Goal: Task Accomplishment & Management: Manage account settings

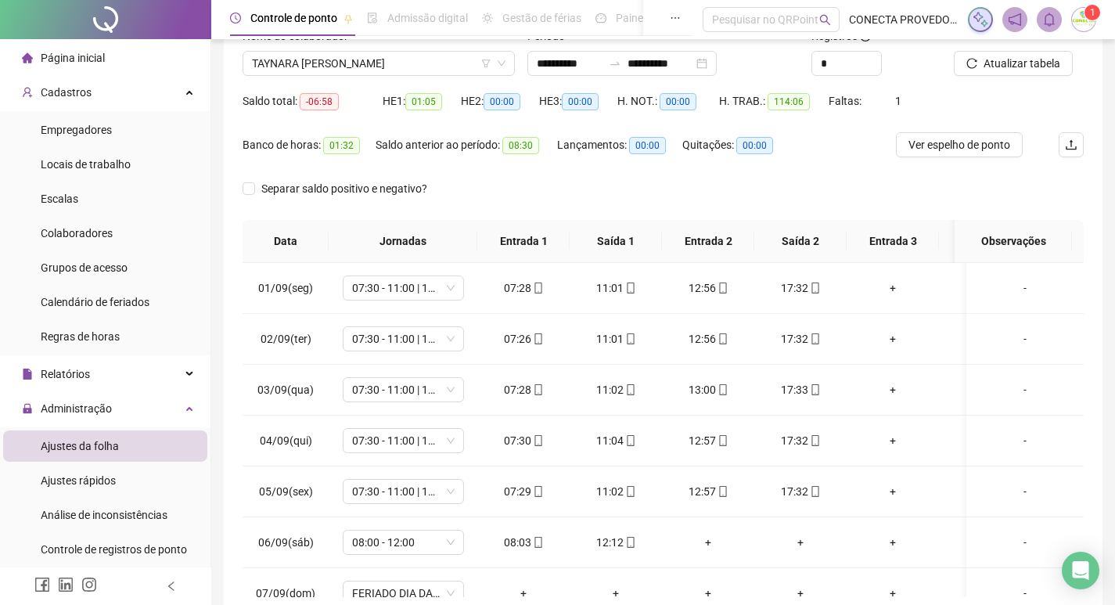
scroll to position [593, 0]
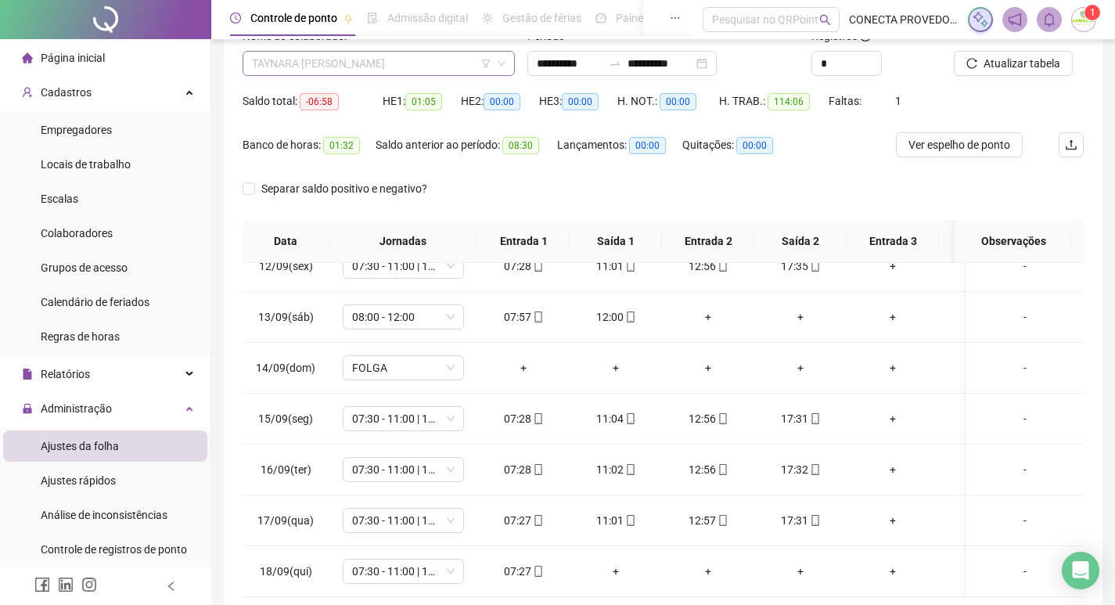
click at [317, 61] on span "TAYNARA [PERSON_NAME]" at bounding box center [379, 63] width 254 height 23
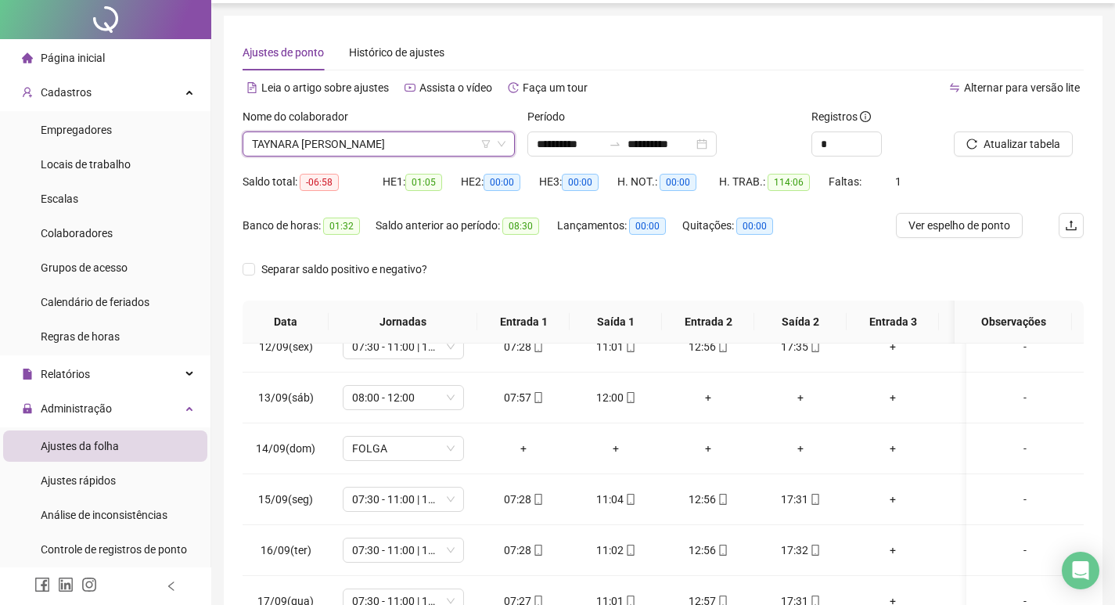
scroll to position [0, 0]
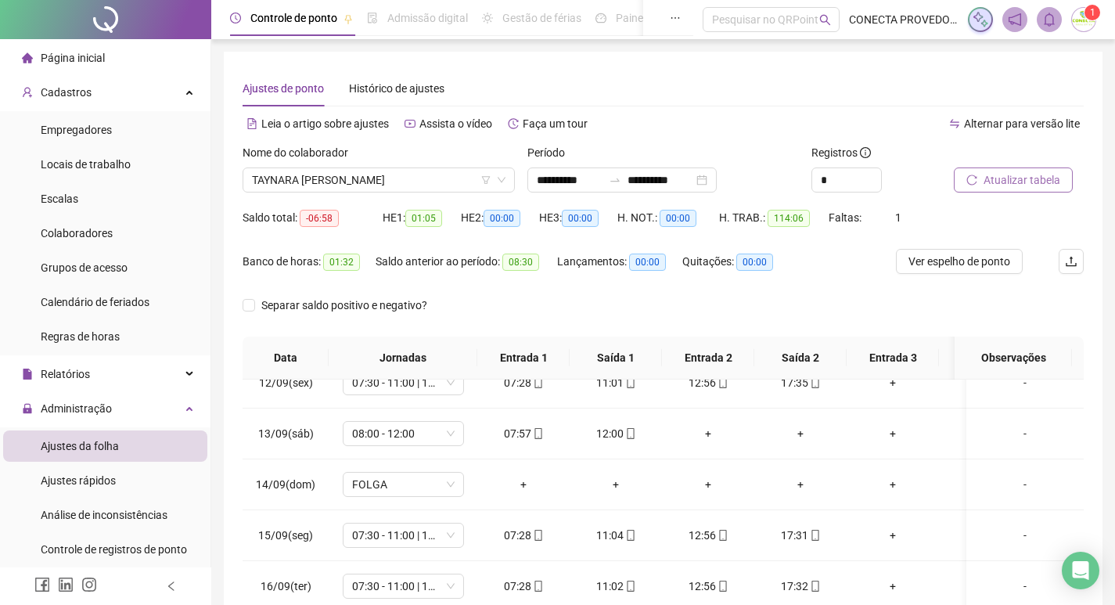
click at [992, 180] on span "Atualizar tabela" at bounding box center [1022, 179] width 77 height 17
click at [463, 174] on span "TAYNARA [PERSON_NAME]" at bounding box center [379, 179] width 254 height 23
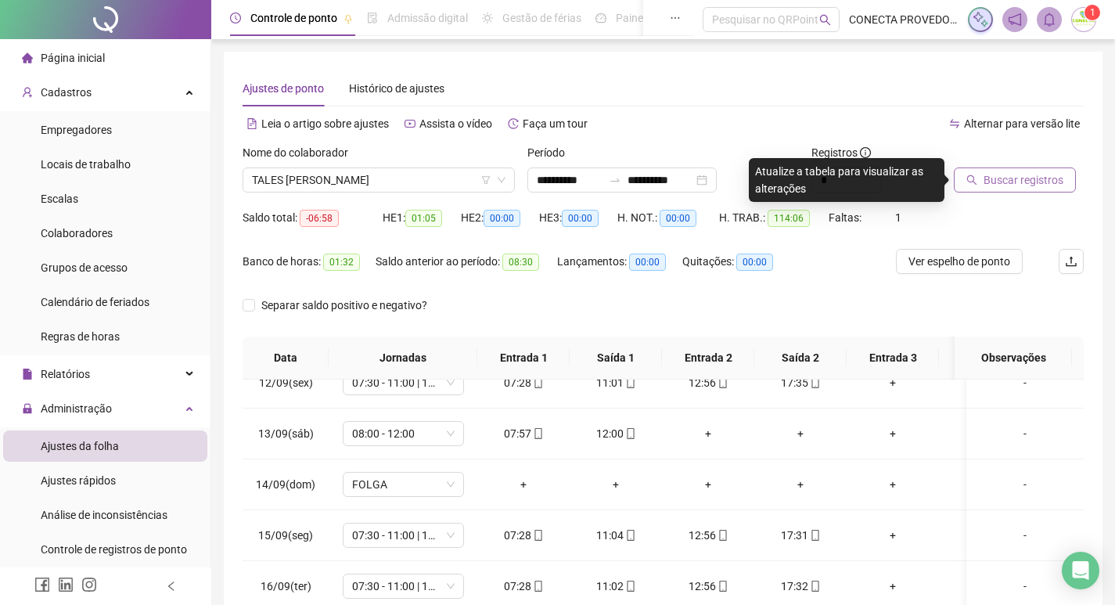
click at [1016, 187] on span "Buscar registros" at bounding box center [1024, 179] width 80 height 17
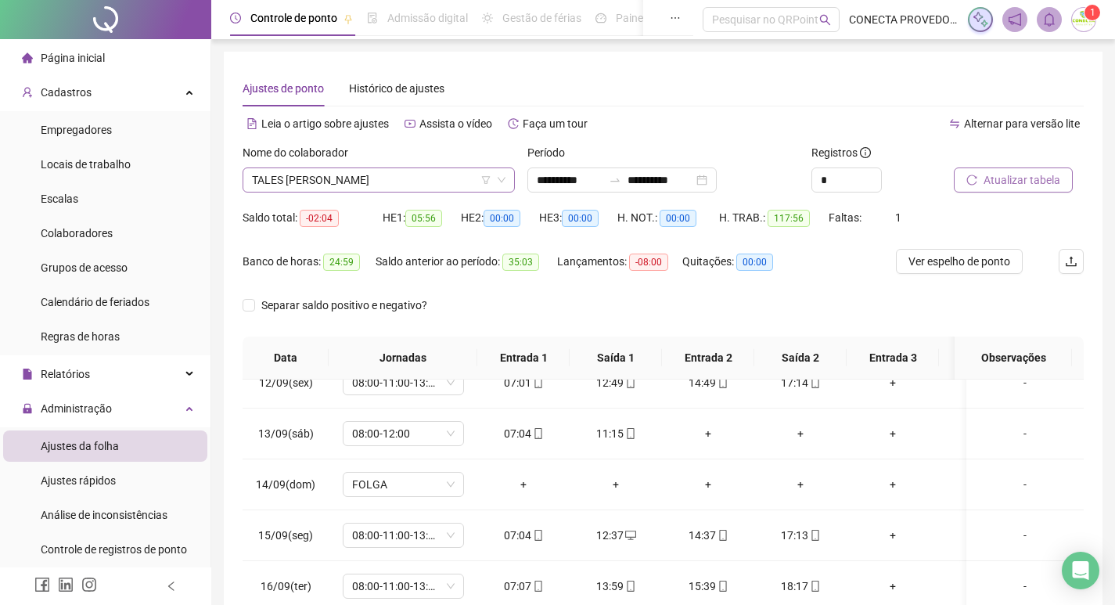
click at [378, 176] on span "TALES [PERSON_NAME]" at bounding box center [379, 179] width 254 height 23
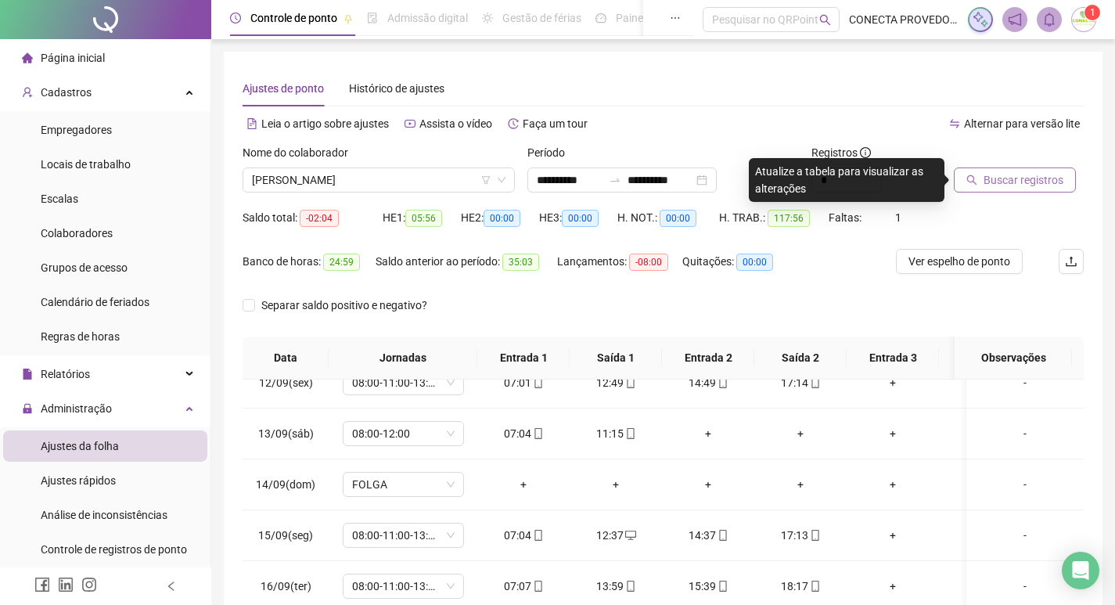
click at [1001, 174] on span "Buscar registros" at bounding box center [1024, 179] width 80 height 17
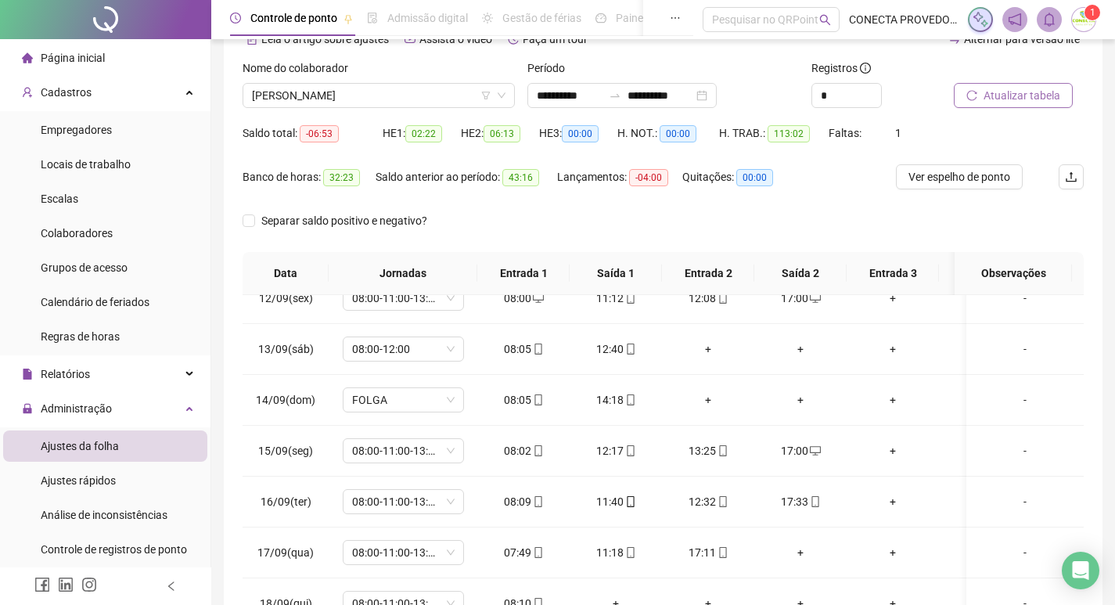
scroll to position [74, 0]
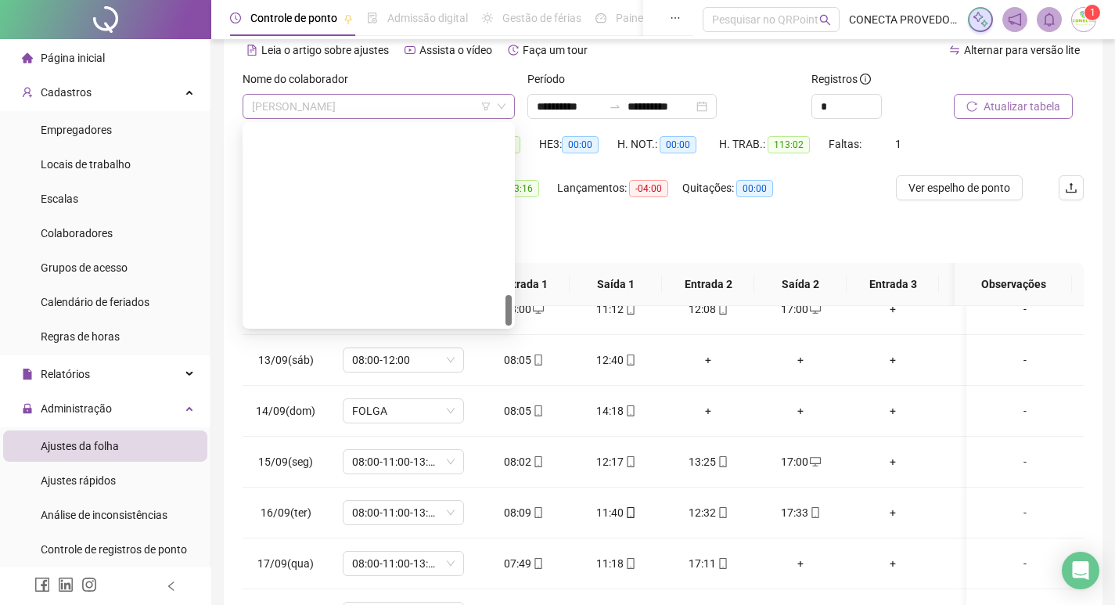
click at [339, 106] on span "[PERSON_NAME]" at bounding box center [379, 106] width 254 height 23
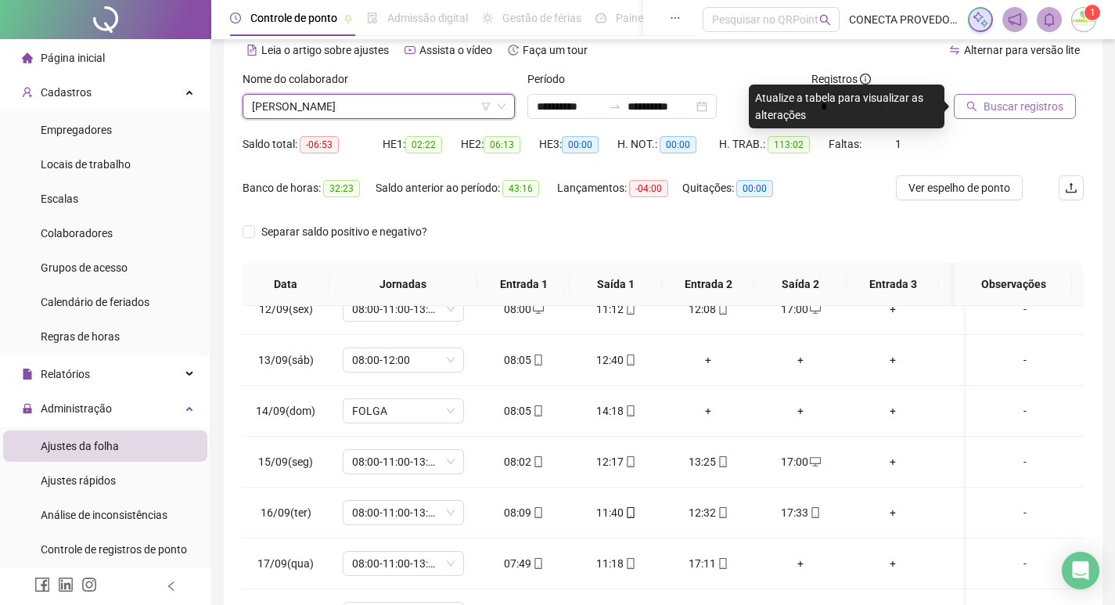
click at [984, 103] on span "Buscar registros" at bounding box center [1024, 106] width 80 height 17
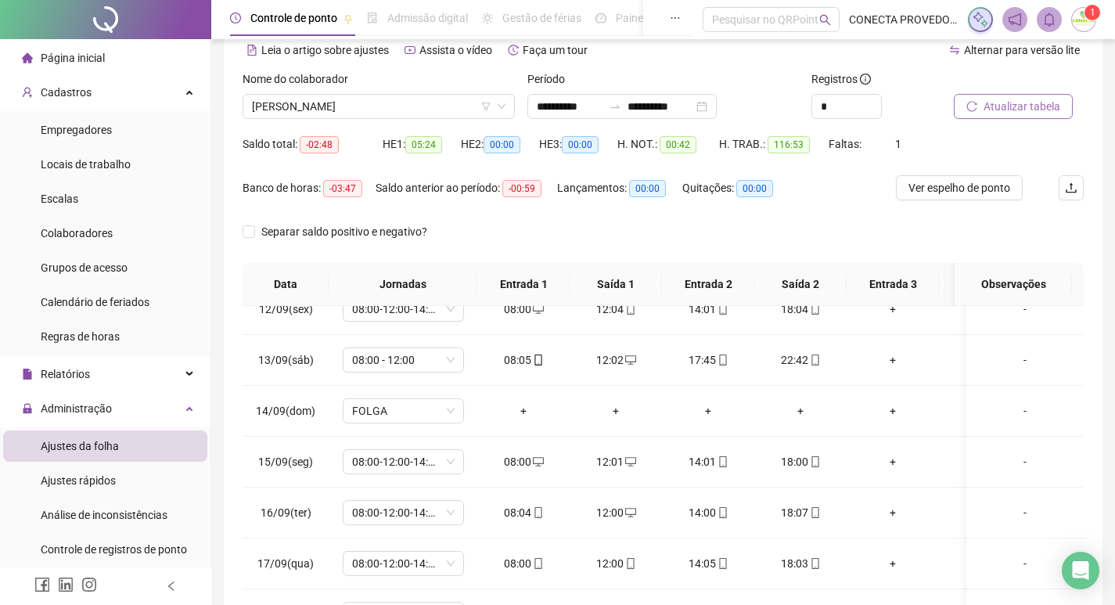
scroll to position [78, 0]
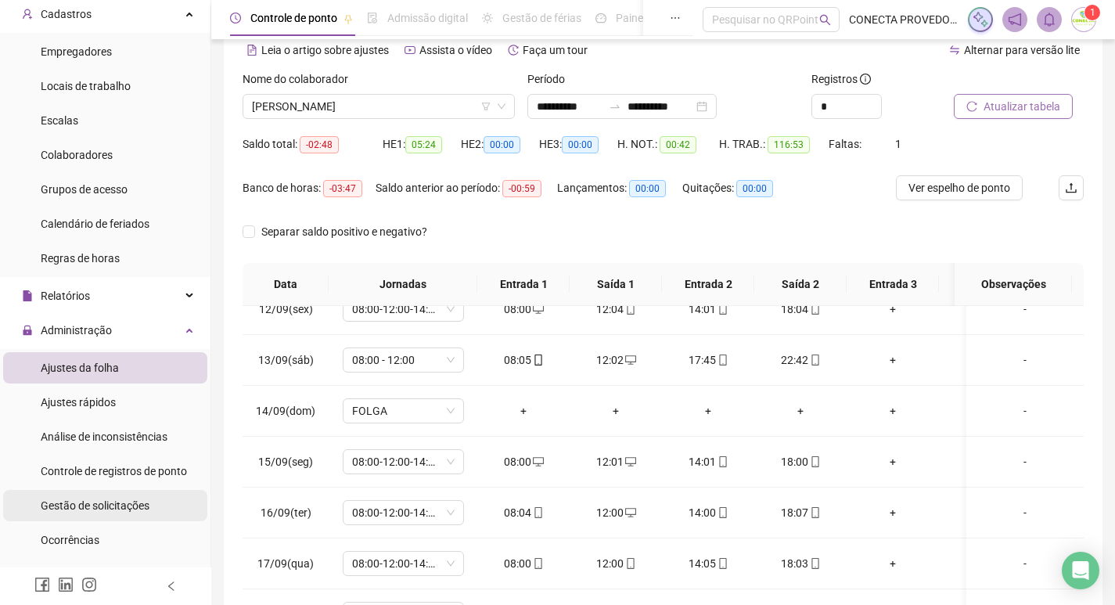
click at [100, 504] on span "Gestão de solicitações" at bounding box center [95, 505] width 109 height 13
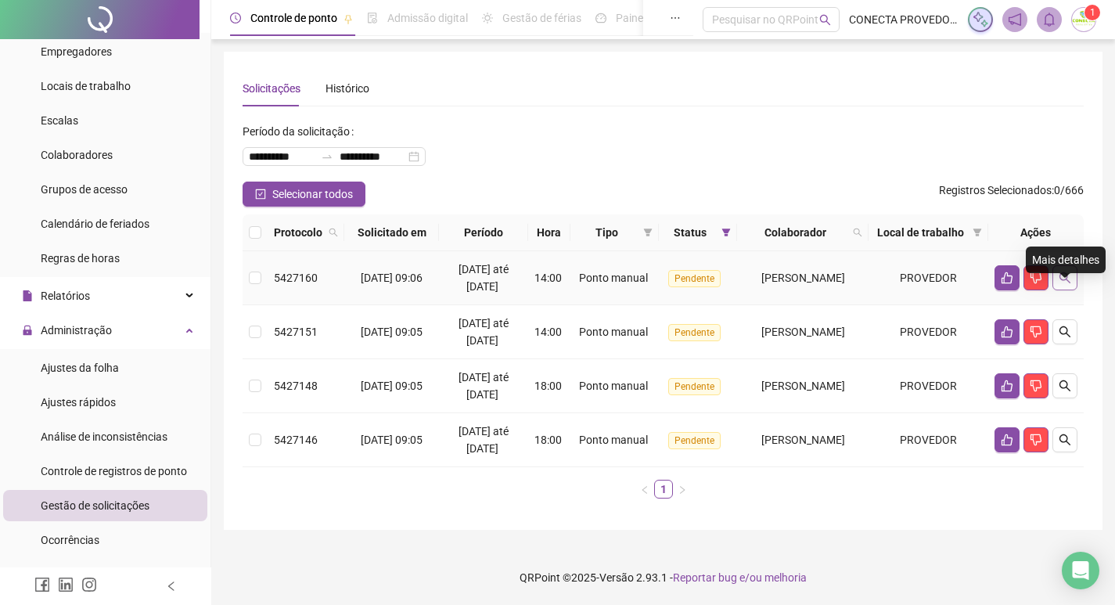
click at [1063, 283] on icon "search" at bounding box center [1065, 277] width 11 height 11
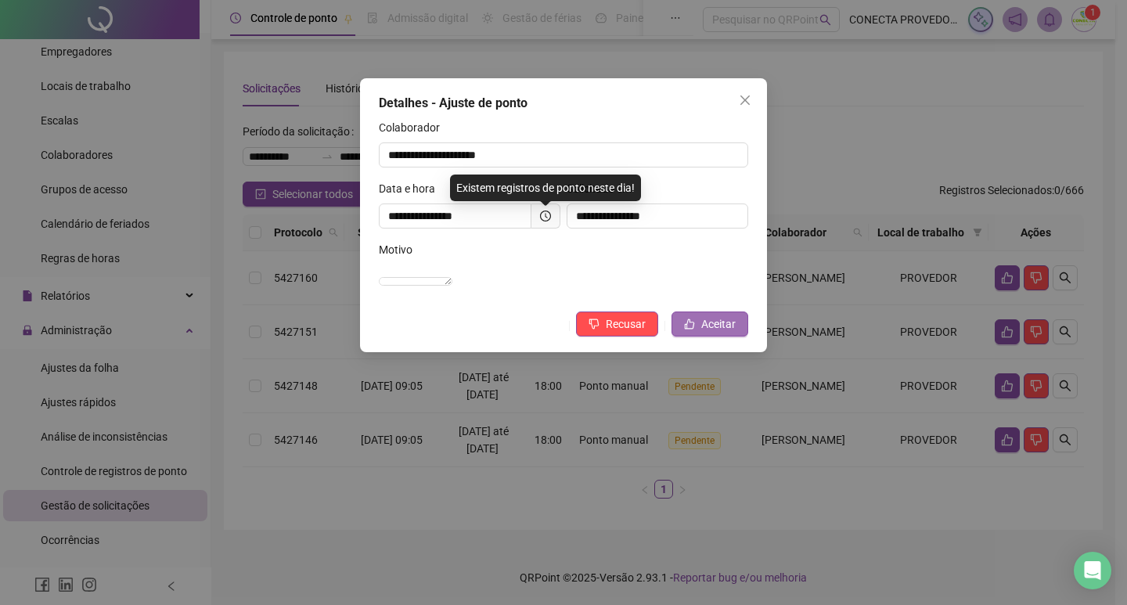
click at [718, 333] on span "Aceitar" at bounding box center [718, 323] width 34 height 17
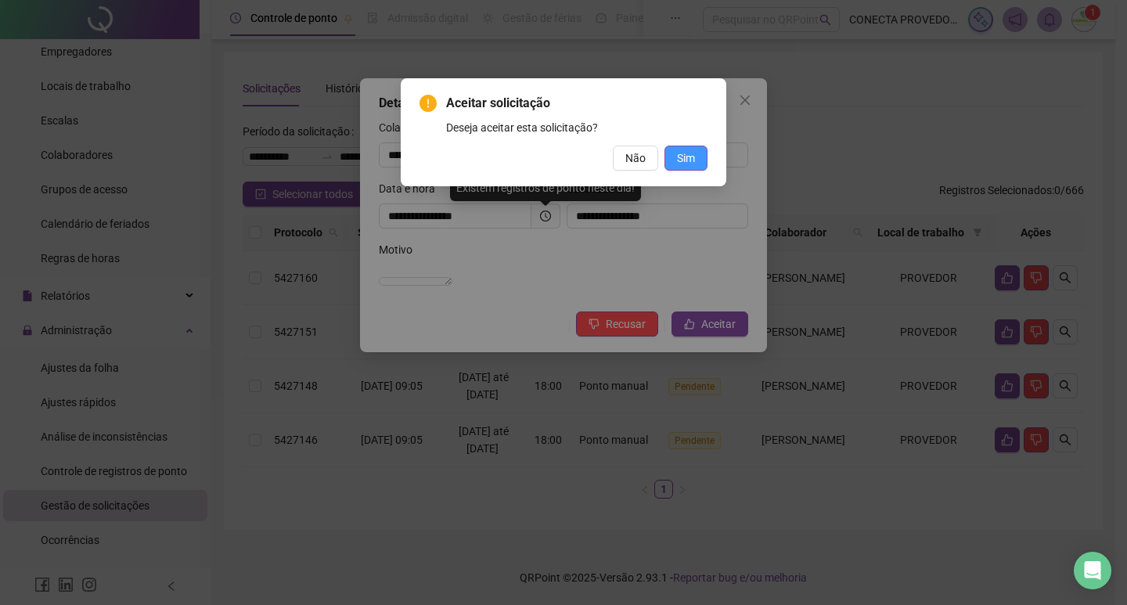
click at [682, 154] on span "Sim" at bounding box center [686, 157] width 18 height 17
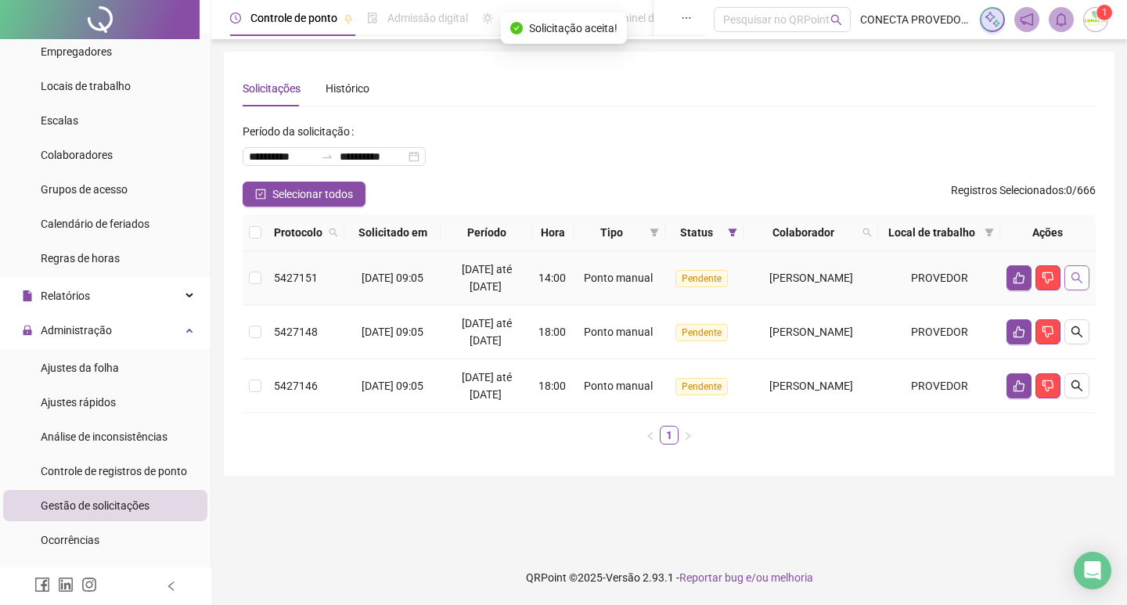
click at [1066, 290] on button "button" at bounding box center [1076, 277] width 25 height 25
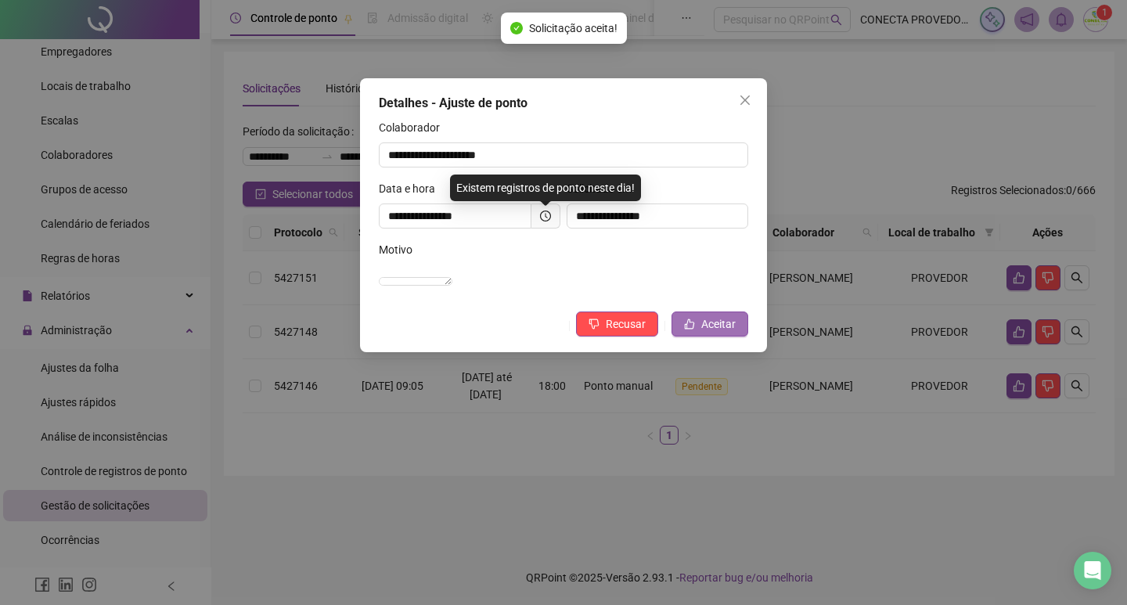
click at [686, 329] on icon "like" at bounding box center [689, 324] width 11 height 11
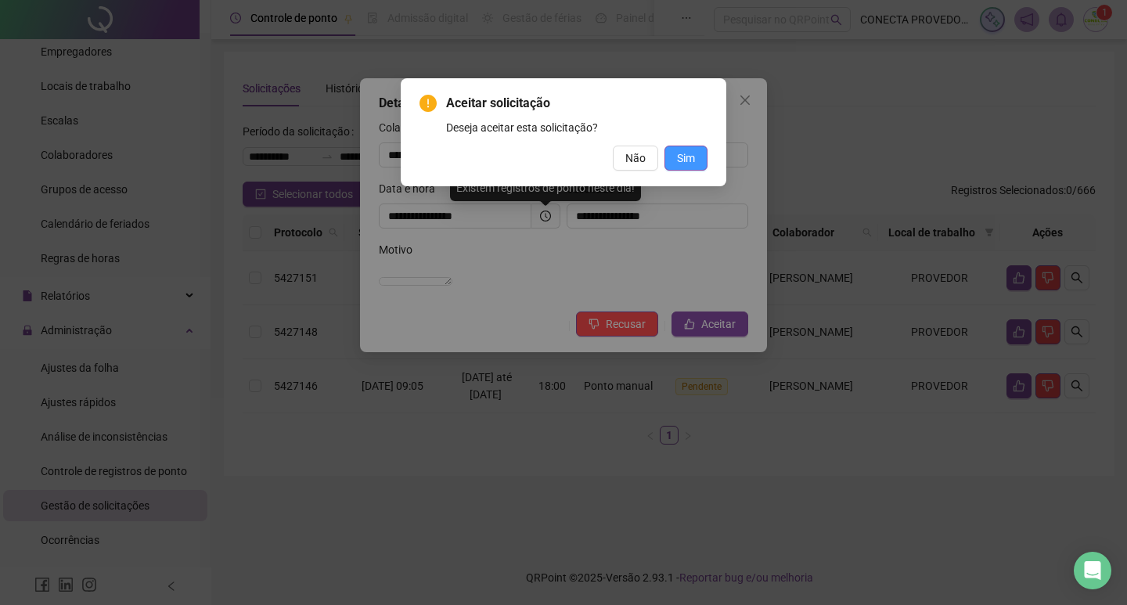
click at [671, 157] on button "Sim" at bounding box center [685, 158] width 43 height 25
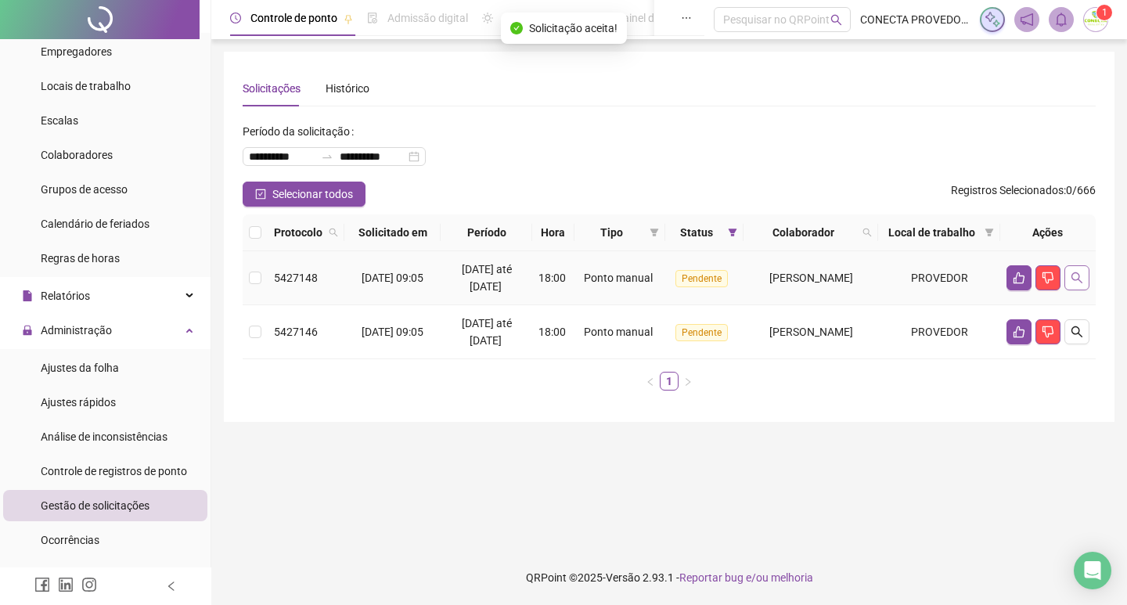
click at [1077, 284] on icon "search" at bounding box center [1077, 278] width 13 height 13
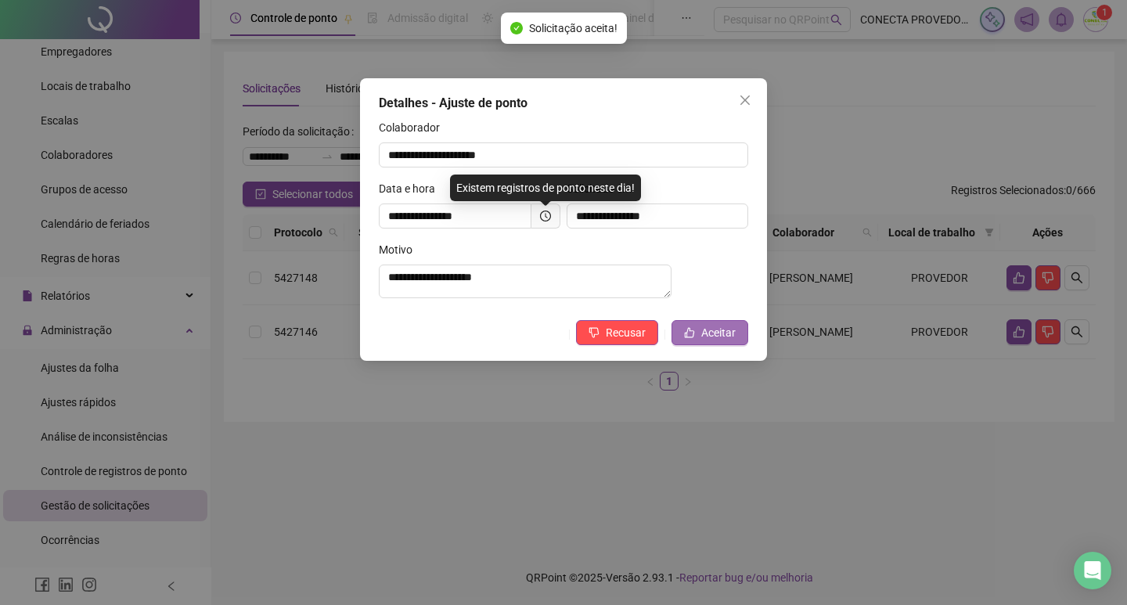
click at [713, 333] on span "Aceitar" at bounding box center [718, 332] width 34 height 17
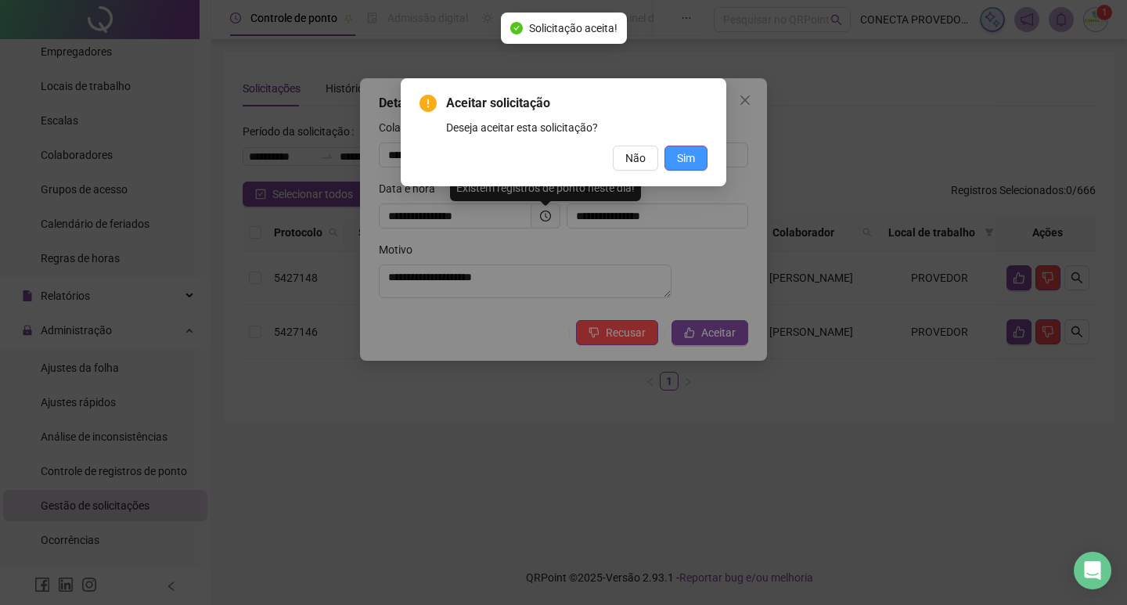
click at [683, 163] on span "Sim" at bounding box center [686, 157] width 18 height 17
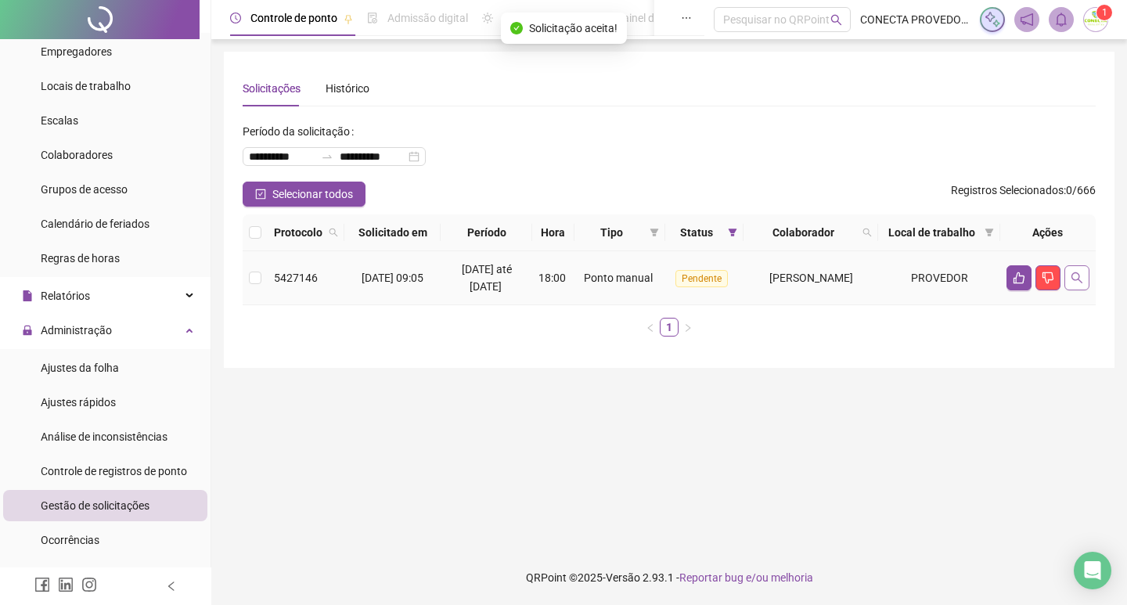
click at [1074, 284] on icon "search" at bounding box center [1077, 278] width 13 height 13
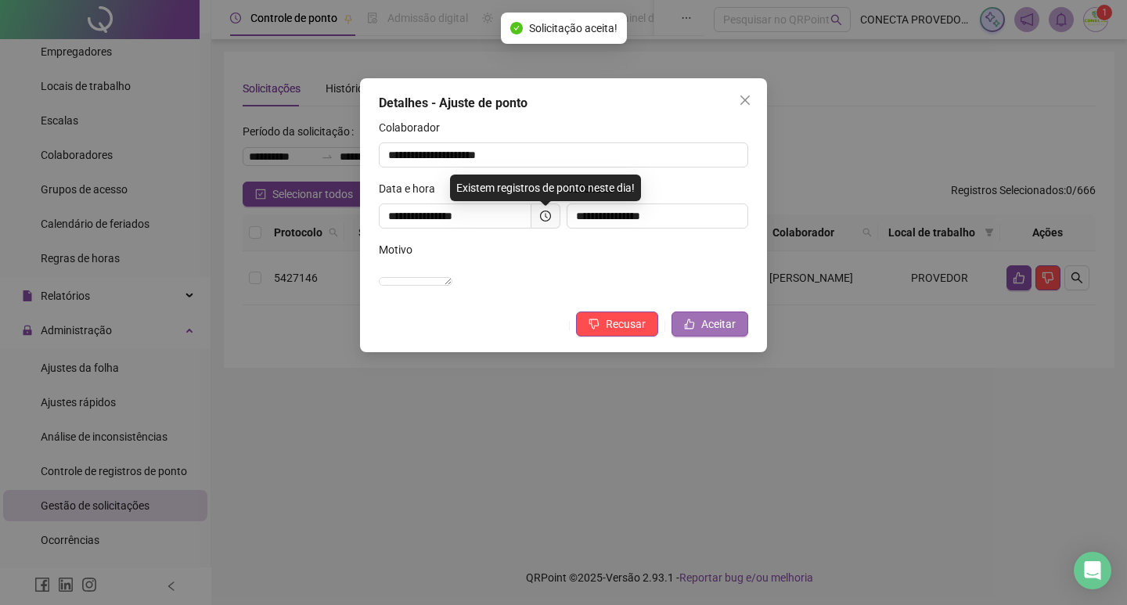
click at [714, 333] on span "Aceitar" at bounding box center [718, 323] width 34 height 17
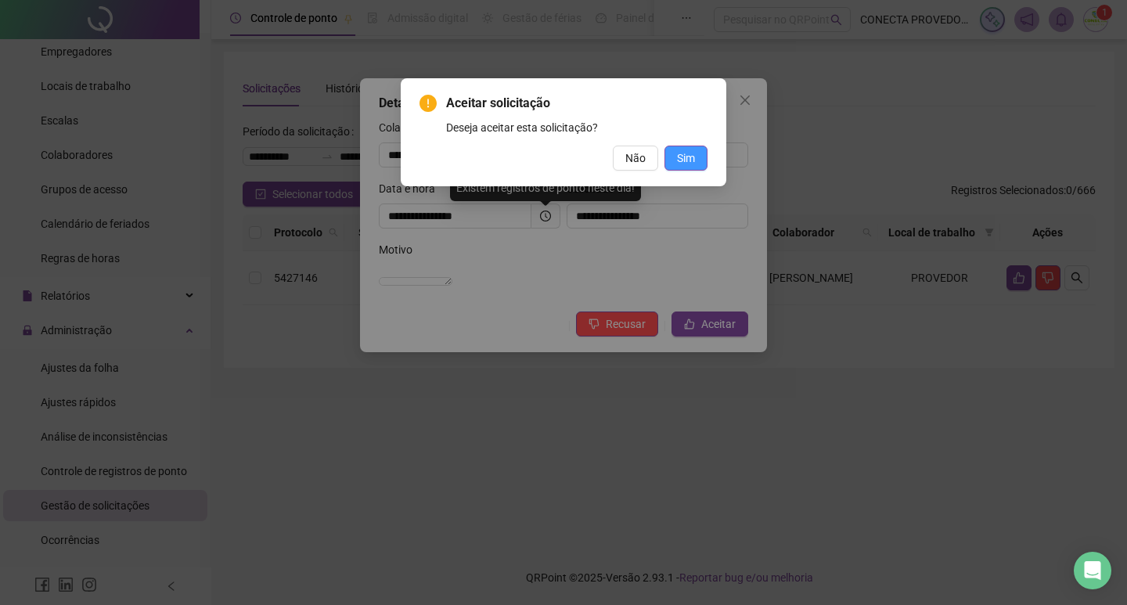
click at [684, 158] on span "Sim" at bounding box center [686, 157] width 18 height 17
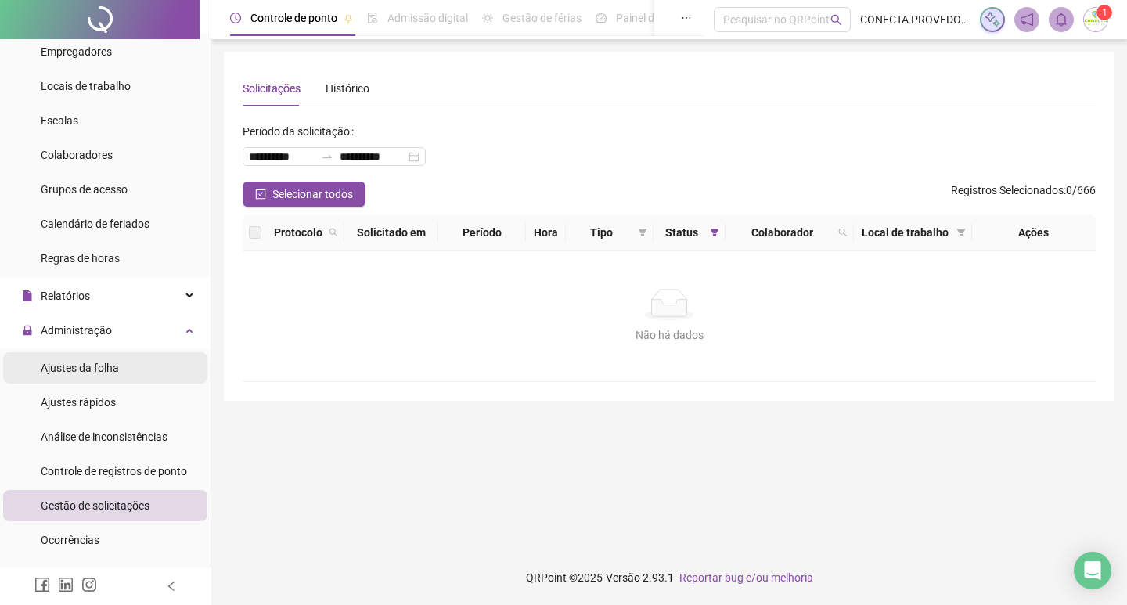
click at [67, 371] on span "Ajustes da folha" at bounding box center [80, 368] width 78 height 13
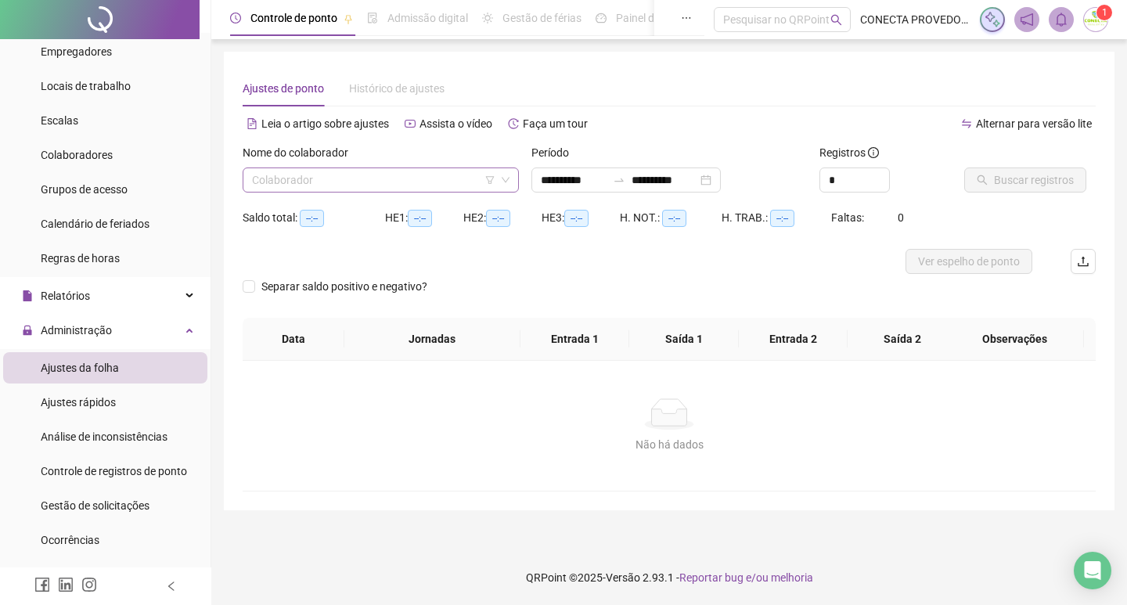
click at [408, 179] on input "search" at bounding box center [373, 179] width 243 height 23
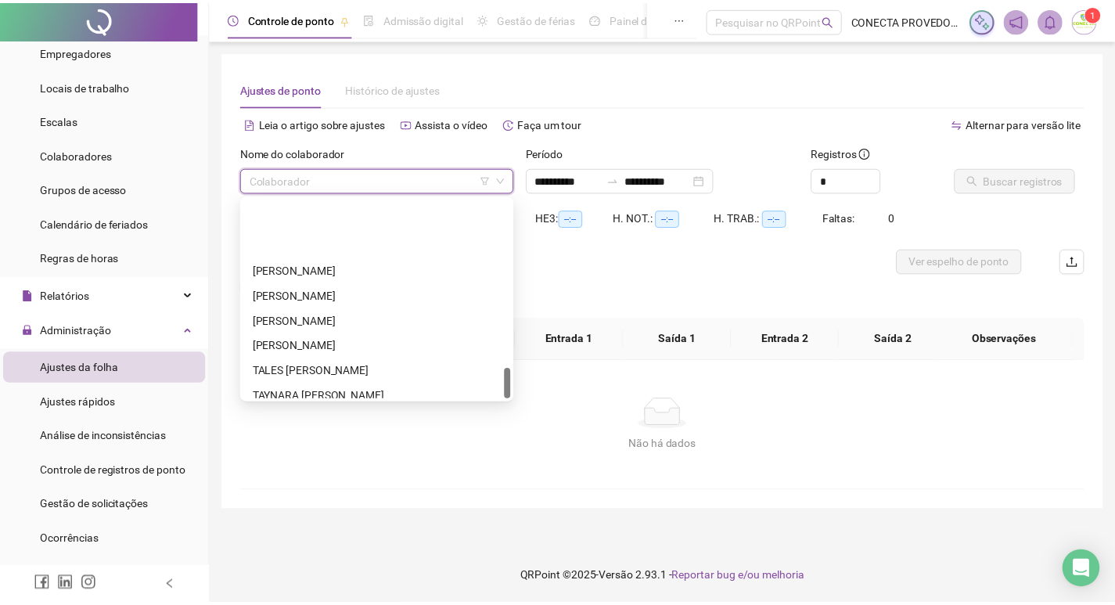
scroll to position [1102, 0]
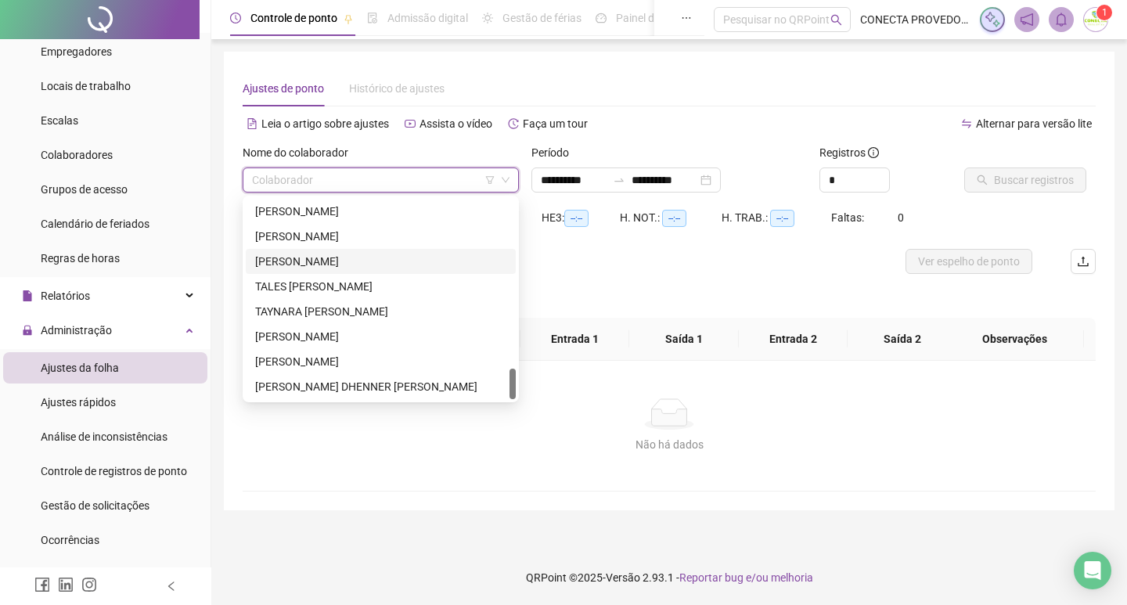
drag, startPoint x: 303, startPoint y: 263, endPoint x: 325, endPoint y: 255, distance: 23.3
click at [303, 263] on div "[PERSON_NAME]" at bounding box center [380, 261] width 251 height 17
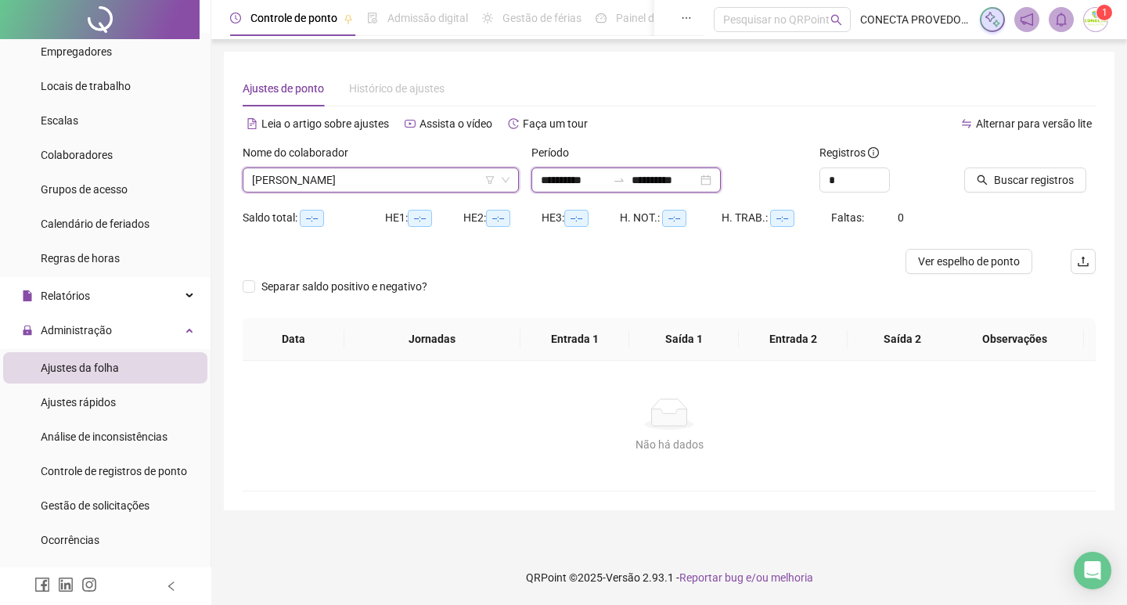
click at [690, 172] on input "**********" at bounding box center [665, 179] width 66 height 17
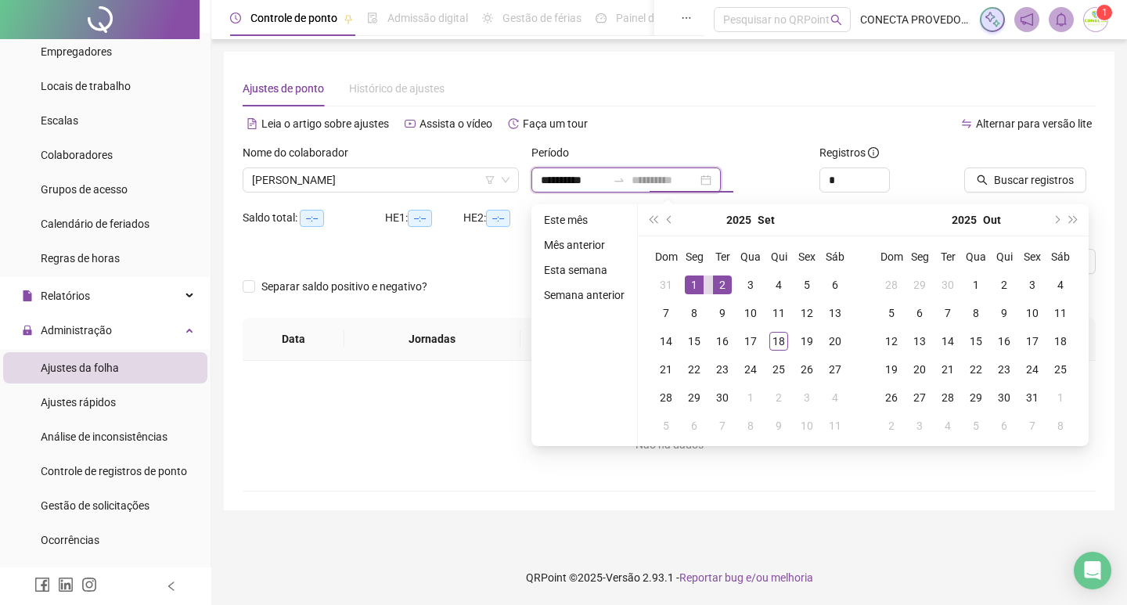
type input "**********"
click at [699, 287] on div "1" at bounding box center [694, 284] width 19 height 19
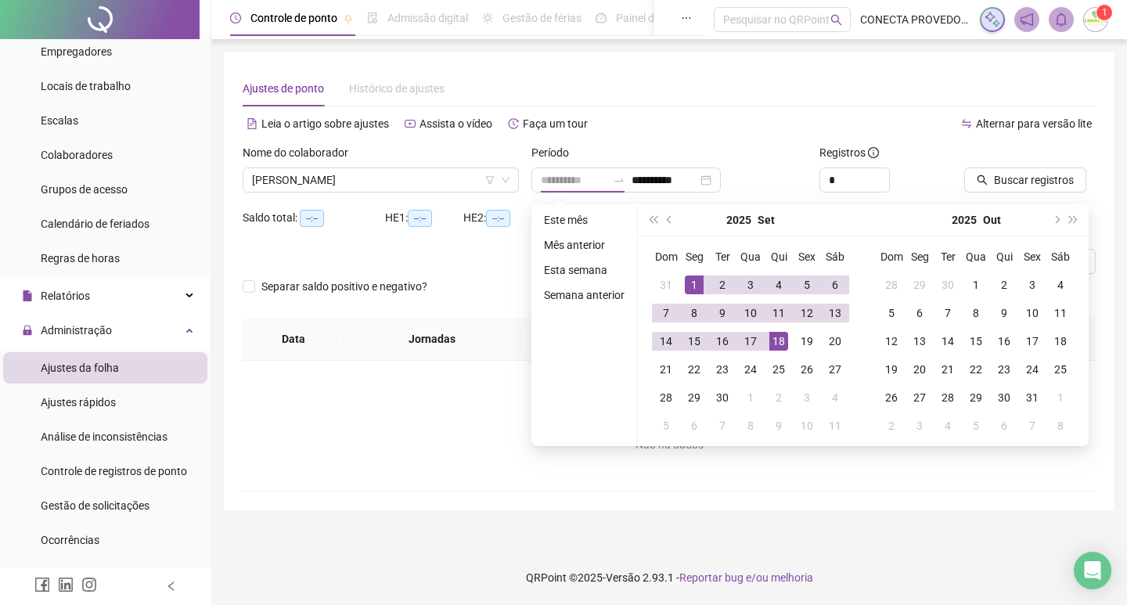
click at [777, 343] on div "18" at bounding box center [778, 341] width 19 height 19
type input "**********"
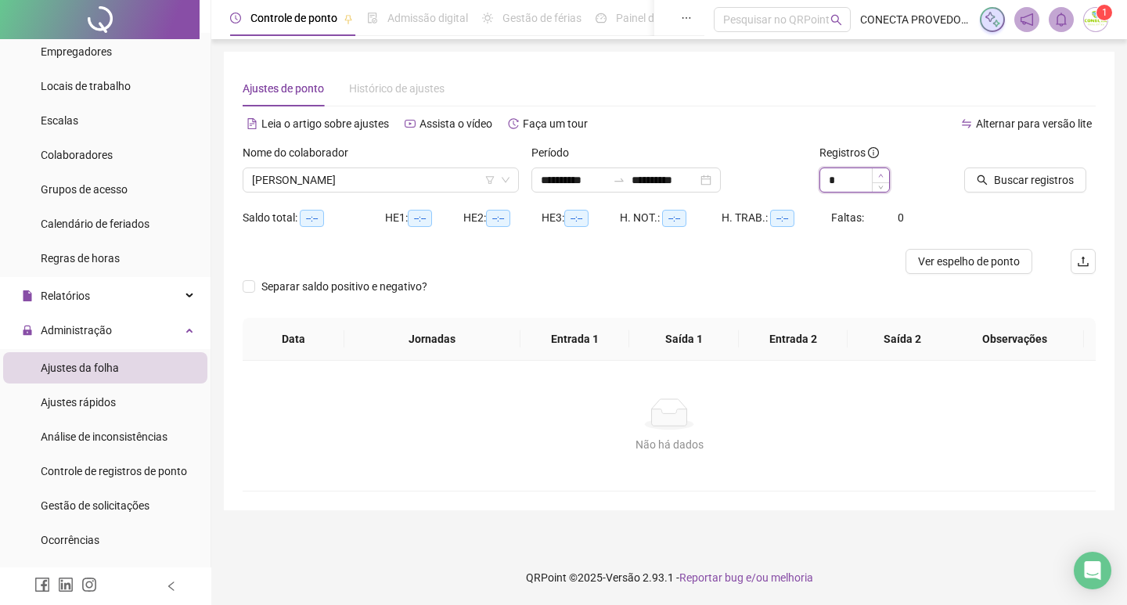
type input "*"
click at [873, 173] on span "Increase Value" at bounding box center [880, 175] width 17 height 14
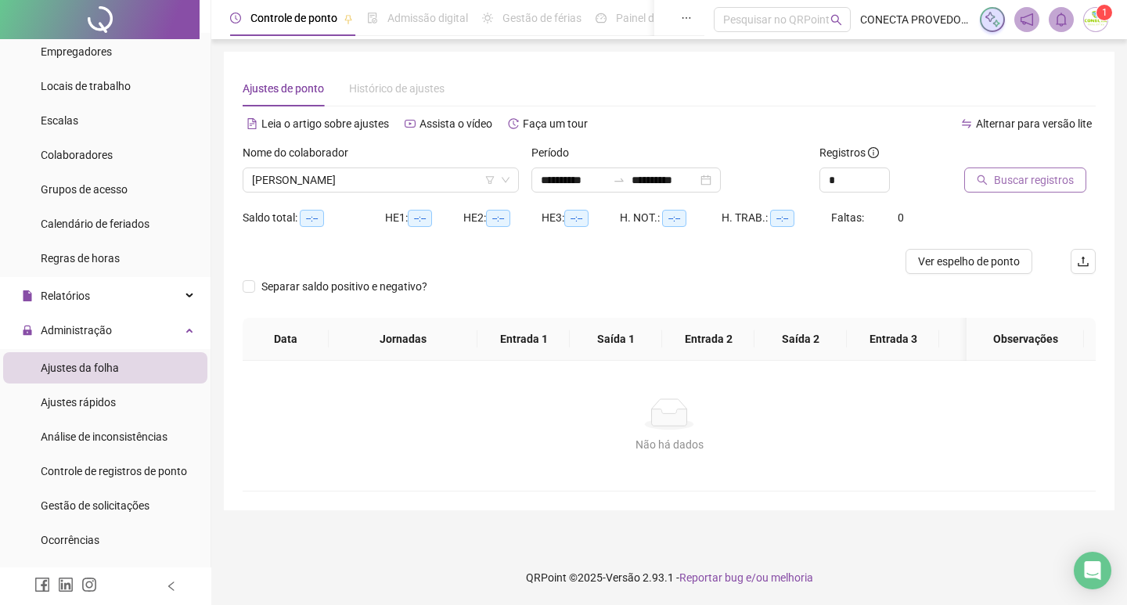
click at [983, 179] on icon "search" at bounding box center [982, 180] width 11 height 11
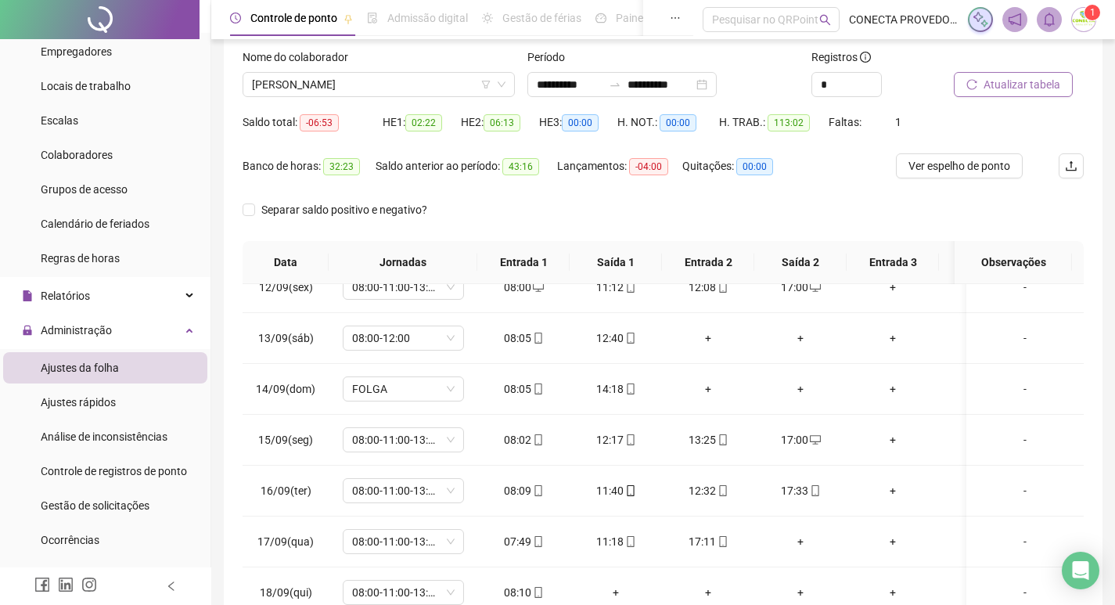
scroll to position [88, 0]
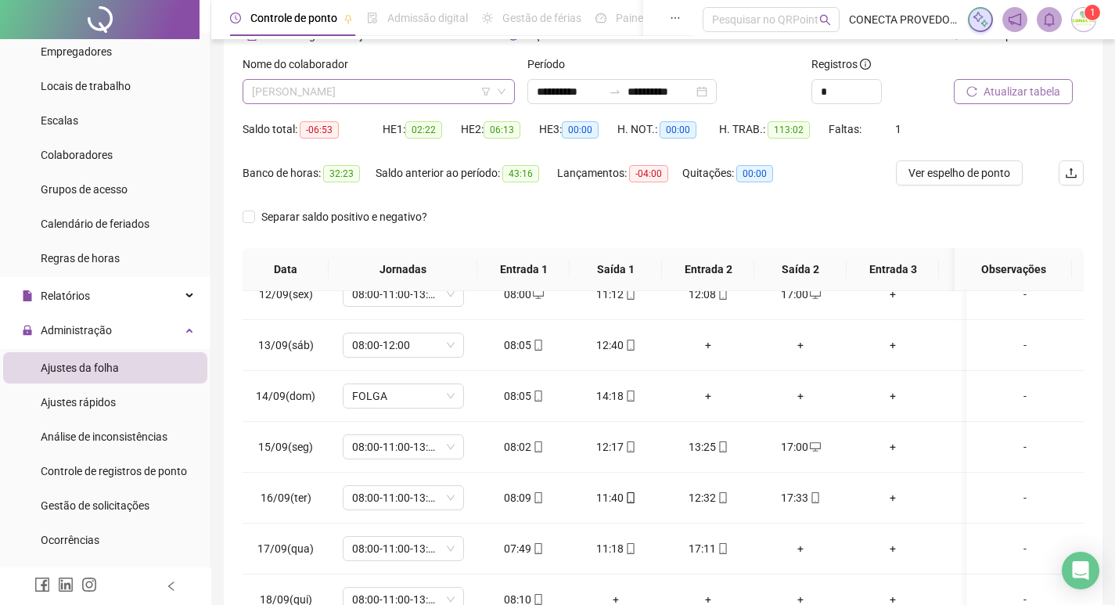
drag, startPoint x: 434, startPoint y: 91, endPoint x: 426, endPoint y: 112, distance: 22.5
click at [432, 92] on span "[PERSON_NAME]" at bounding box center [379, 91] width 254 height 23
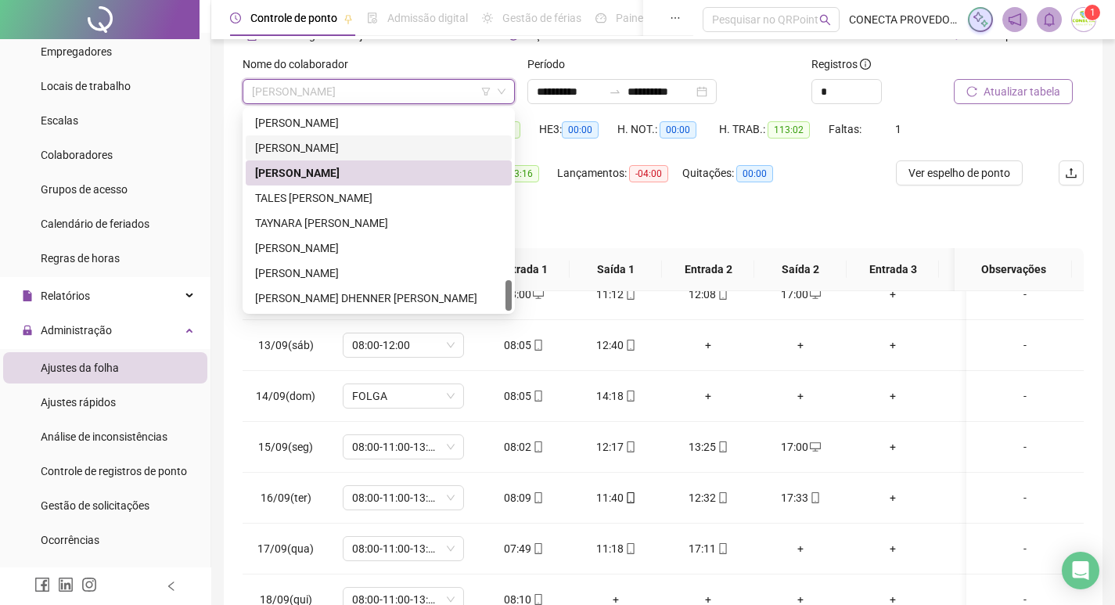
click at [338, 151] on div "[PERSON_NAME]" at bounding box center [378, 147] width 247 height 17
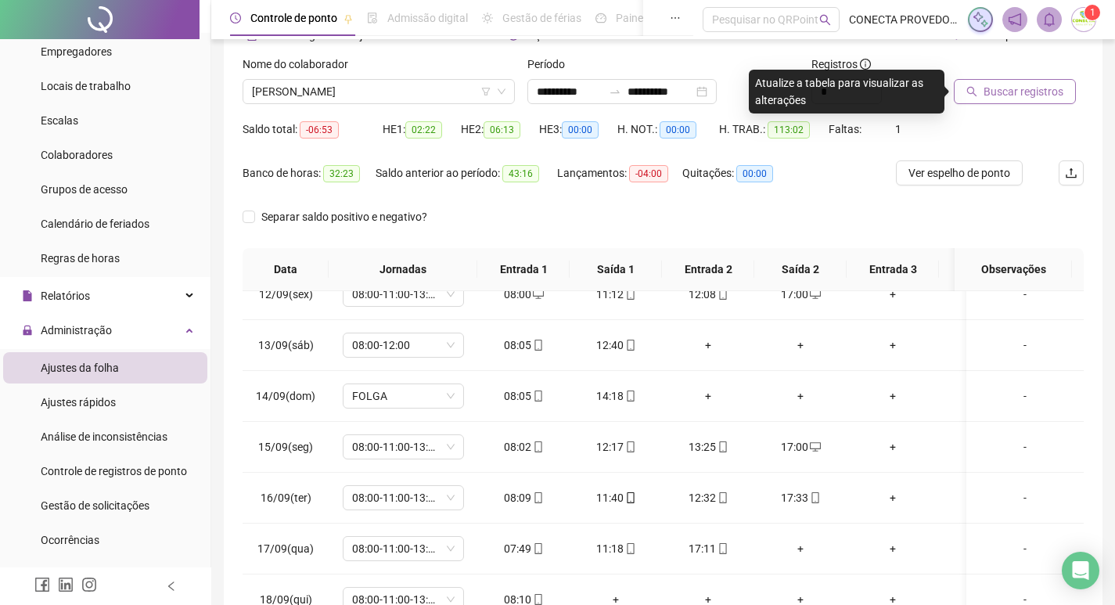
click at [1035, 89] on span "Buscar registros" at bounding box center [1024, 91] width 80 height 17
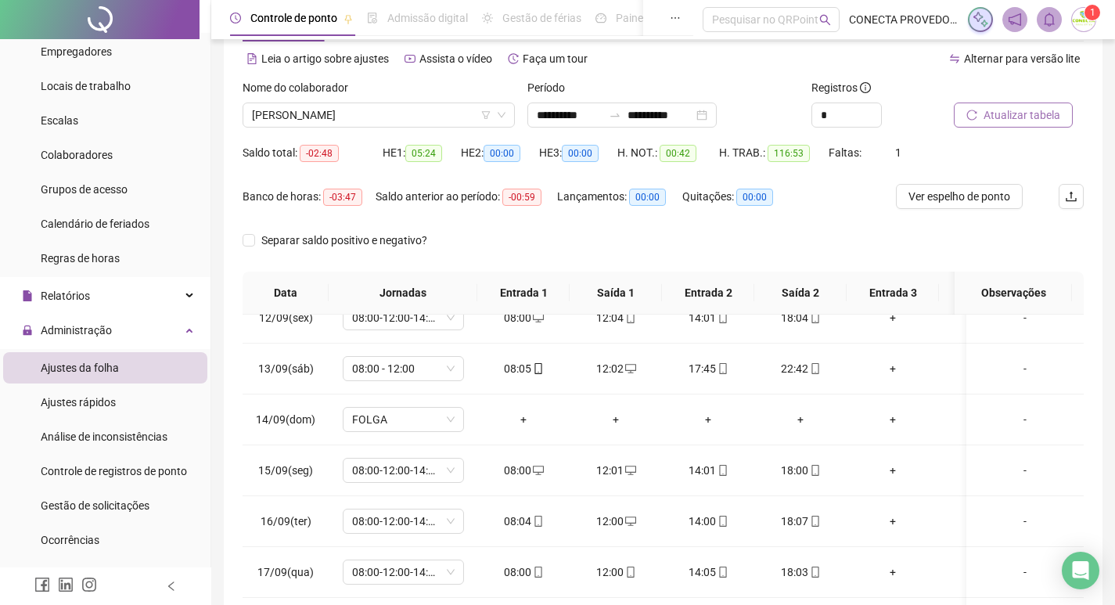
scroll to position [64, 0]
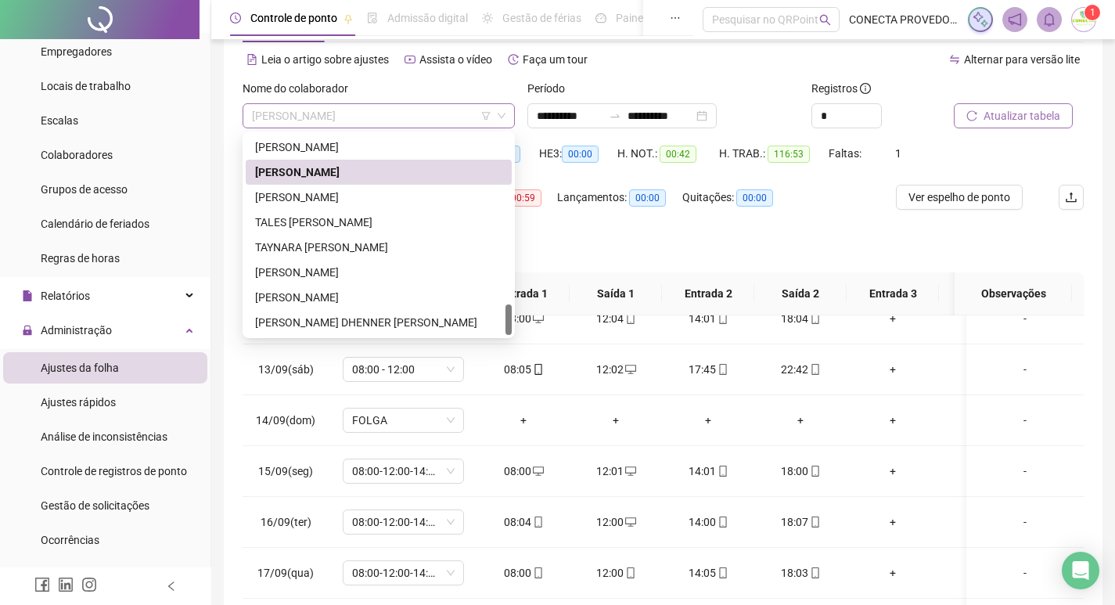
click at [452, 120] on span "[PERSON_NAME]" at bounding box center [379, 115] width 254 height 23
click at [330, 149] on div "[PERSON_NAME]" at bounding box center [378, 147] width 247 height 17
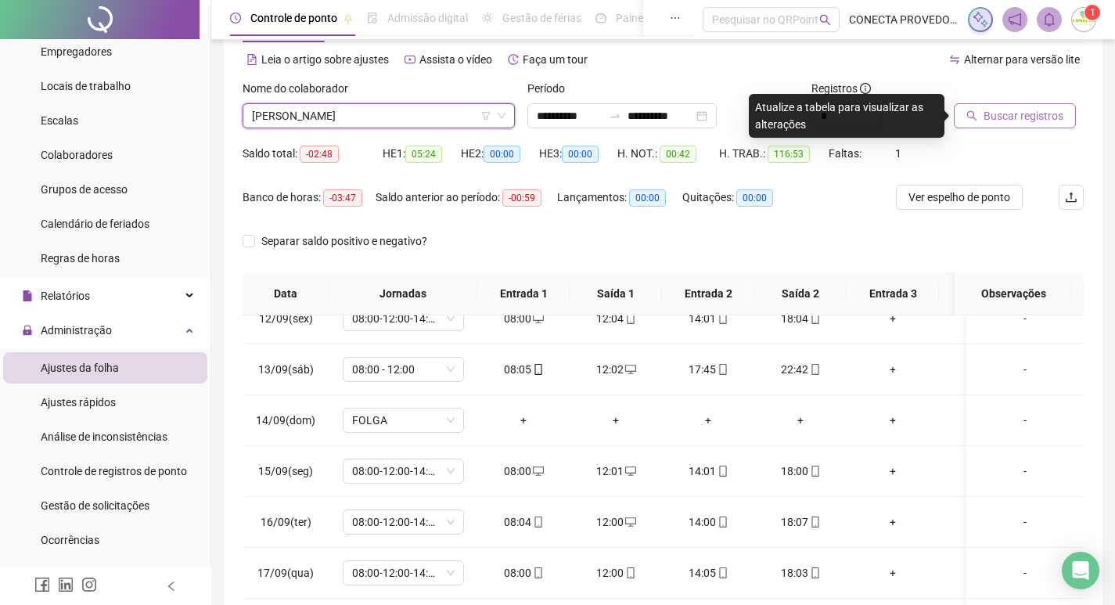
click at [995, 121] on span "Buscar registros" at bounding box center [1024, 115] width 80 height 17
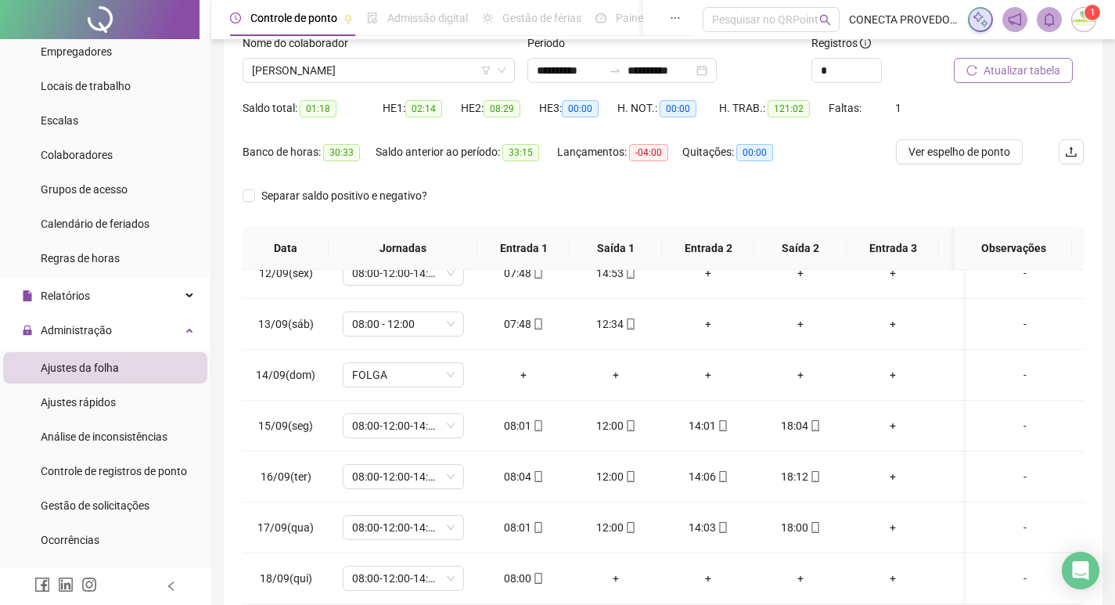
scroll to position [0, 0]
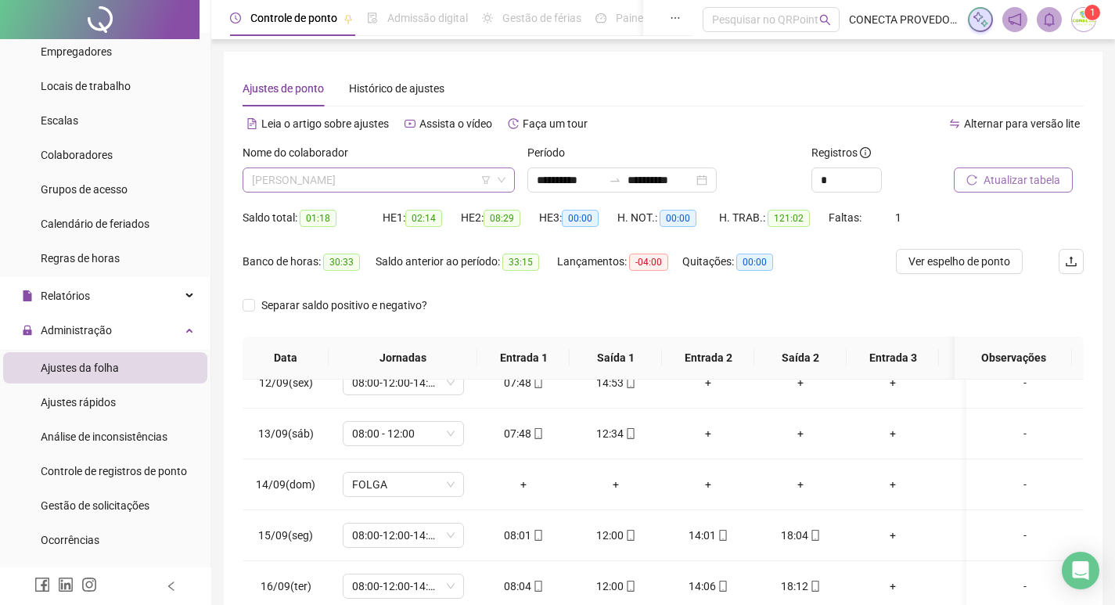
click at [423, 172] on span "[PERSON_NAME]" at bounding box center [379, 179] width 254 height 23
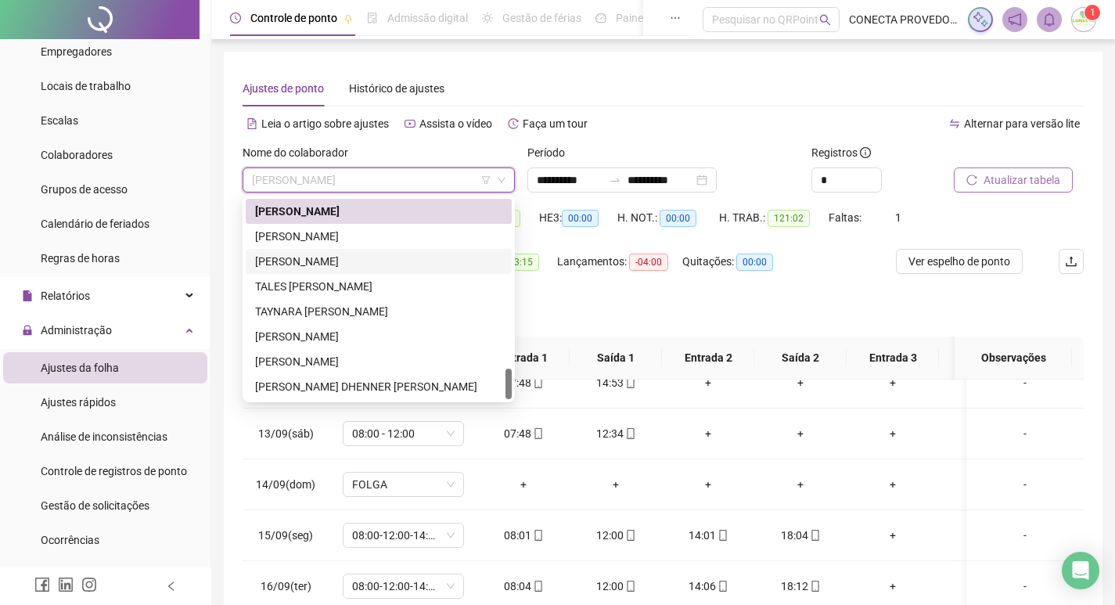
scroll to position [1024, 0]
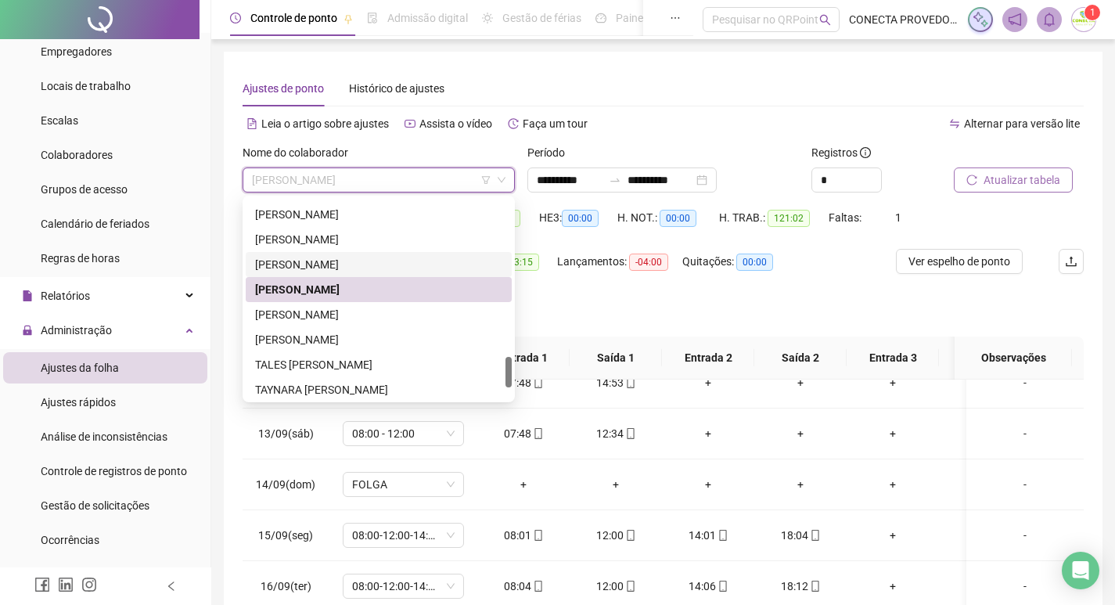
click at [336, 262] on div "[PERSON_NAME]" at bounding box center [378, 264] width 247 height 17
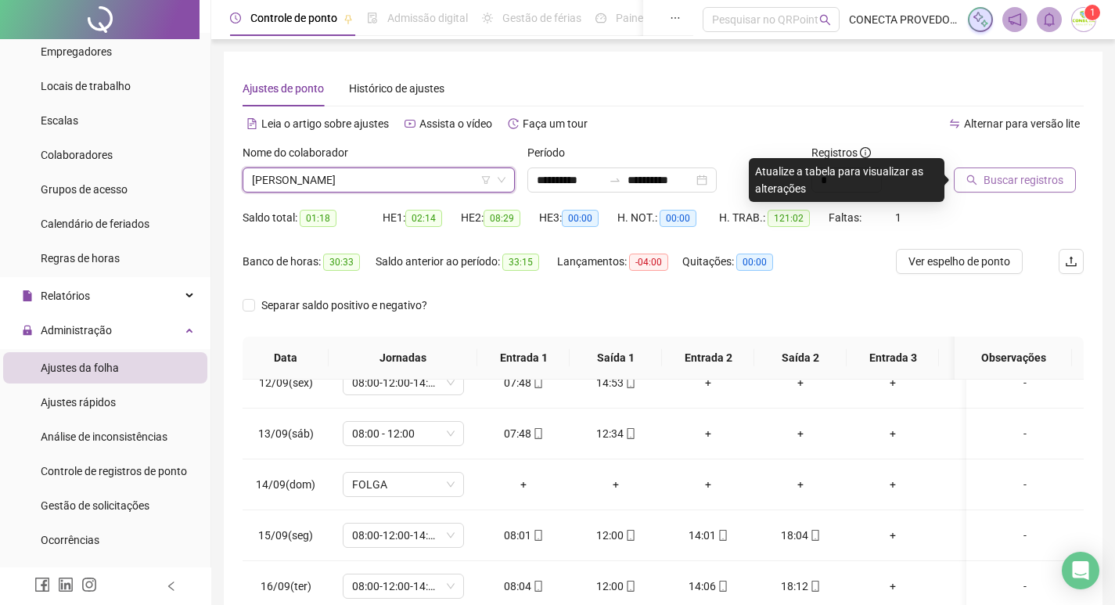
click at [988, 176] on span "Buscar registros" at bounding box center [1024, 179] width 80 height 17
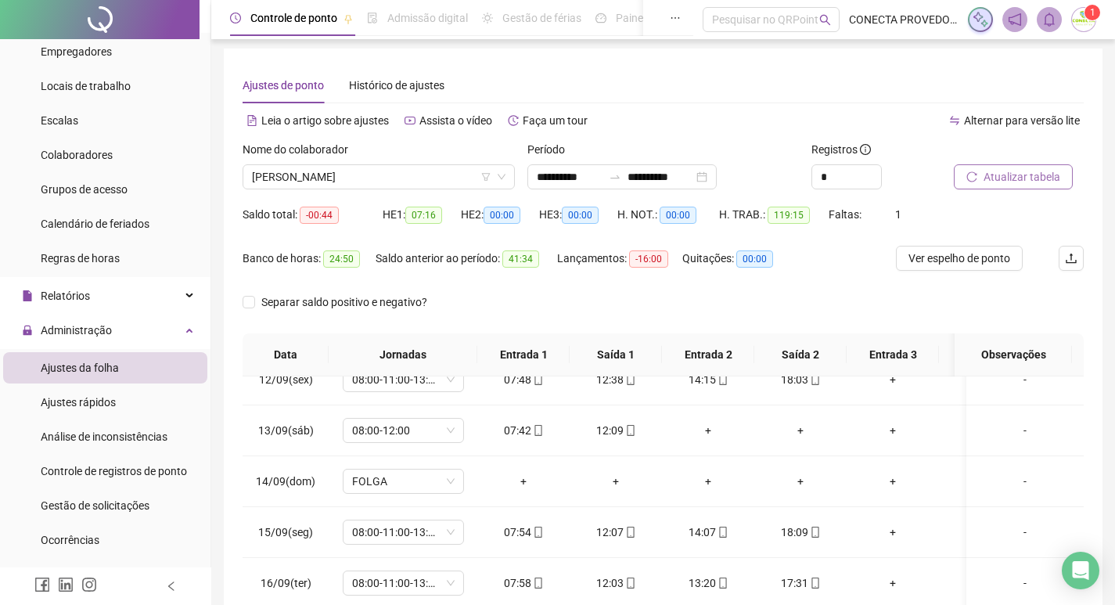
scroll to position [0, 0]
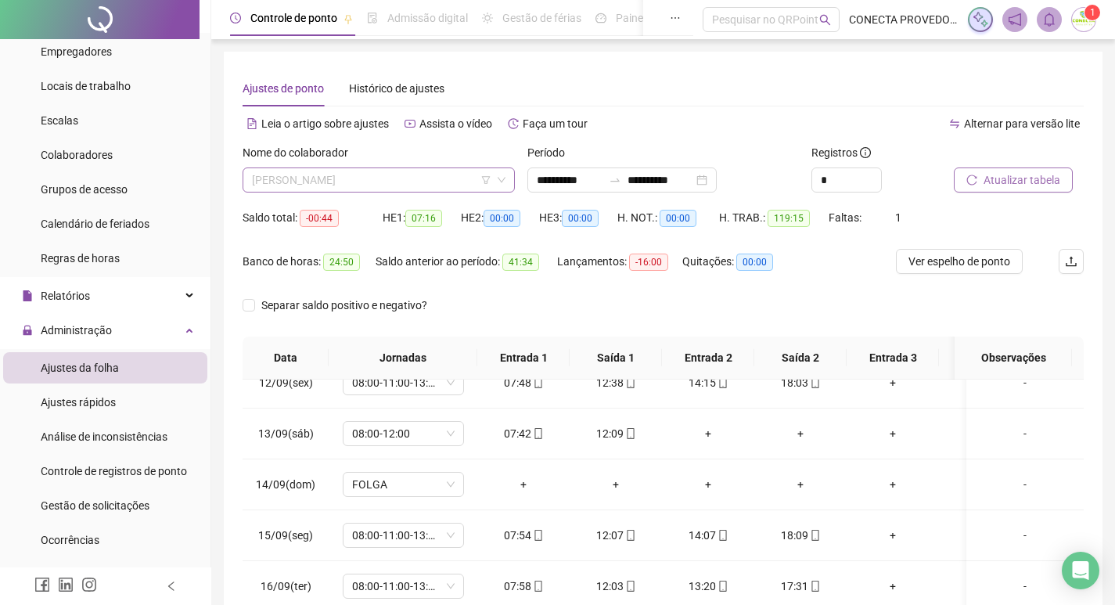
click at [435, 180] on span "[PERSON_NAME]" at bounding box center [379, 179] width 254 height 23
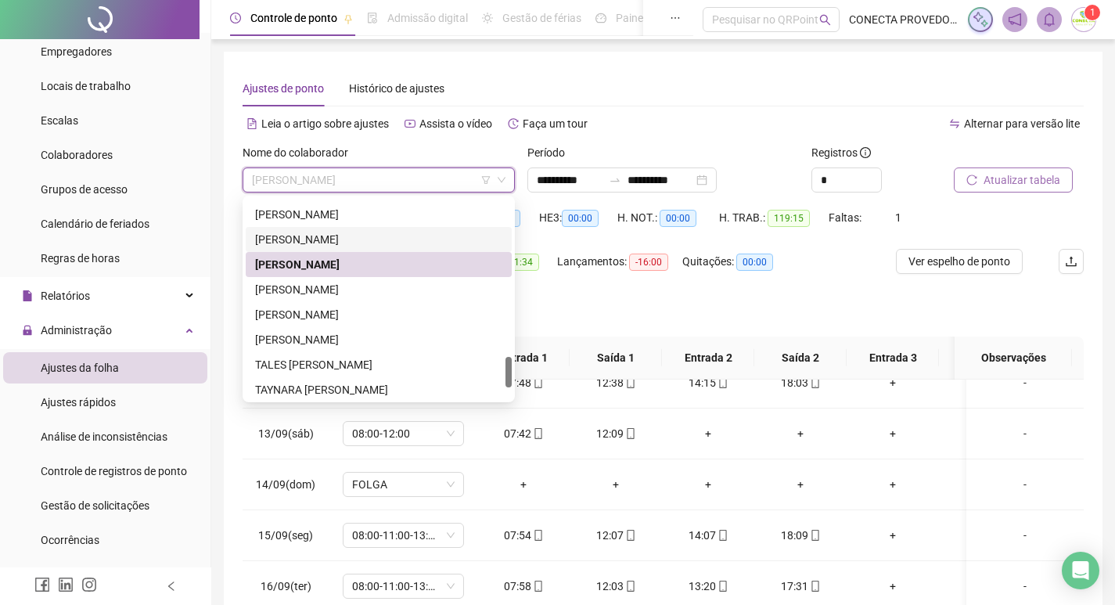
click at [346, 239] on div "[PERSON_NAME]" at bounding box center [378, 239] width 247 height 17
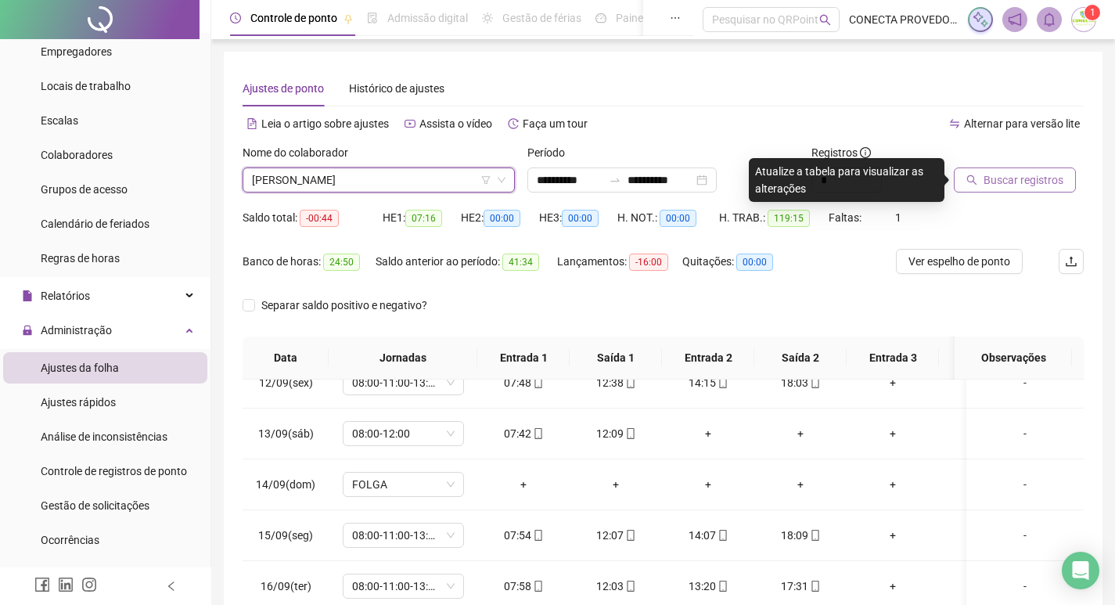
click at [984, 178] on span "Buscar registros" at bounding box center [1024, 179] width 80 height 17
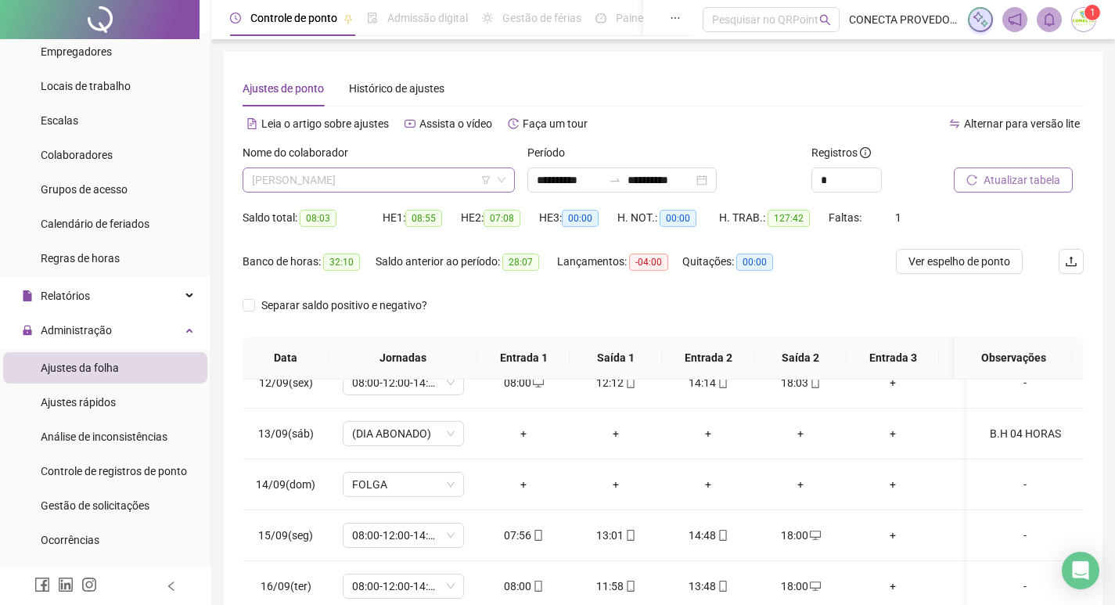
click at [445, 175] on span "[PERSON_NAME]" at bounding box center [379, 179] width 254 height 23
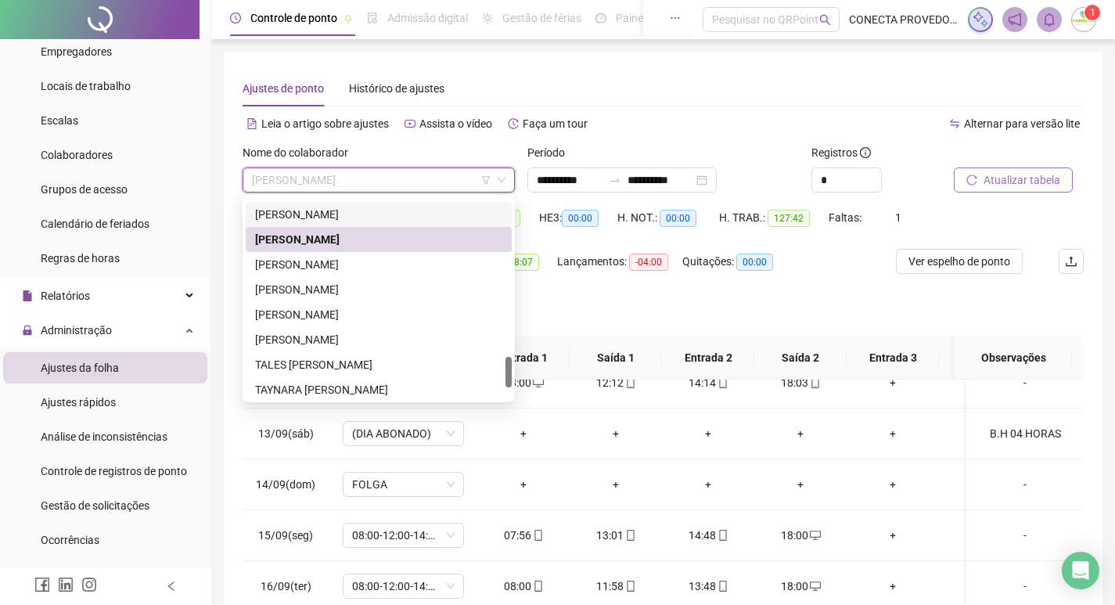
click at [382, 219] on div "[PERSON_NAME]" at bounding box center [378, 214] width 247 height 17
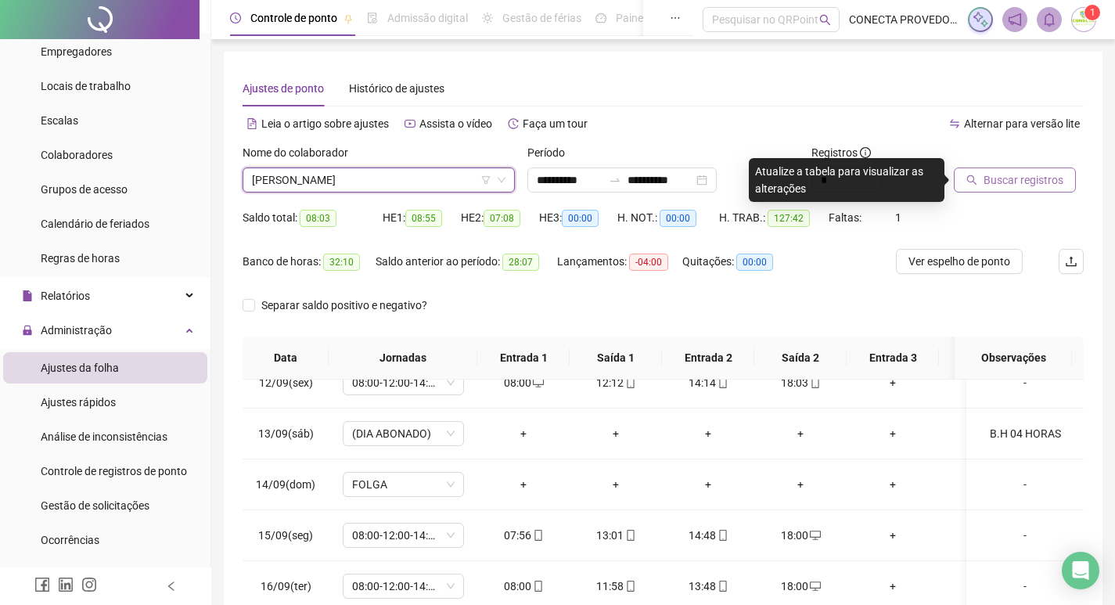
click at [1013, 182] on span "Buscar registros" at bounding box center [1024, 179] width 80 height 17
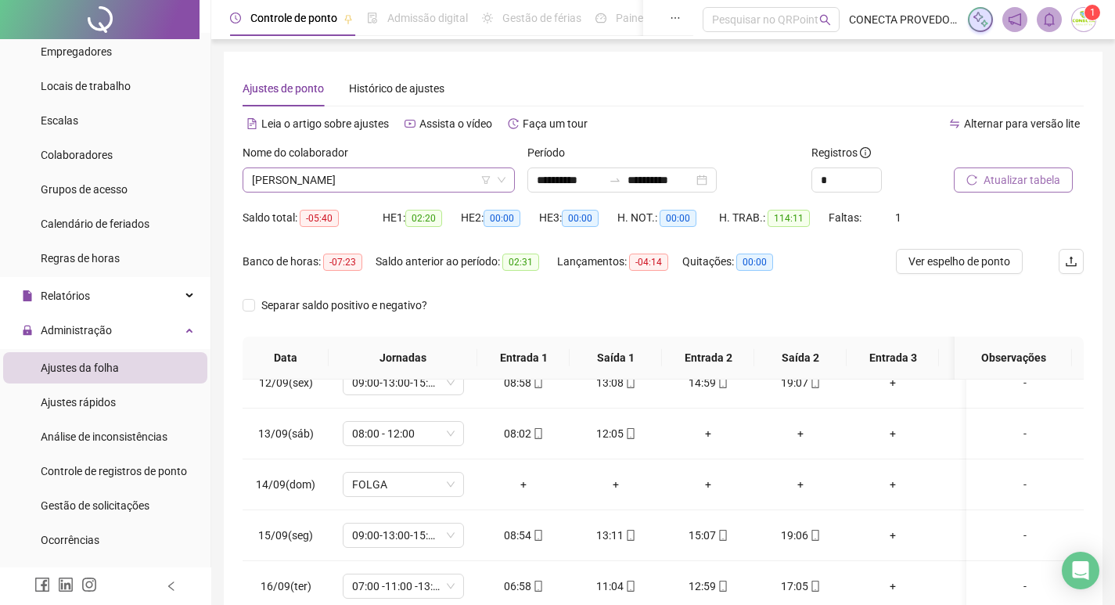
click at [418, 178] on span "[PERSON_NAME]" at bounding box center [379, 179] width 254 height 23
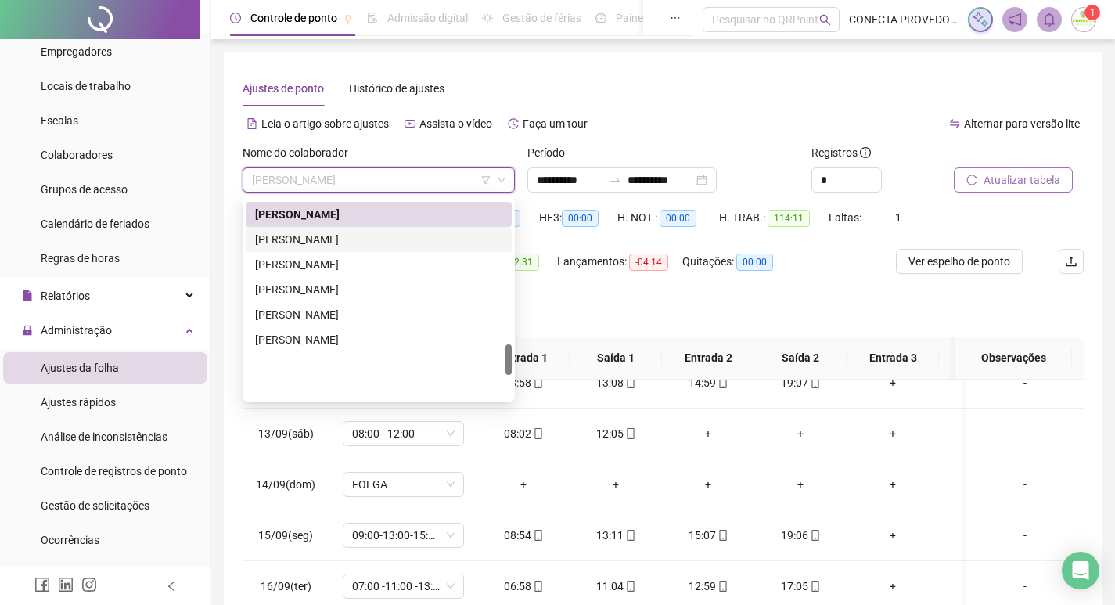
scroll to position [945, 0]
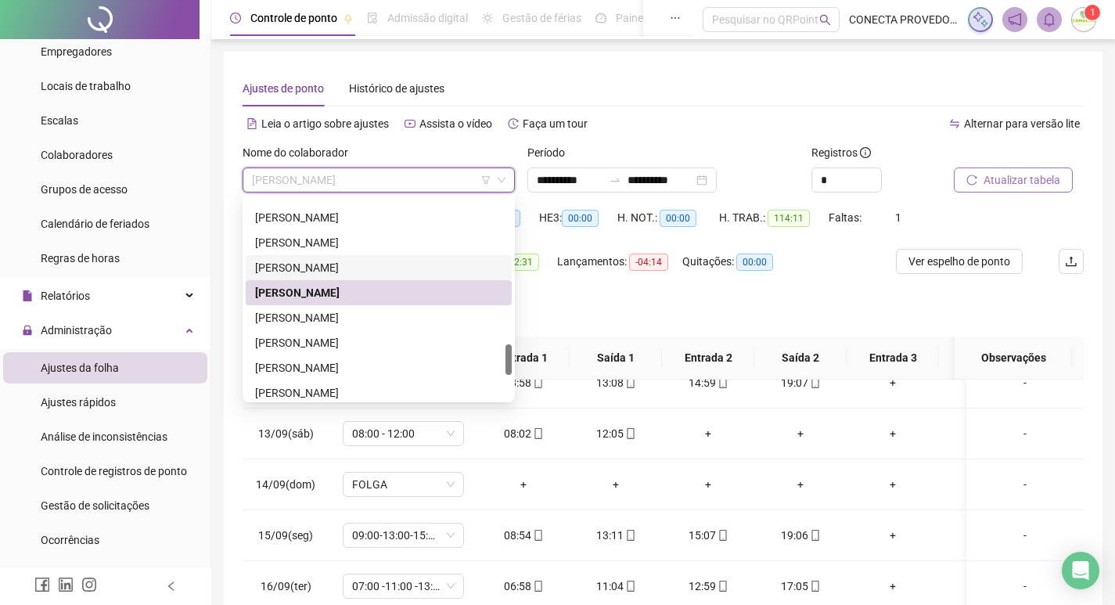
click at [341, 268] on div "[PERSON_NAME]" at bounding box center [378, 267] width 247 height 17
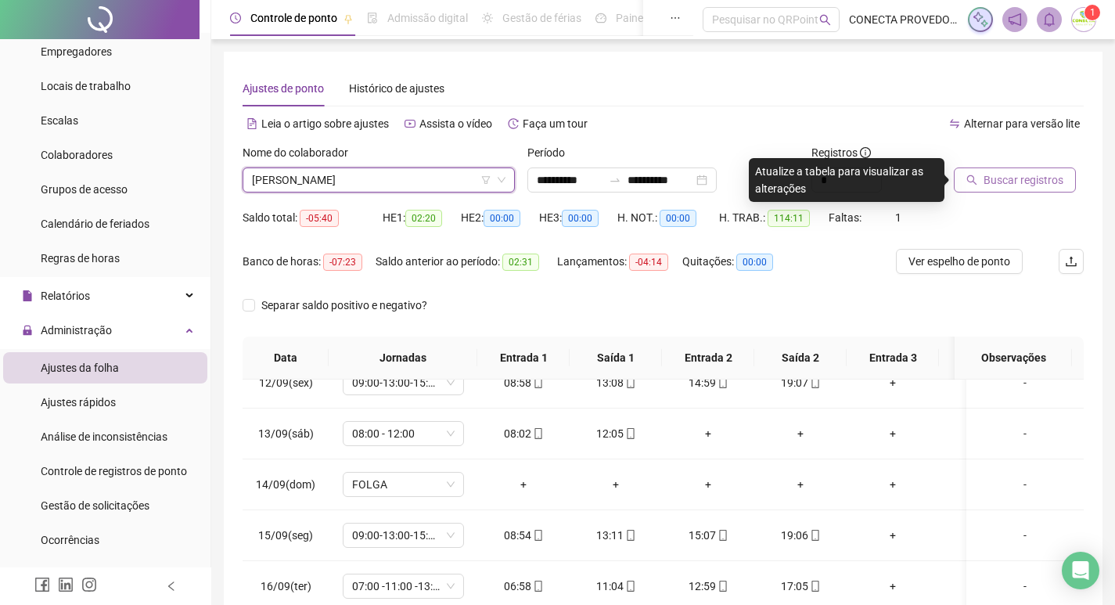
click at [1029, 177] on span "Buscar registros" at bounding box center [1024, 179] width 80 height 17
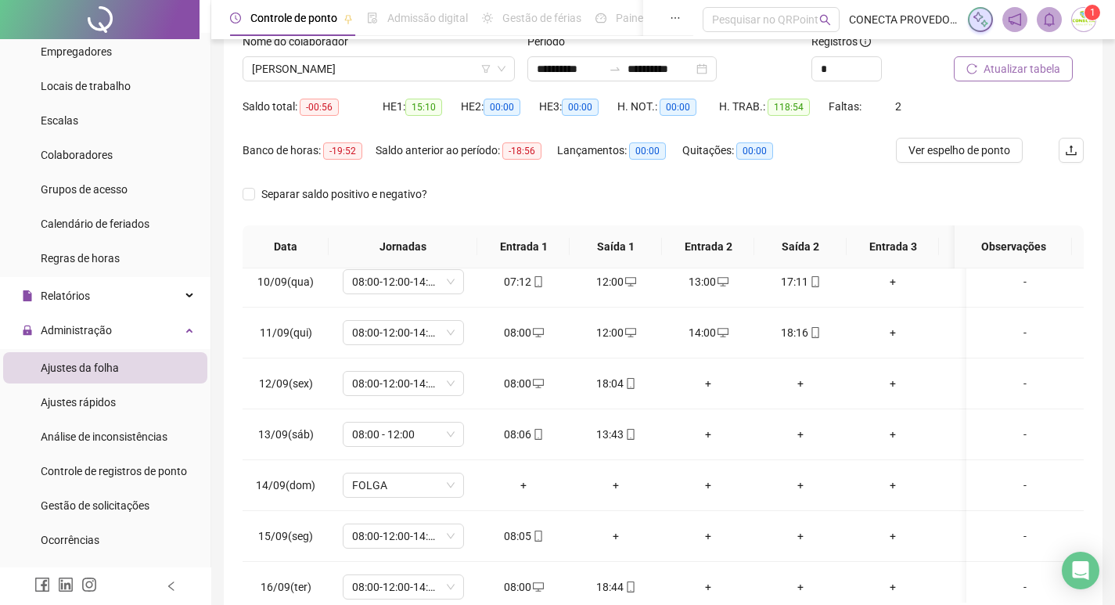
scroll to position [121, 0]
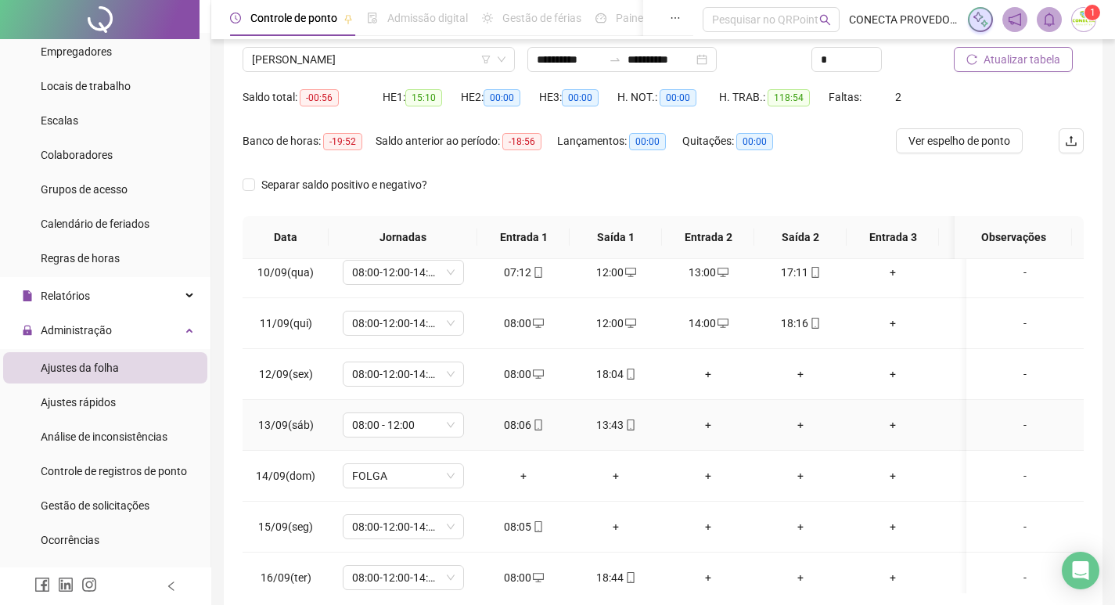
click at [715, 423] on div "+" at bounding box center [708, 424] width 67 height 17
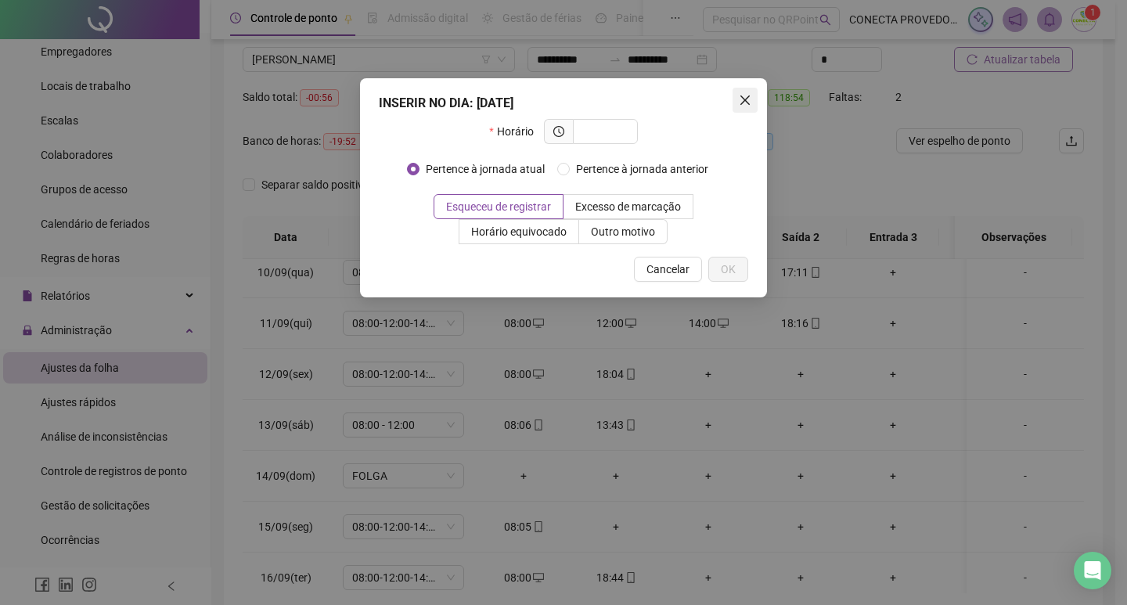
click at [747, 111] on div "INSERIR NO DIA : [DATE] Horário Pertence à jornada atual Pertence à jornada ant…" at bounding box center [563, 187] width 407 height 219
click at [747, 106] on button "Close" at bounding box center [744, 100] width 25 height 25
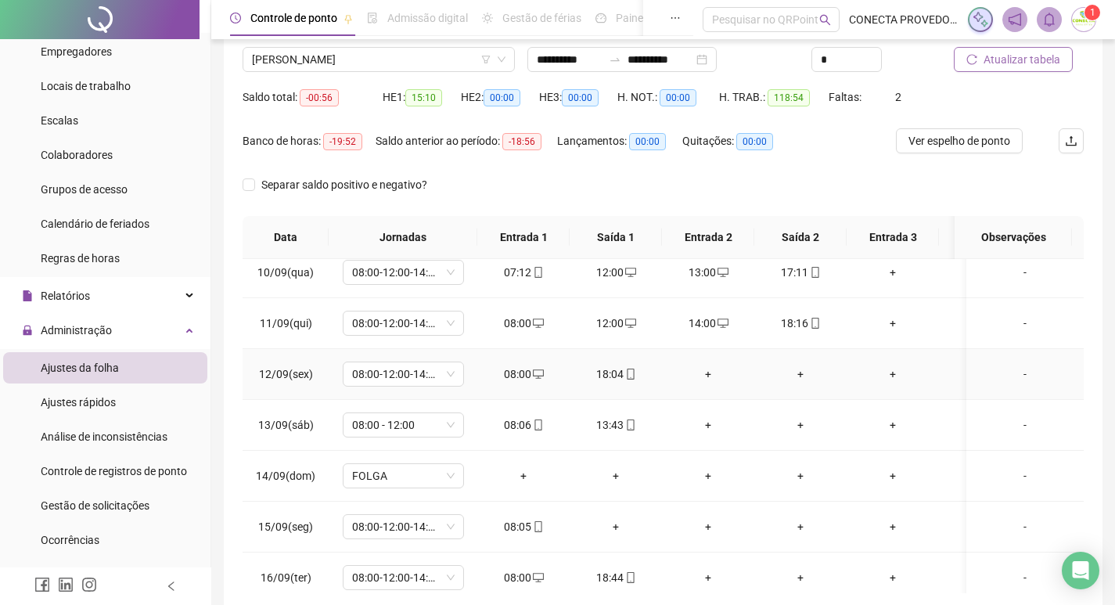
click at [715, 376] on div "+" at bounding box center [708, 373] width 67 height 17
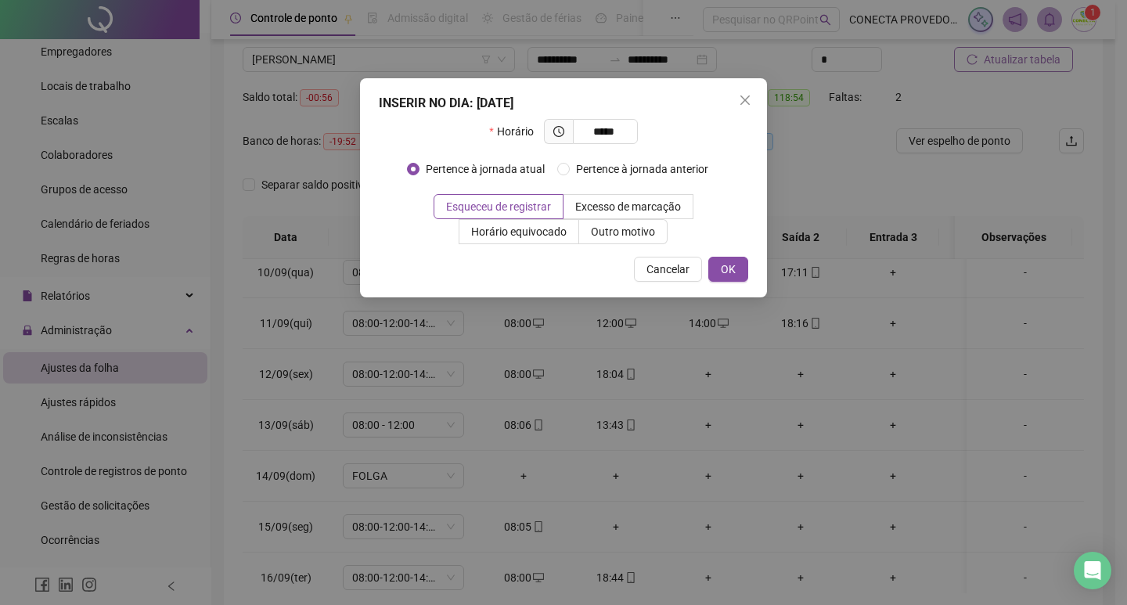
type input "*****"
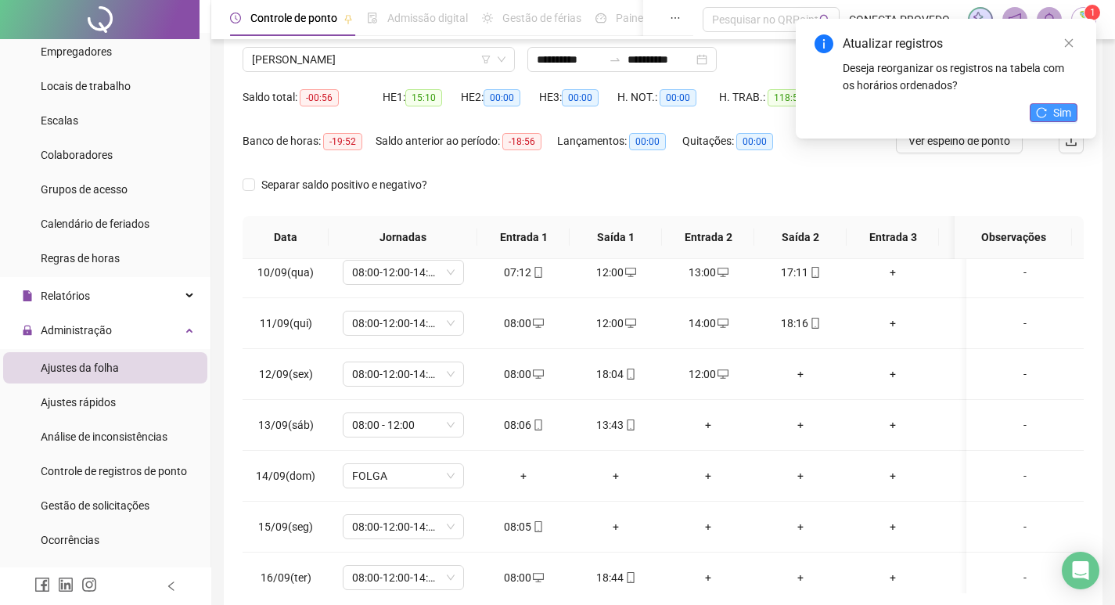
click at [1057, 115] on span "Sim" at bounding box center [1062, 112] width 18 height 17
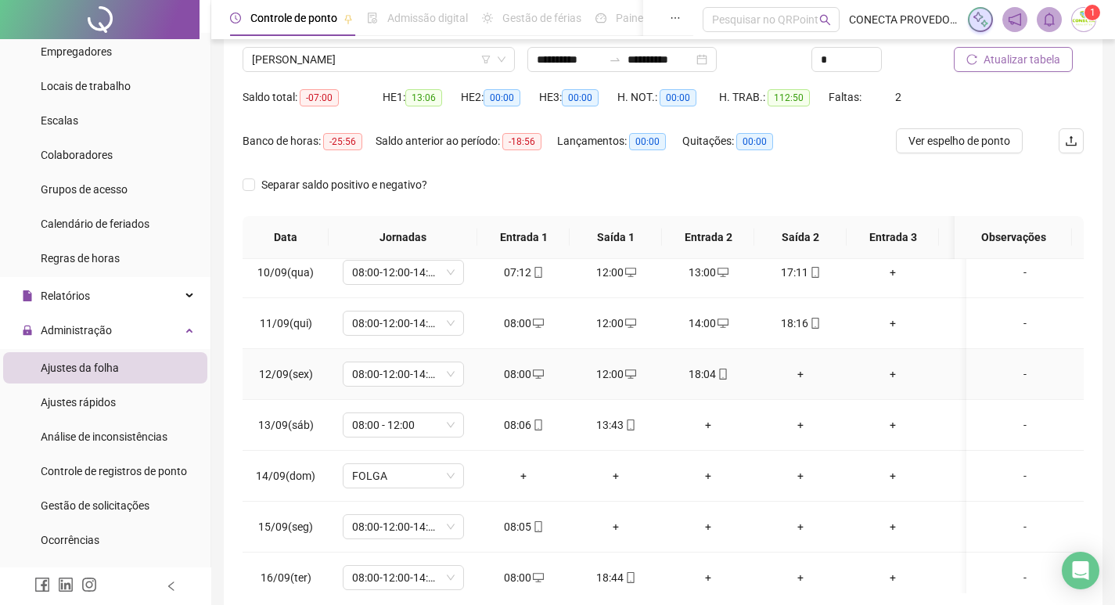
click at [794, 377] on div "+" at bounding box center [800, 373] width 67 height 17
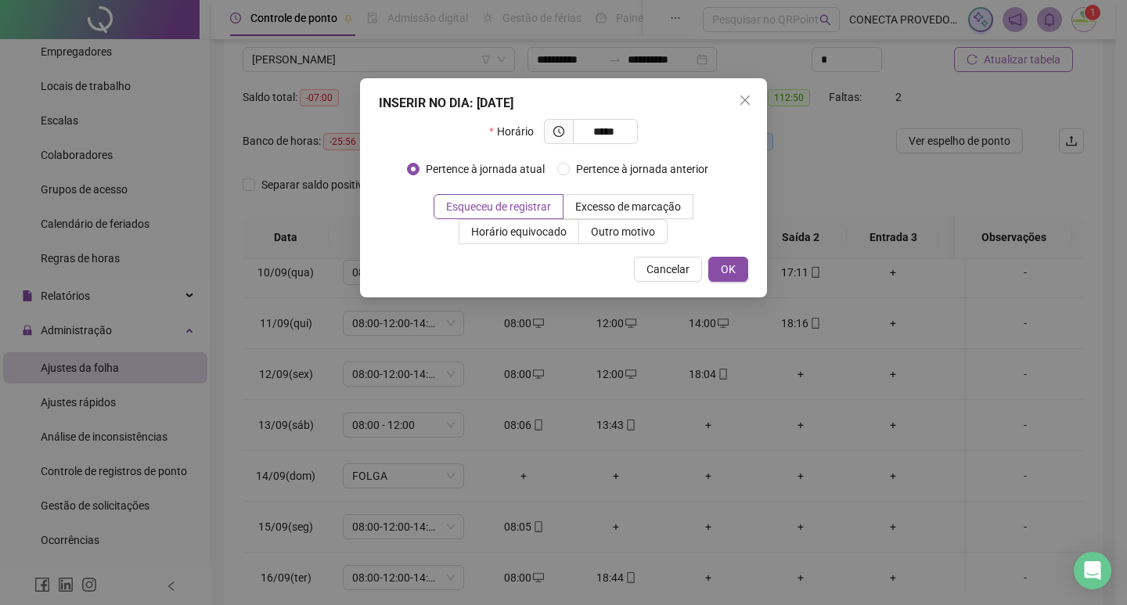
type input "*****"
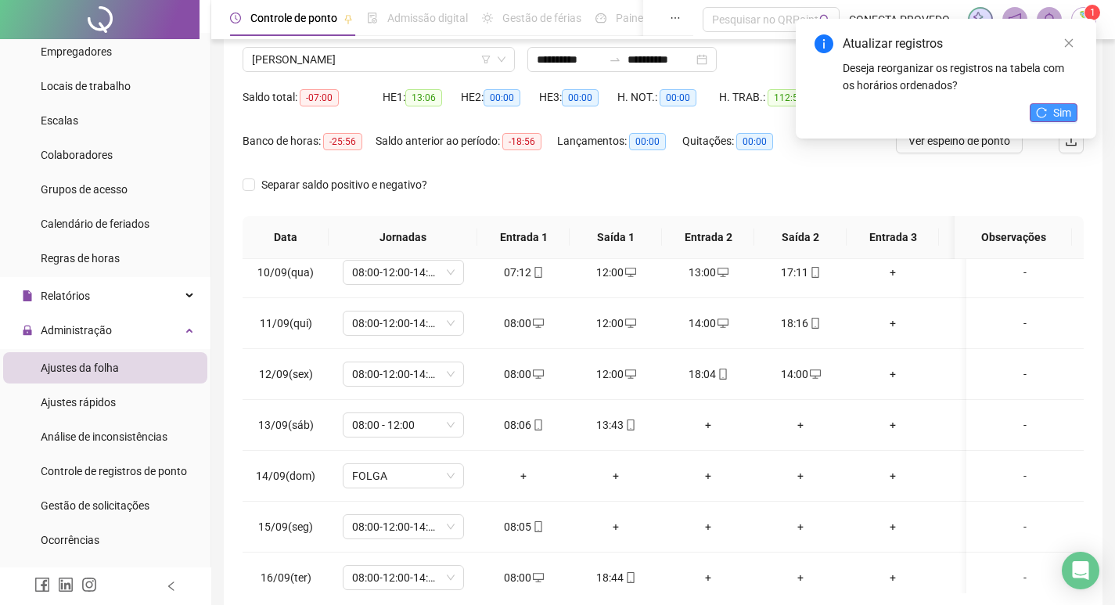
click at [1056, 113] on span "Sim" at bounding box center [1062, 112] width 18 height 17
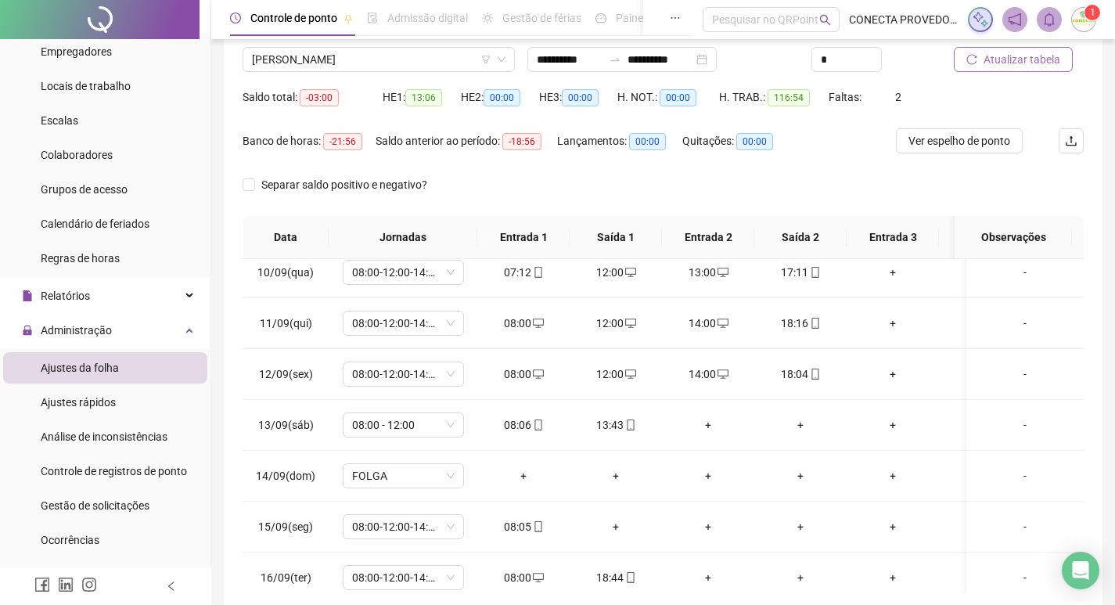
scroll to position [16, 0]
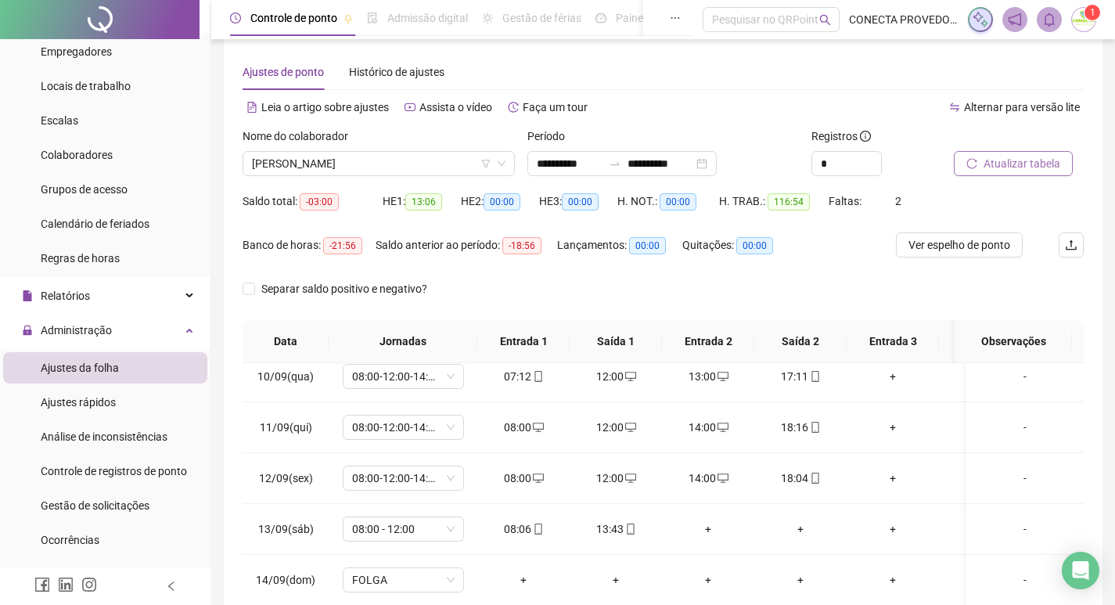
click at [1012, 177] on div "Atualizar tabela" at bounding box center [1019, 158] width 142 height 61
click at [1010, 165] on span "Atualizar tabela" at bounding box center [1022, 163] width 77 height 17
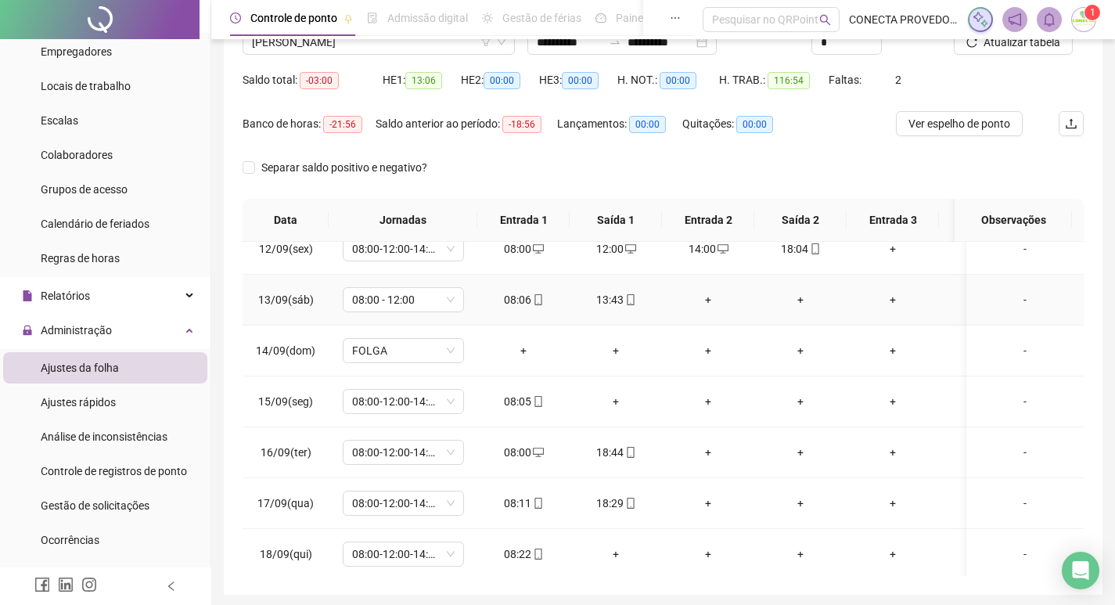
scroll to position [593, 0]
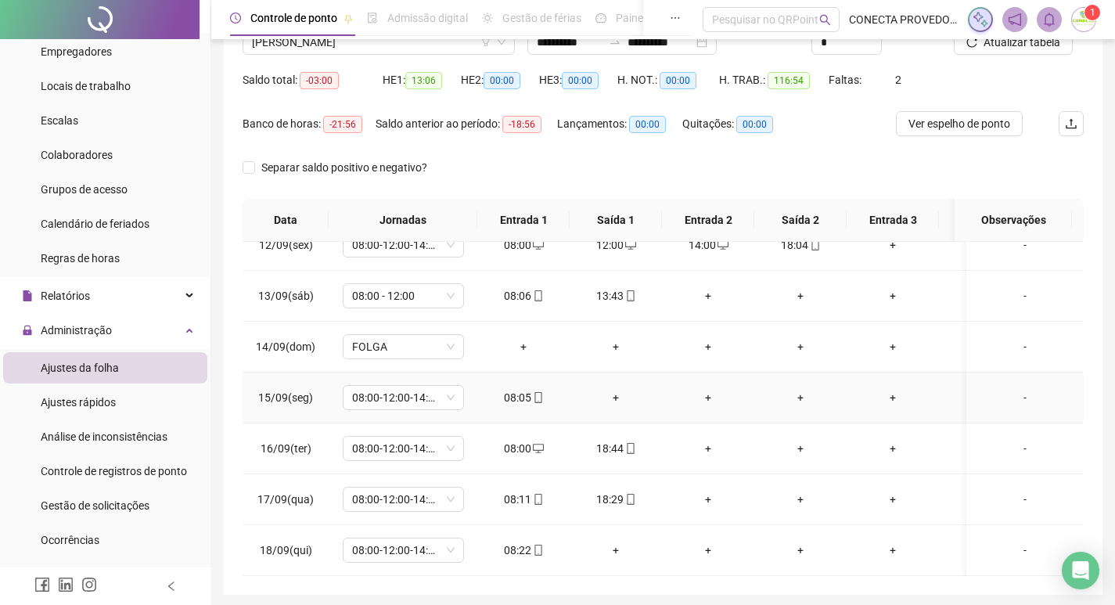
click at [617, 389] on div "+" at bounding box center [615, 397] width 67 height 17
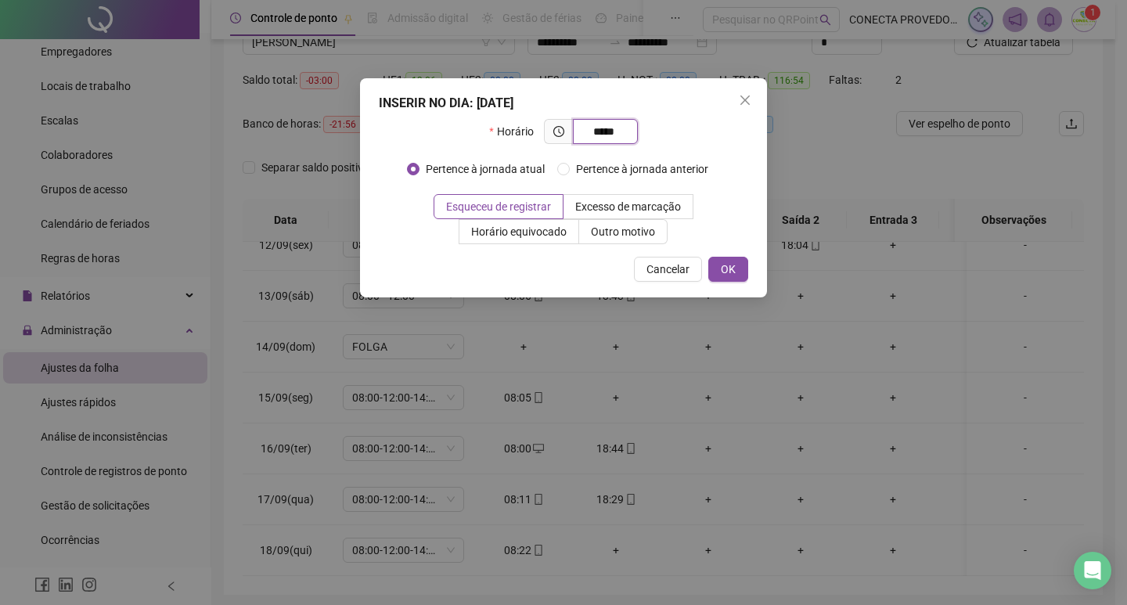
type input "*****"
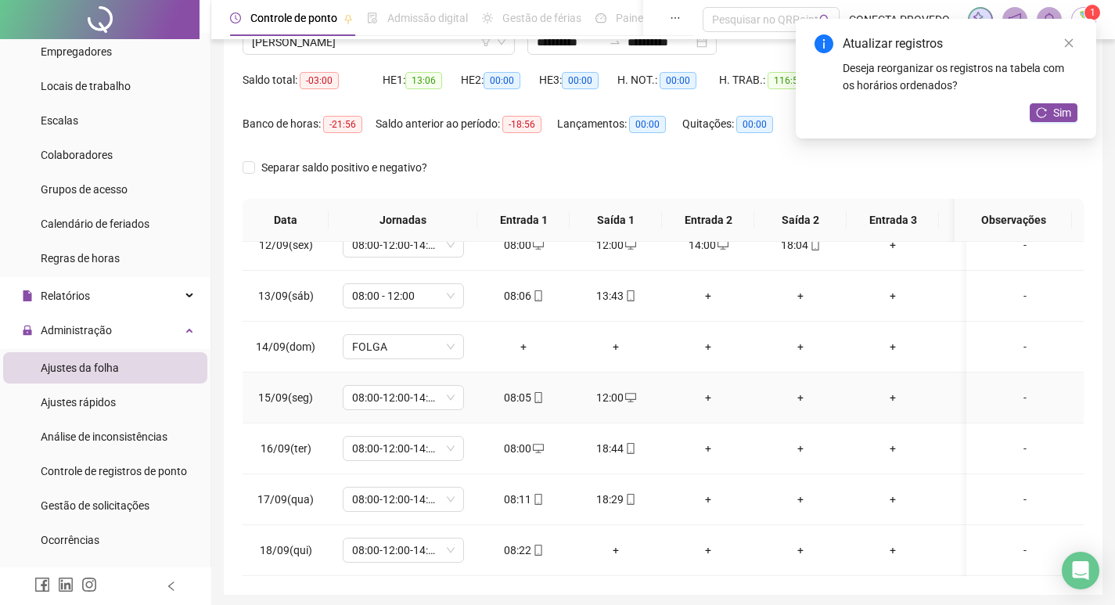
click at [705, 389] on div "+" at bounding box center [708, 397] width 67 height 17
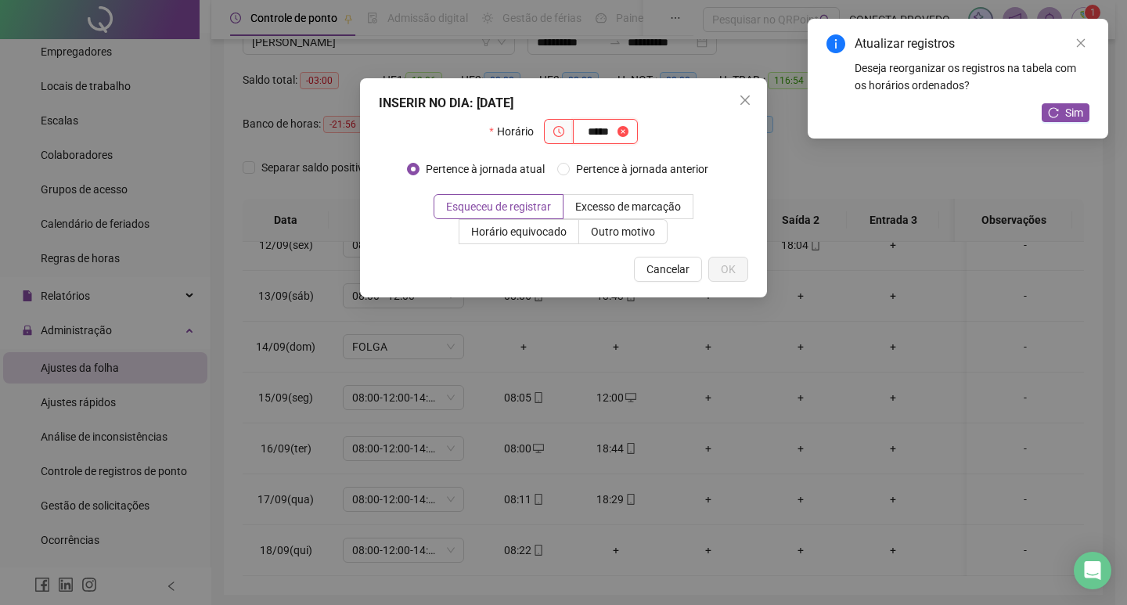
type input "*****"
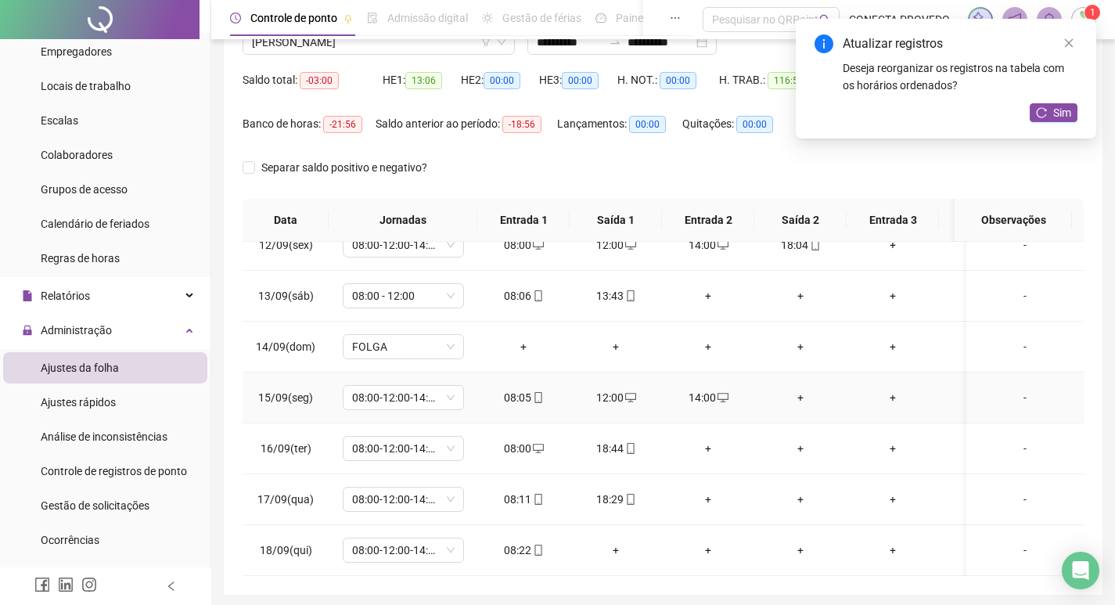
click at [798, 389] on div "+" at bounding box center [800, 397] width 67 height 17
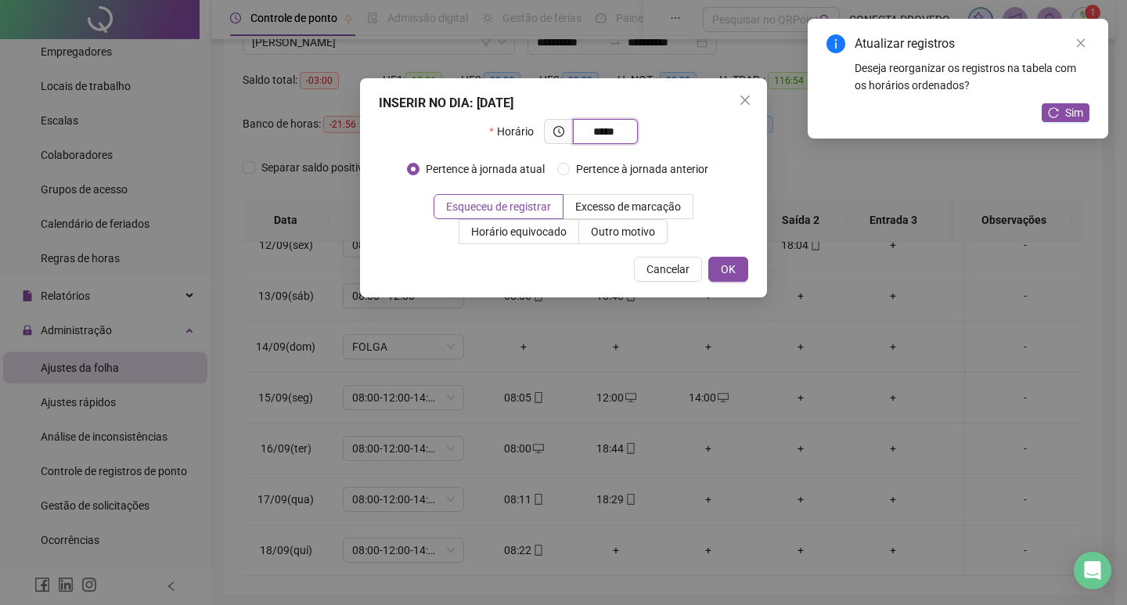
type input "*****"
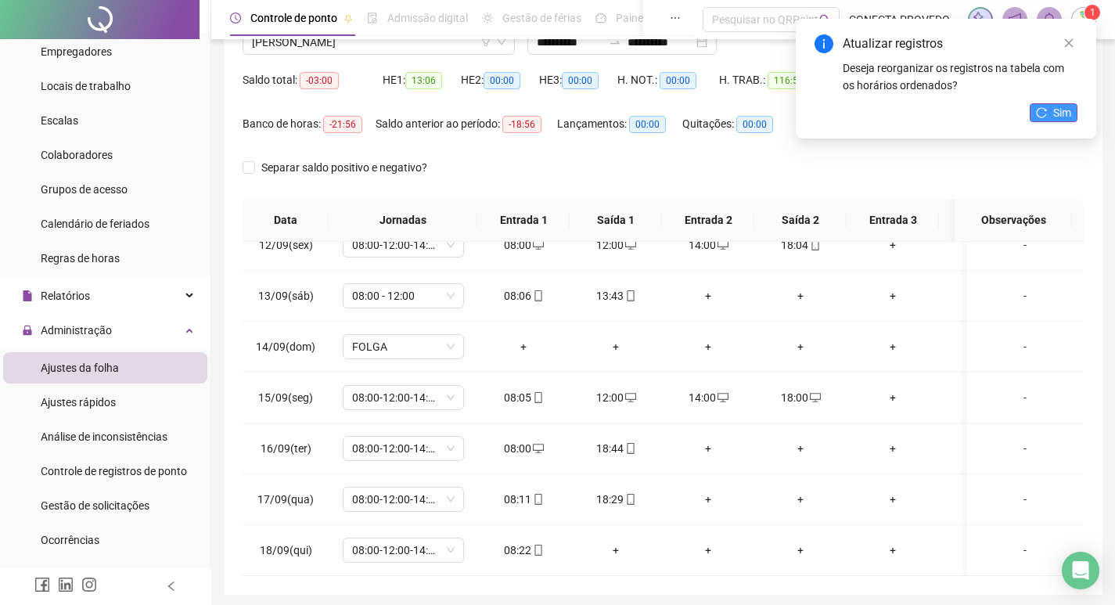
click at [1060, 109] on span "Sim" at bounding box center [1062, 112] width 18 height 17
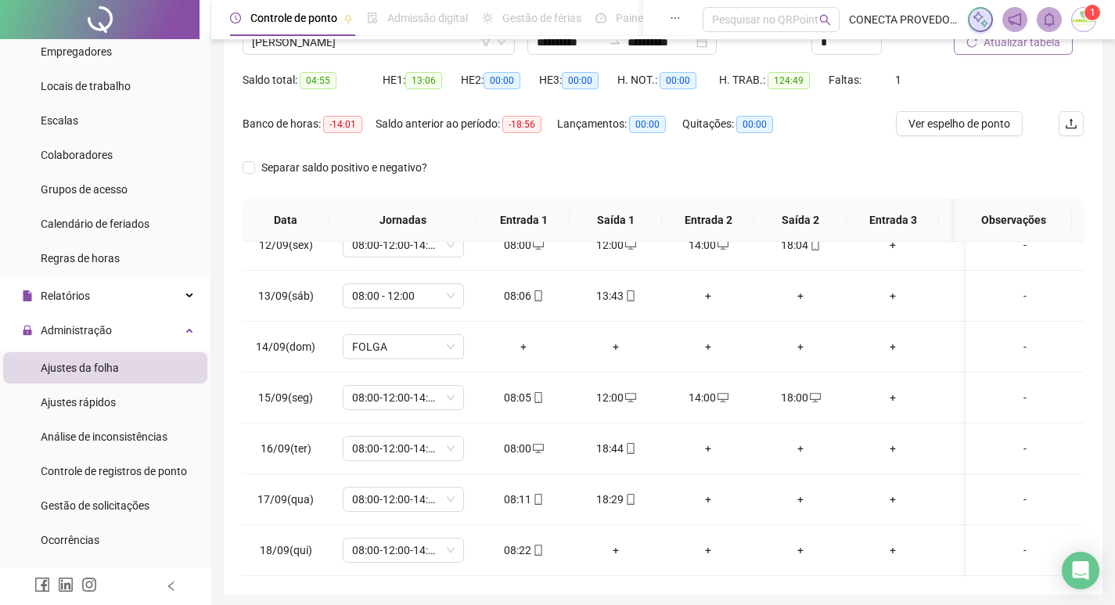
click at [1037, 45] on span "Atualizar tabela" at bounding box center [1022, 42] width 77 height 17
click at [710, 440] on div "+" at bounding box center [708, 448] width 67 height 17
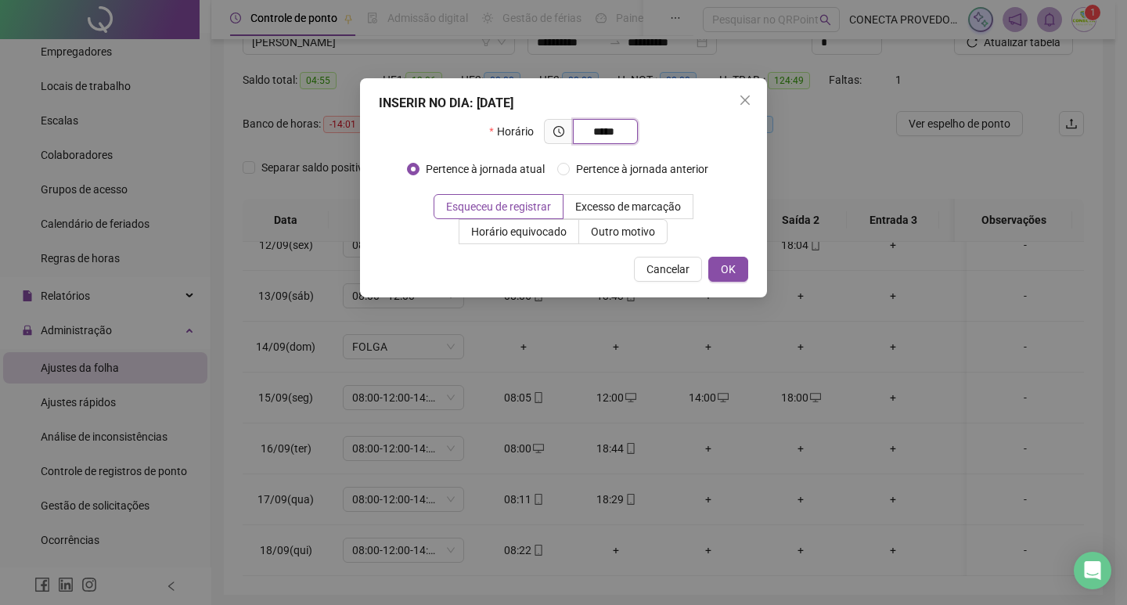
type input "*****"
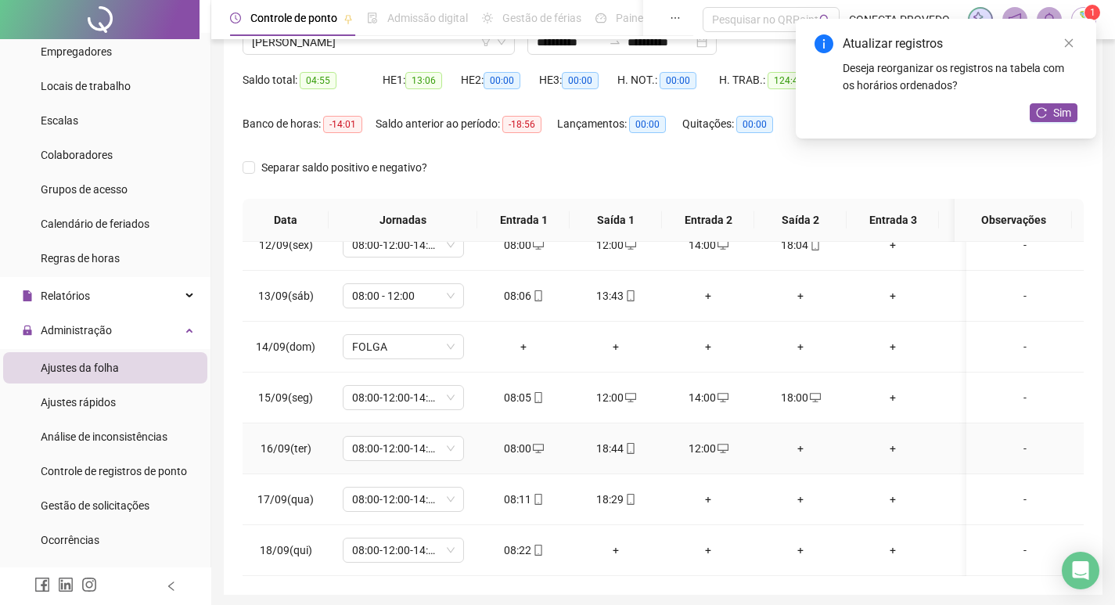
click at [797, 440] on div "+" at bounding box center [800, 448] width 67 height 17
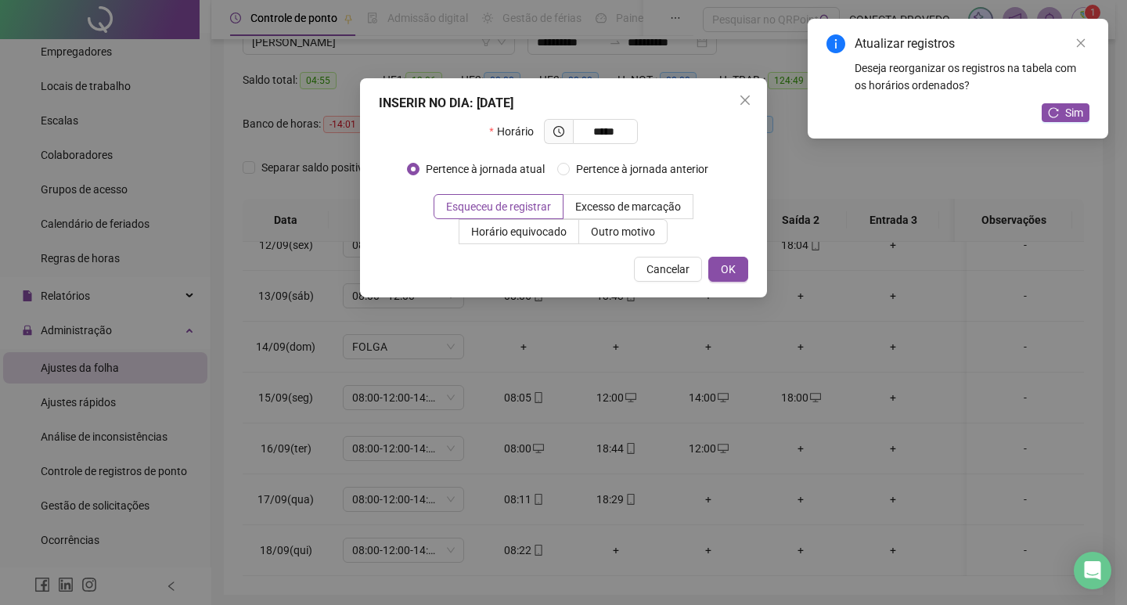
type input "*****"
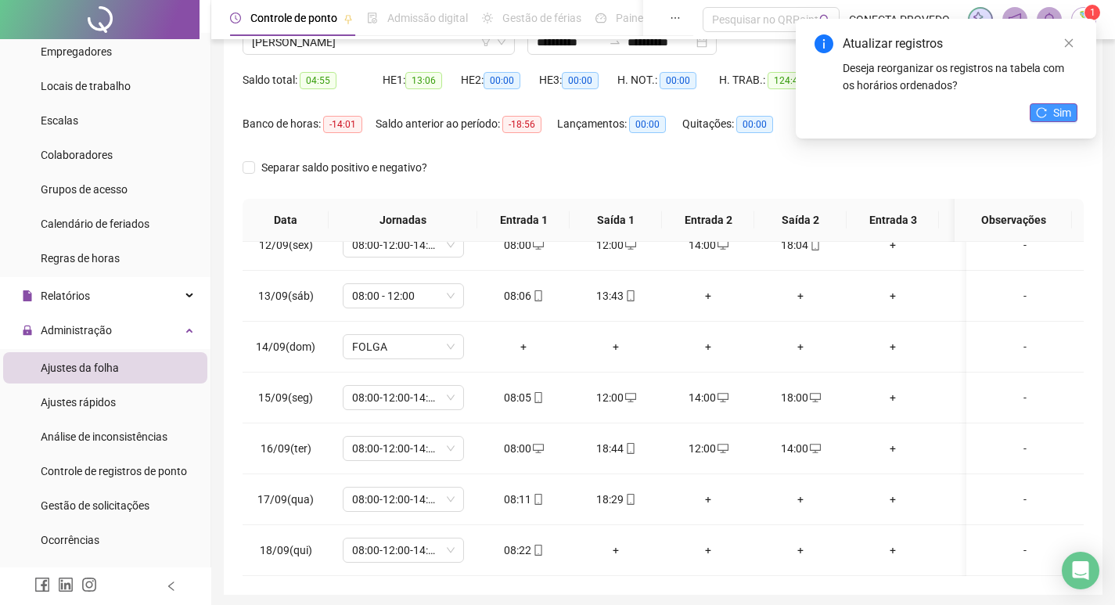
click at [1058, 110] on span "Sim" at bounding box center [1062, 112] width 18 height 17
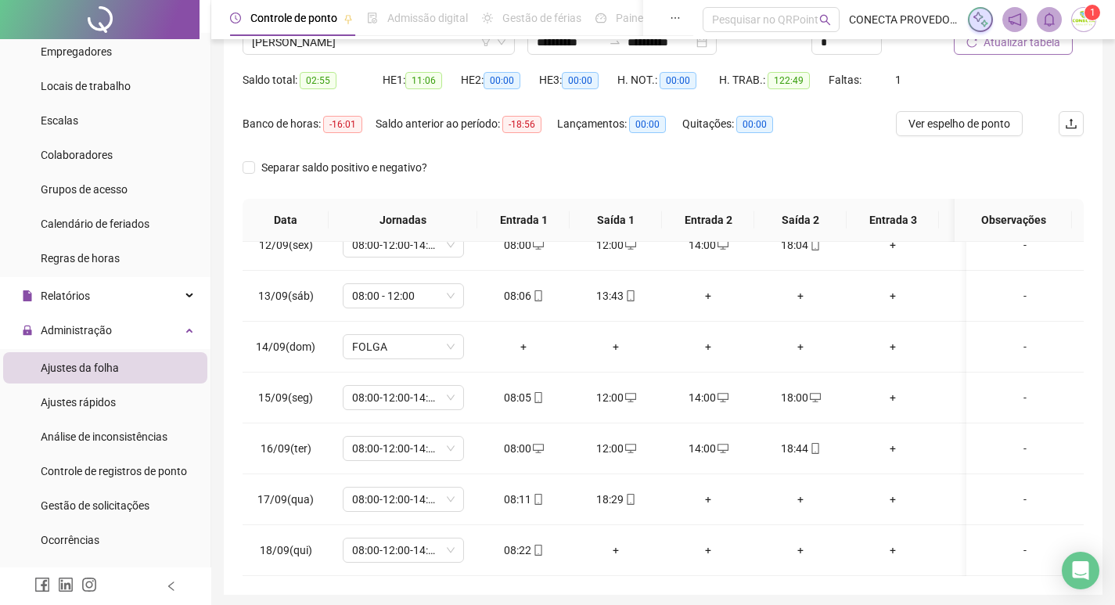
click at [1031, 43] on span "Atualizar tabela" at bounding box center [1022, 42] width 77 height 17
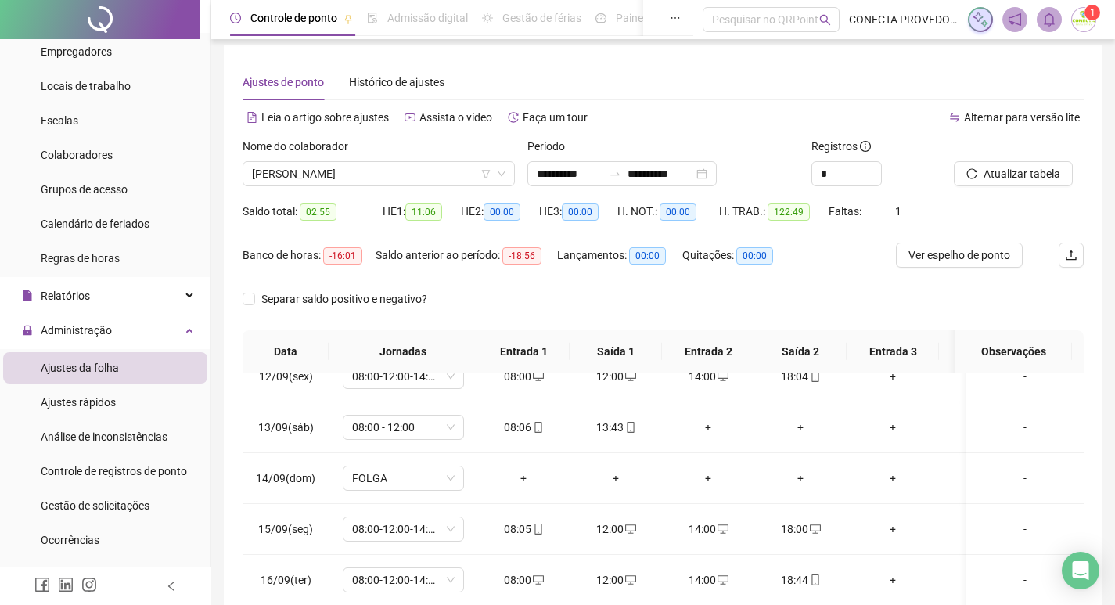
scroll to position [0, 0]
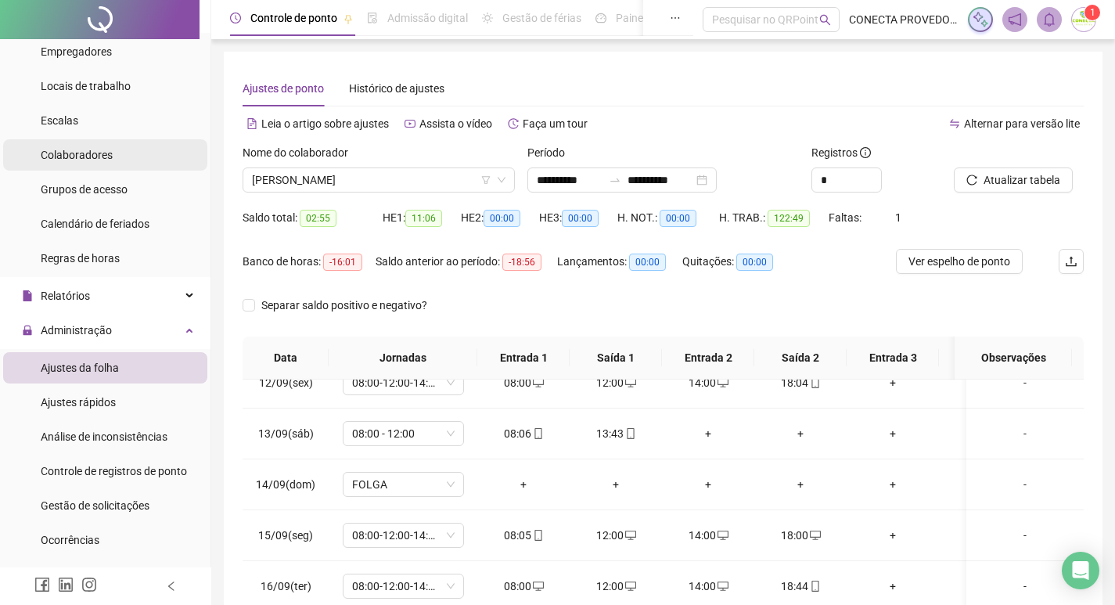
drag, startPoint x: 70, startPoint y: 162, endPoint x: 92, endPoint y: 160, distance: 21.3
click at [71, 162] on div "Colaboradores" at bounding box center [77, 154] width 72 height 31
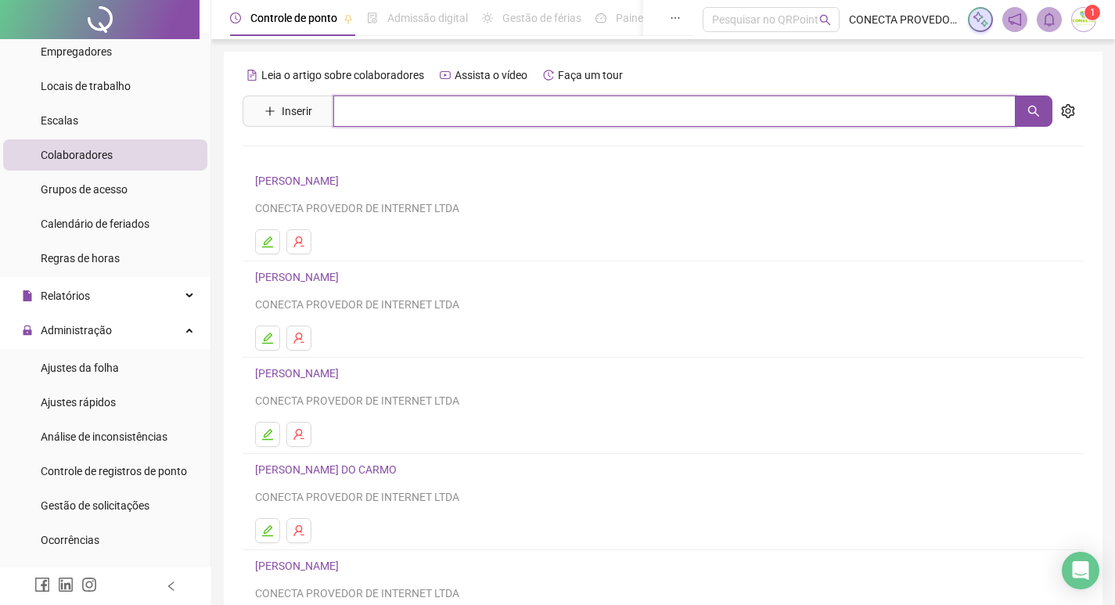
click at [448, 112] on input "text" at bounding box center [674, 110] width 682 height 31
click at [637, 119] on input "text" at bounding box center [674, 110] width 682 height 31
click at [678, 117] on input "text" at bounding box center [674, 110] width 682 height 31
click at [398, 122] on input "text" at bounding box center [674, 110] width 682 height 31
type input "****"
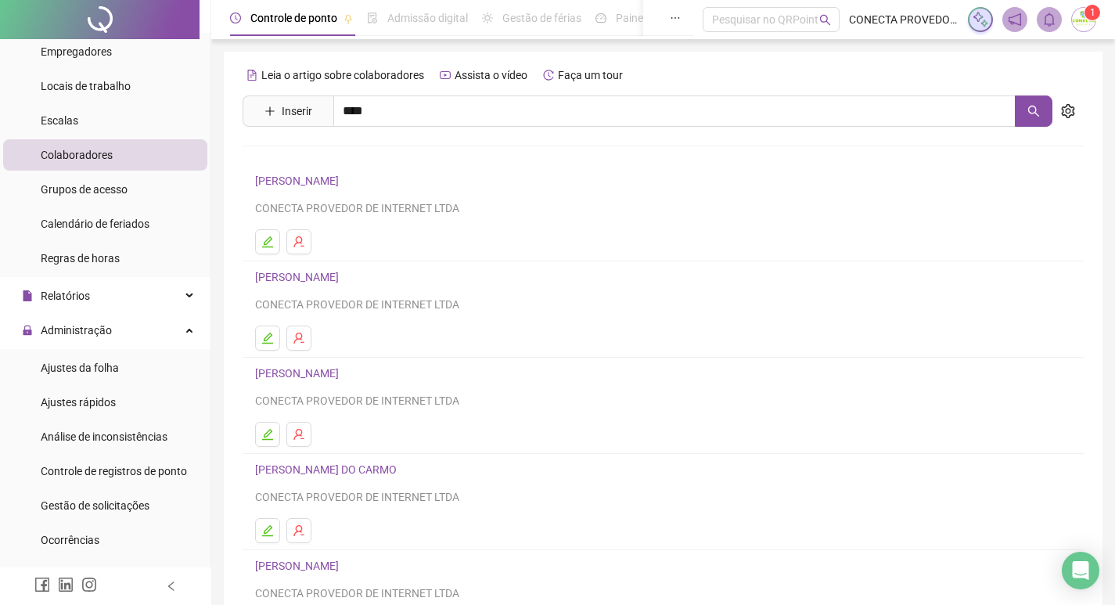
click at [322, 162] on link "[PERSON_NAME]" at bounding box center [314, 157] width 84 height 13
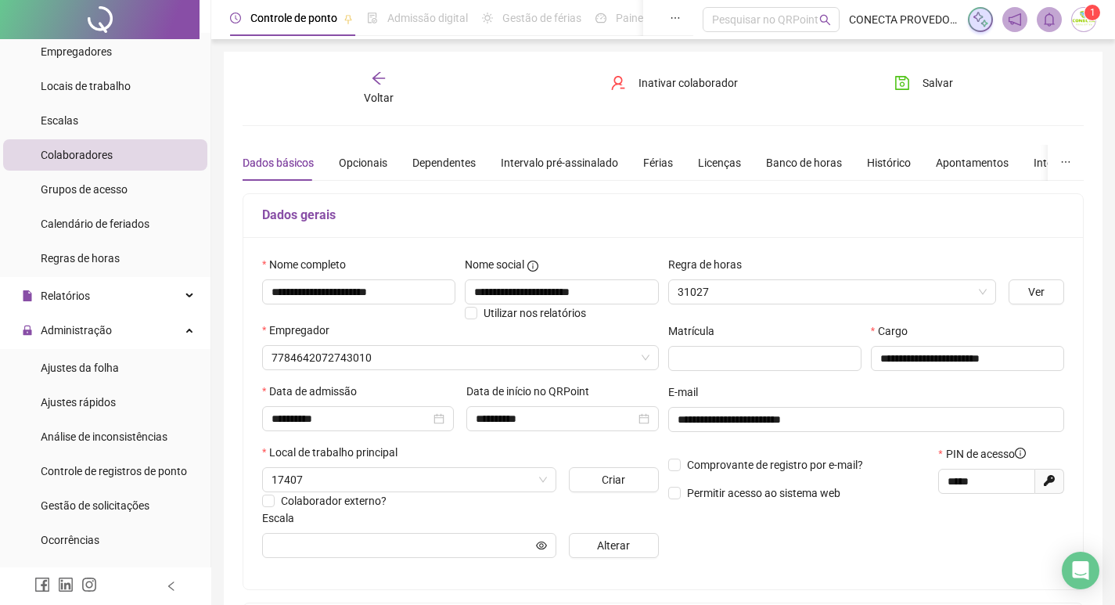
type input "**********"
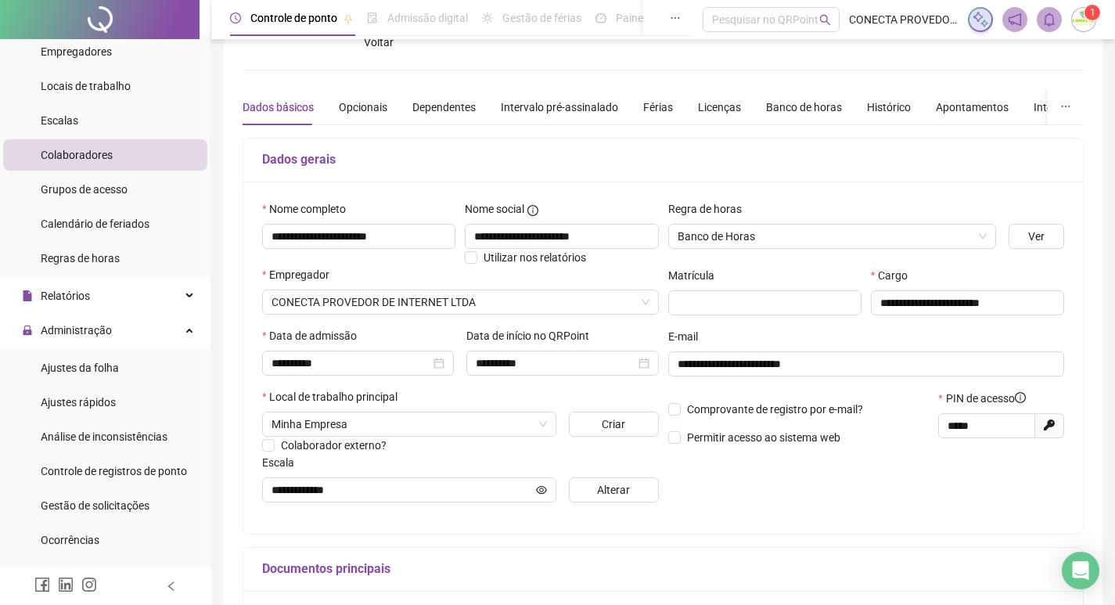
scroll to position [6, 0]
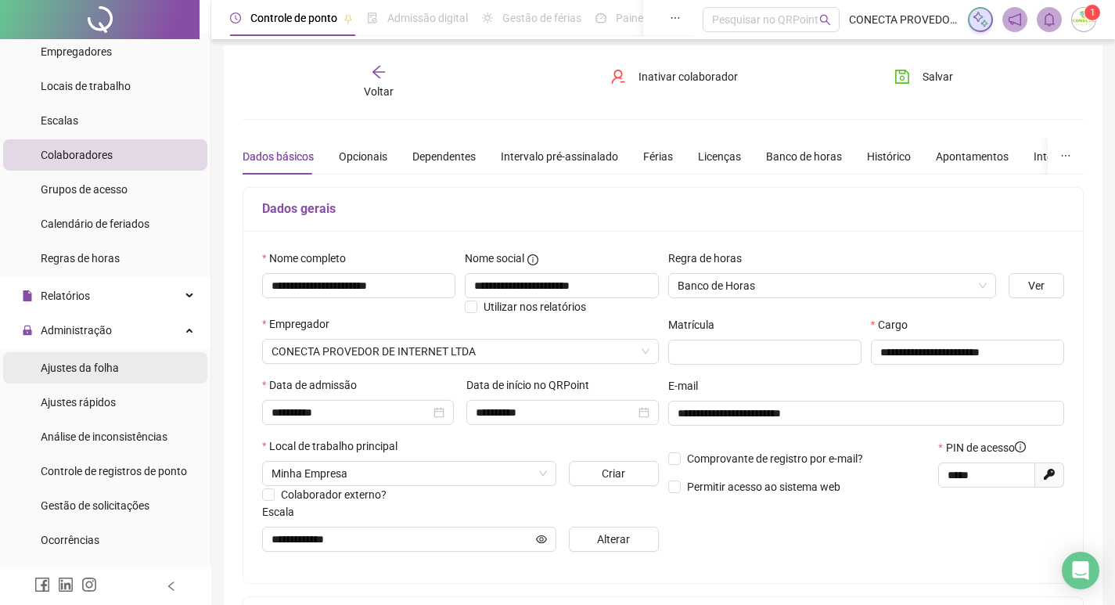
click at [77, 369] on span "Ajustes da folha" at bounding box center [80, 368] width 78 height 13
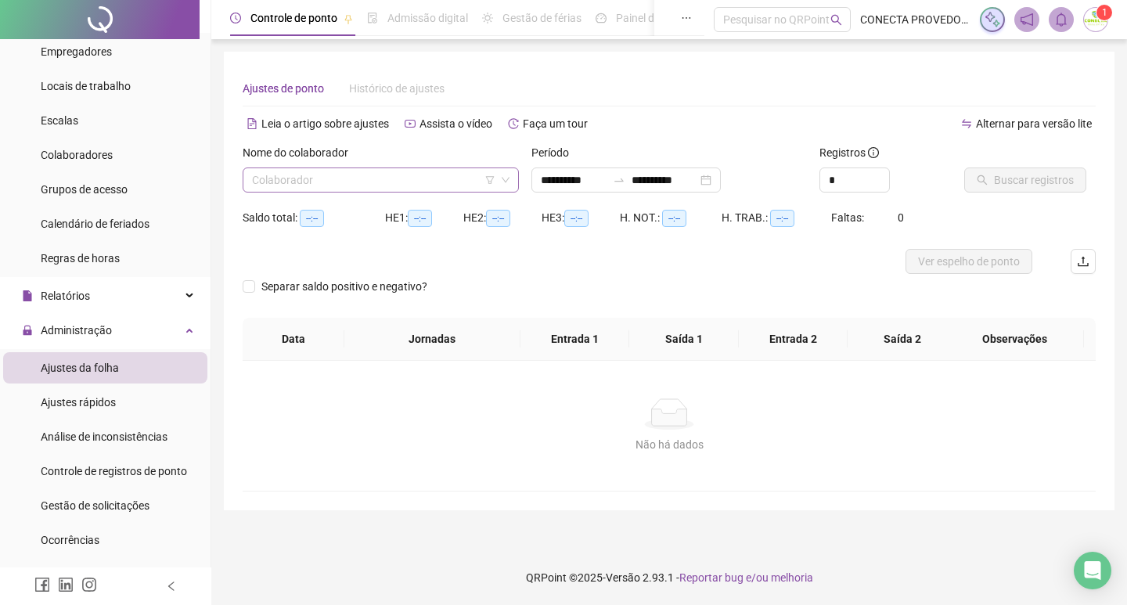
type input "**********"
click at [413, 192] on div "Colaborador" at bounding box center [381, 179] width 276 height 25
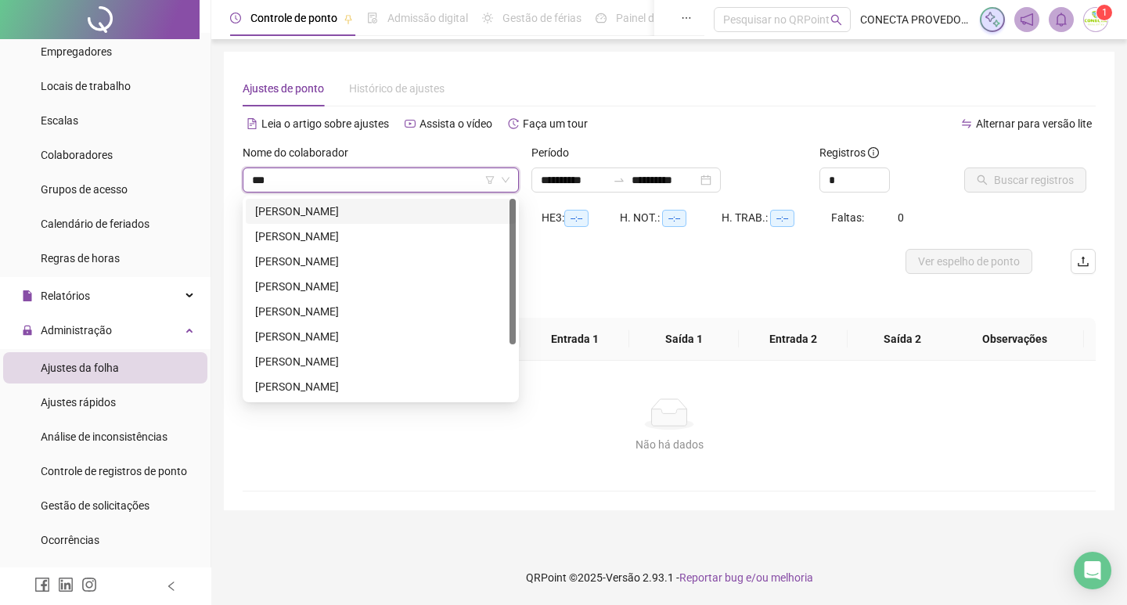
type input "****"
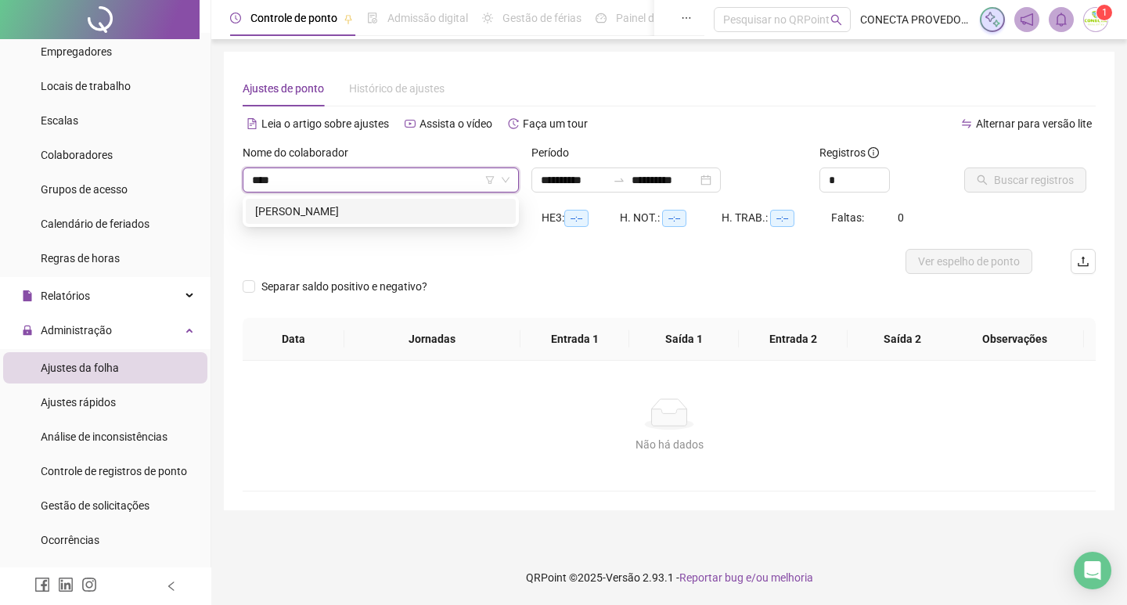
click at [400, 219] on div "[PERSON_NAME]" at bounding box center [380, 211] width 251 height 17
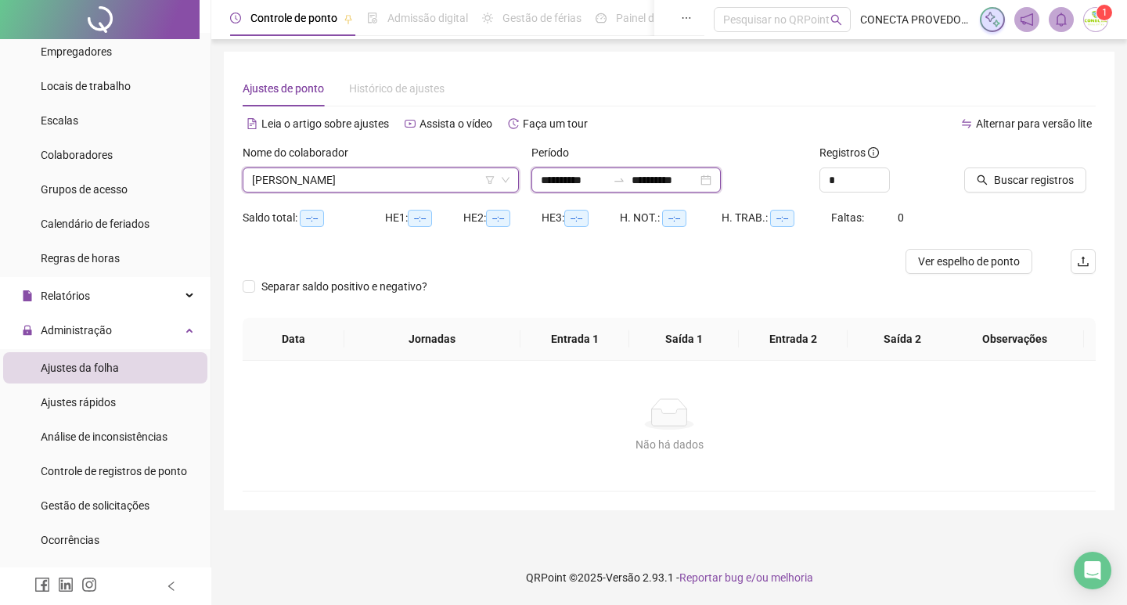
click at [697, 179] on input "**********" at bounding box center [665, 179] width 66 height 17
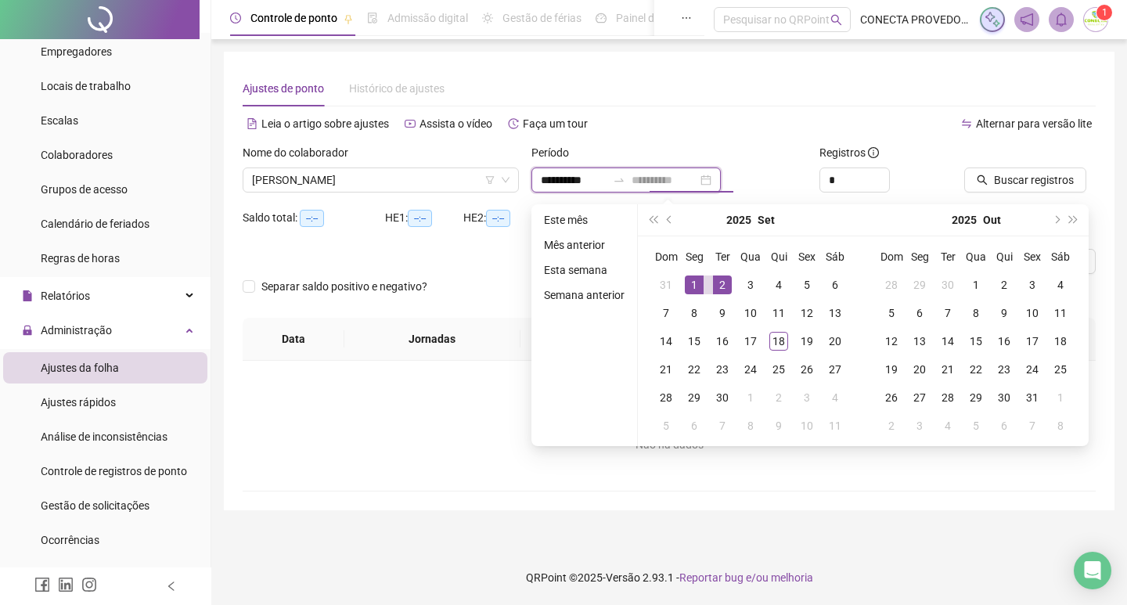
type input "**********"
click at [697, 282] on div "1" at bounding box center [694, 284] width 19 height 19
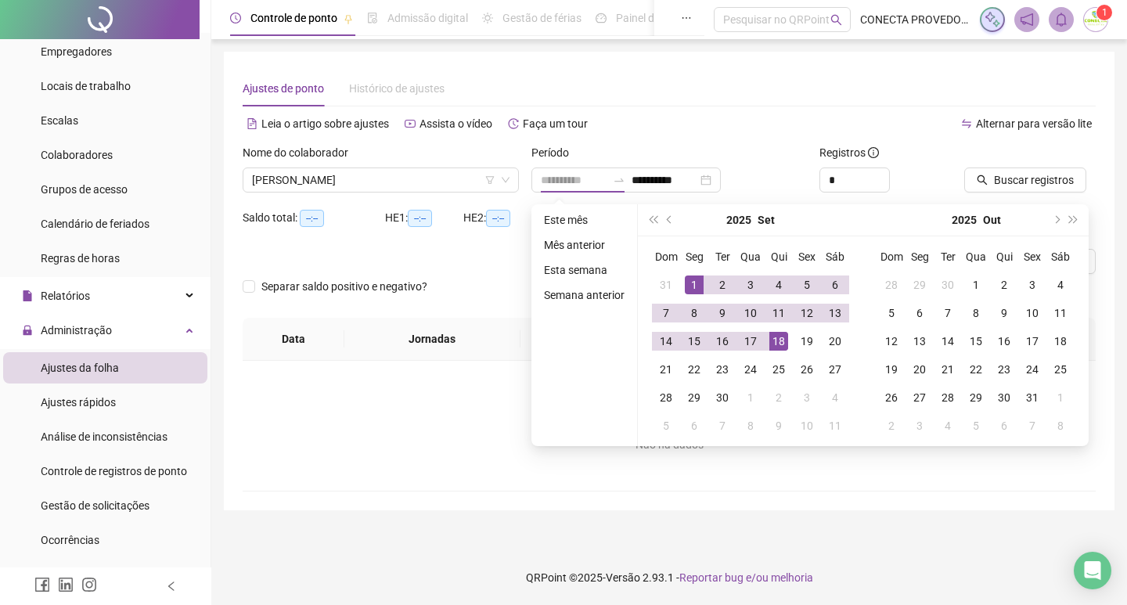
click at [778, 343] on div "18" at bounding box center [778, 341] width 19 height 19
type input "**********"
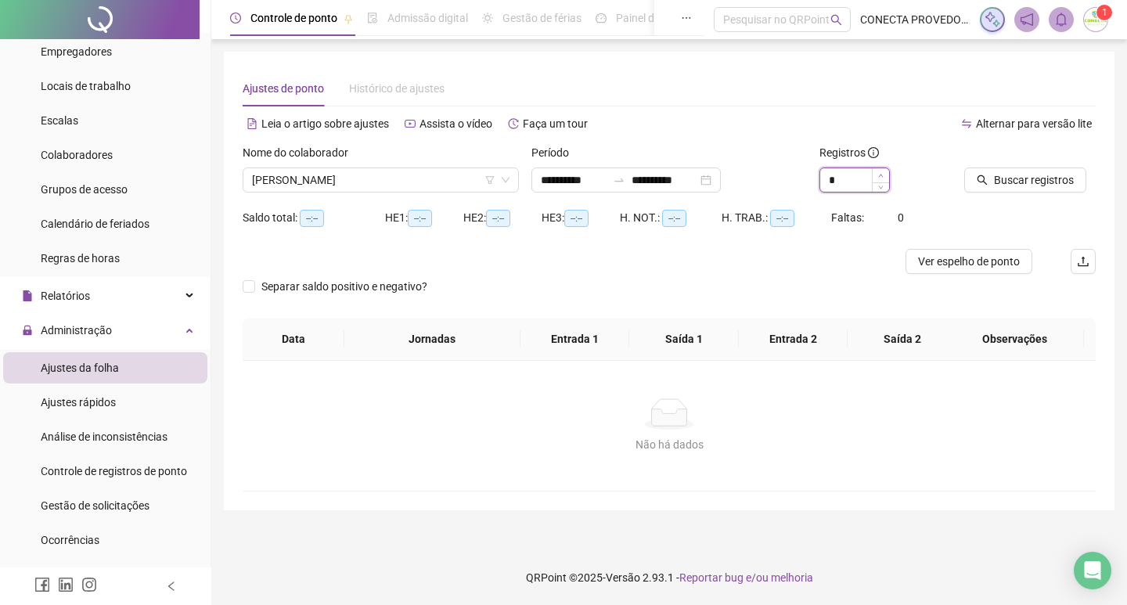
type input "*"
click at [880, 174] on icon "up" at bounding box center [880, 175] width 5 height 5
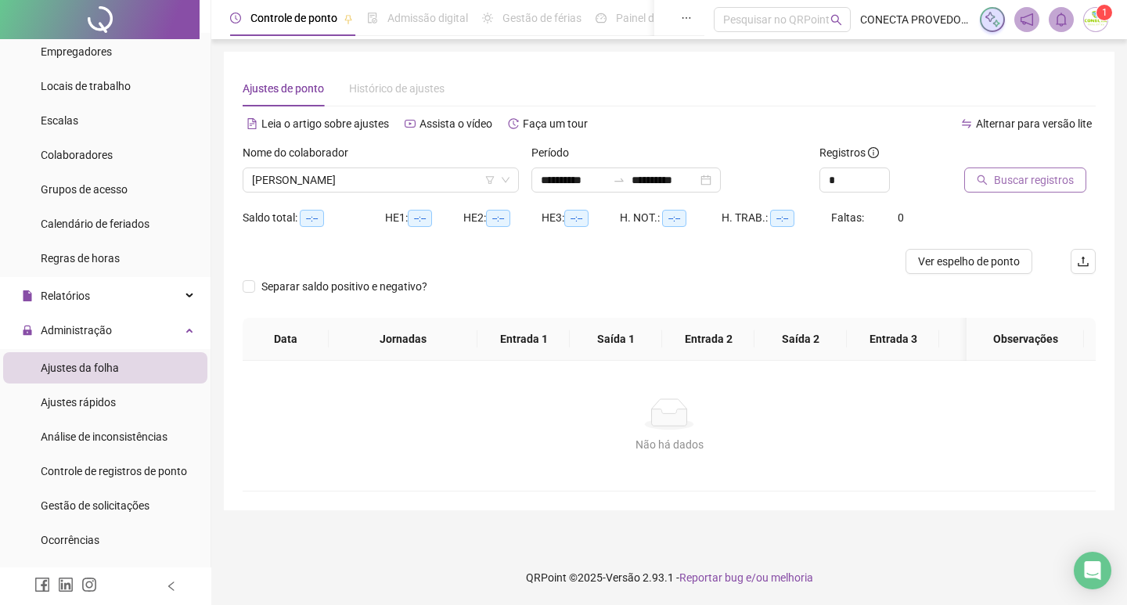
click at [1048, 182] on span "Buscar registros" at bounding box center [1034, 179] width 80 height 17
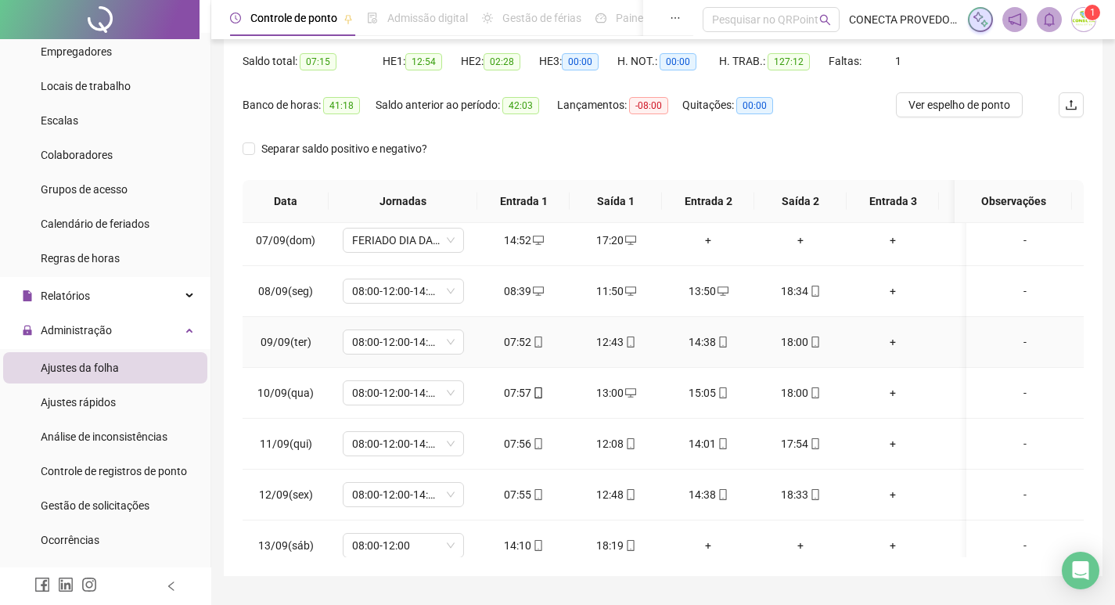
scroll to position [235, 0]
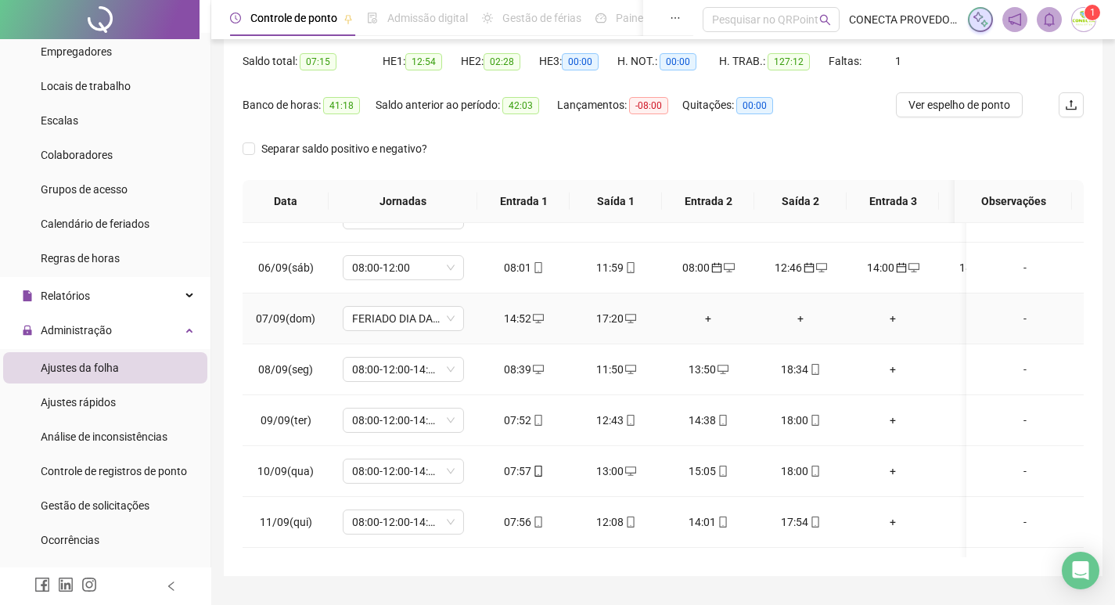
click at [711, 315] on div "+" at bounding box center [708, 318] width 67 height 17
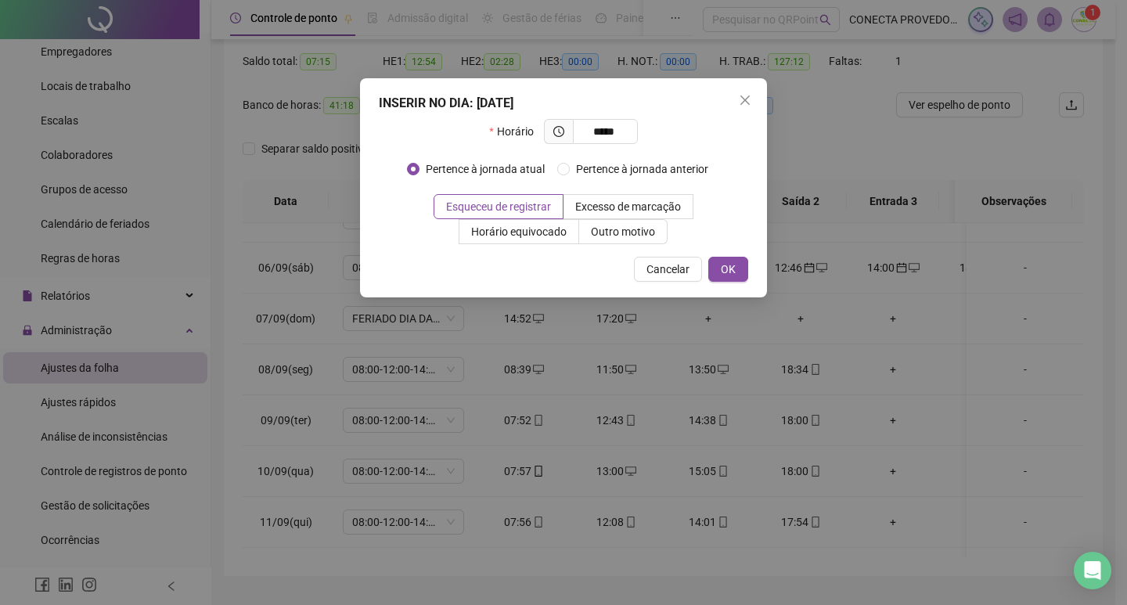
type input "*****"
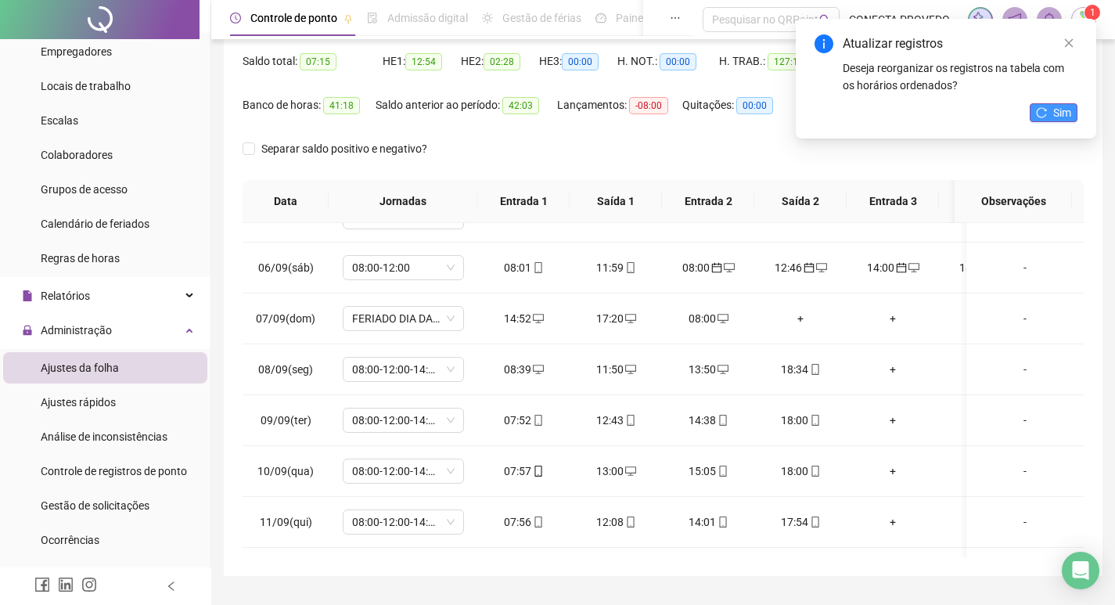
click at [1053, 109] on button "Sim" at bounding box center [1054, 112] width 48 height 19
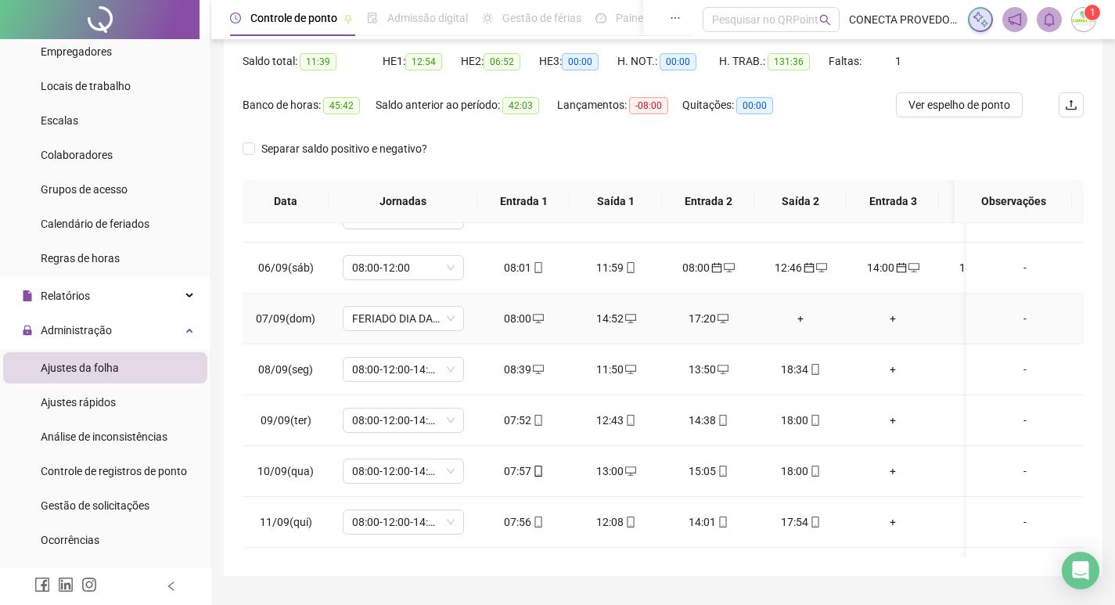
click at [799, 322] on div "+" at bounding box center [800, 318] width 67 height 17
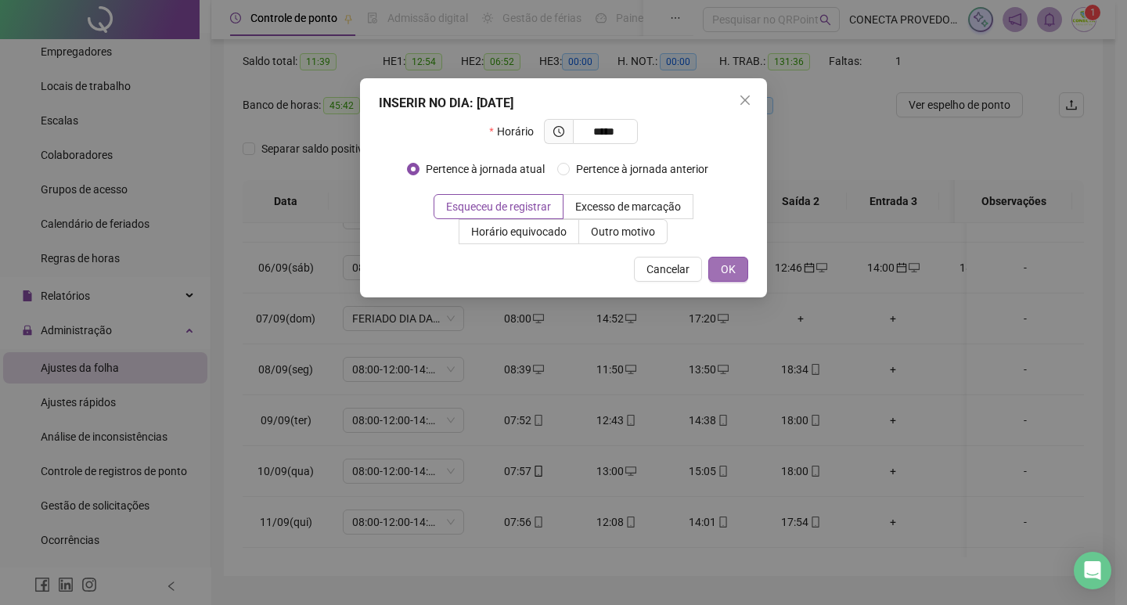
type input "*****"
click at [729, 260] on button "OK" at bounding box center [728, 269] width 40 height 25
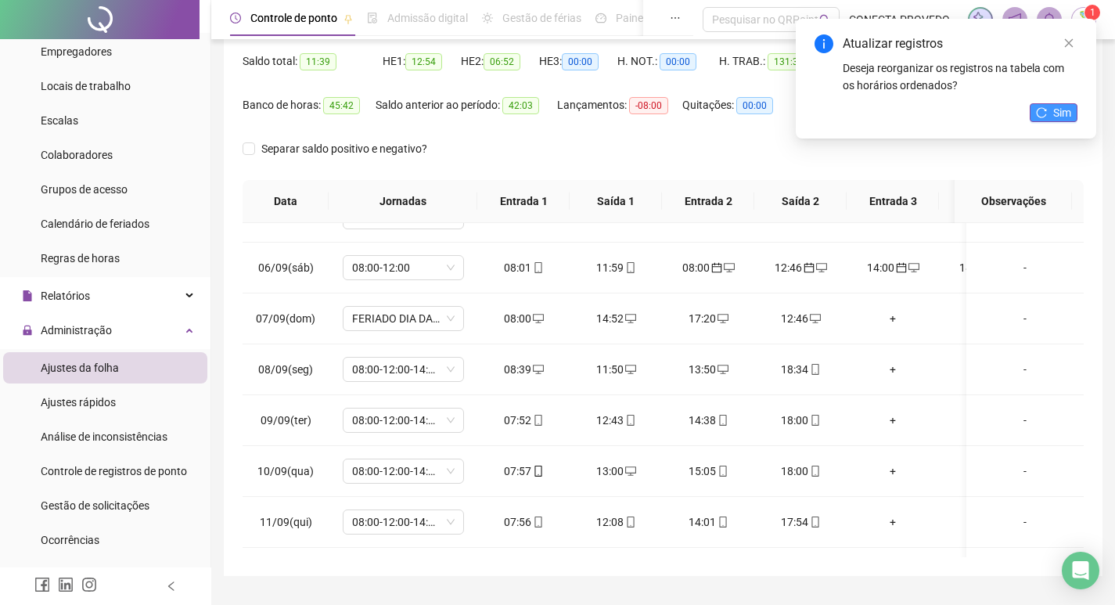
click at [1055, 112] on span "Sim" at bounding box center [1062, 112] width 18 height 17
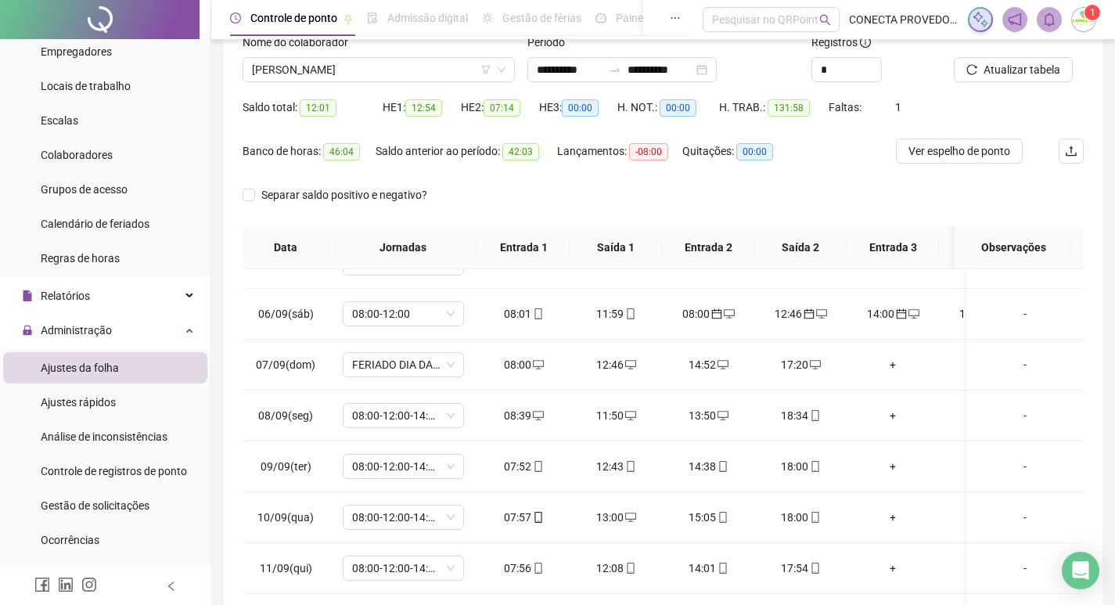
scroll to position [106, 0]
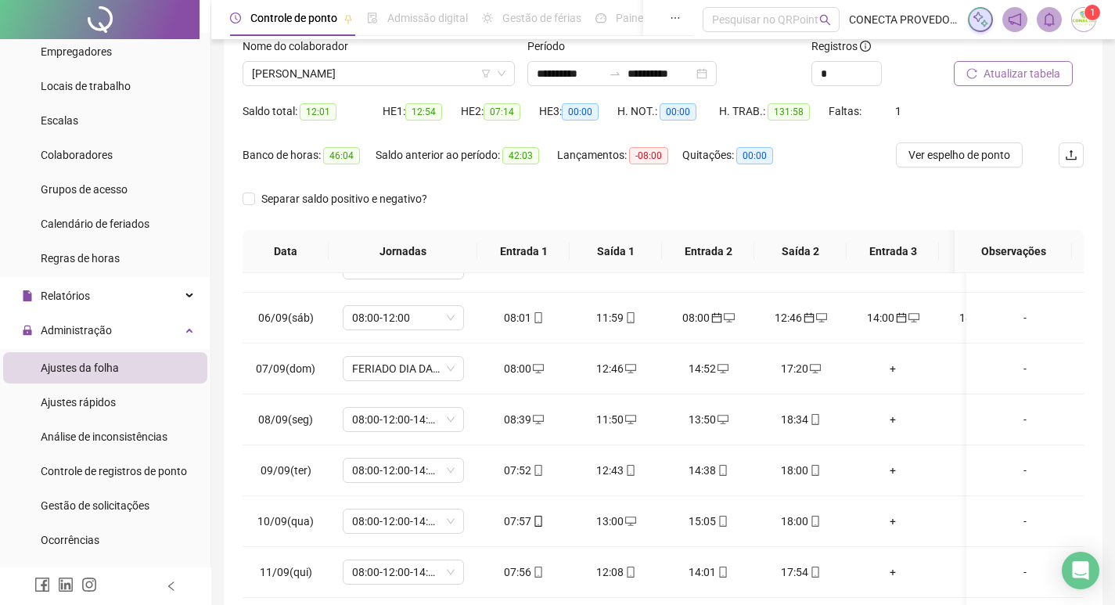
click at [1037, 74] on span "Atualizar tabela" at bounding box center [1022, 73] width 77 height 17
click at [724, 315] on icon "desktop" at bounding box center [729, 317] width 11 height 9
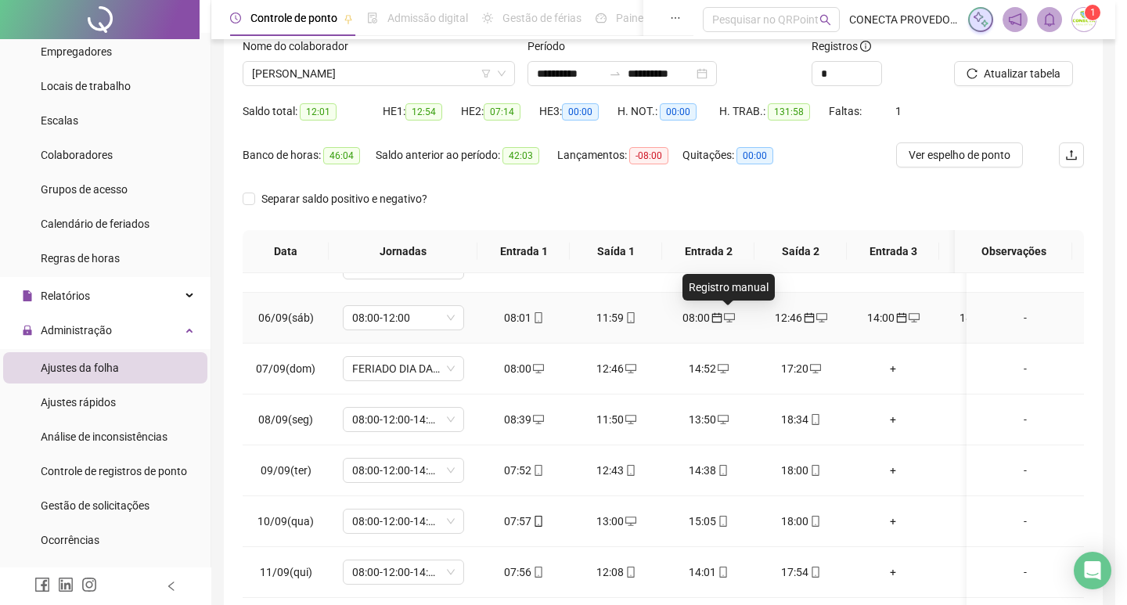
type input "**********"
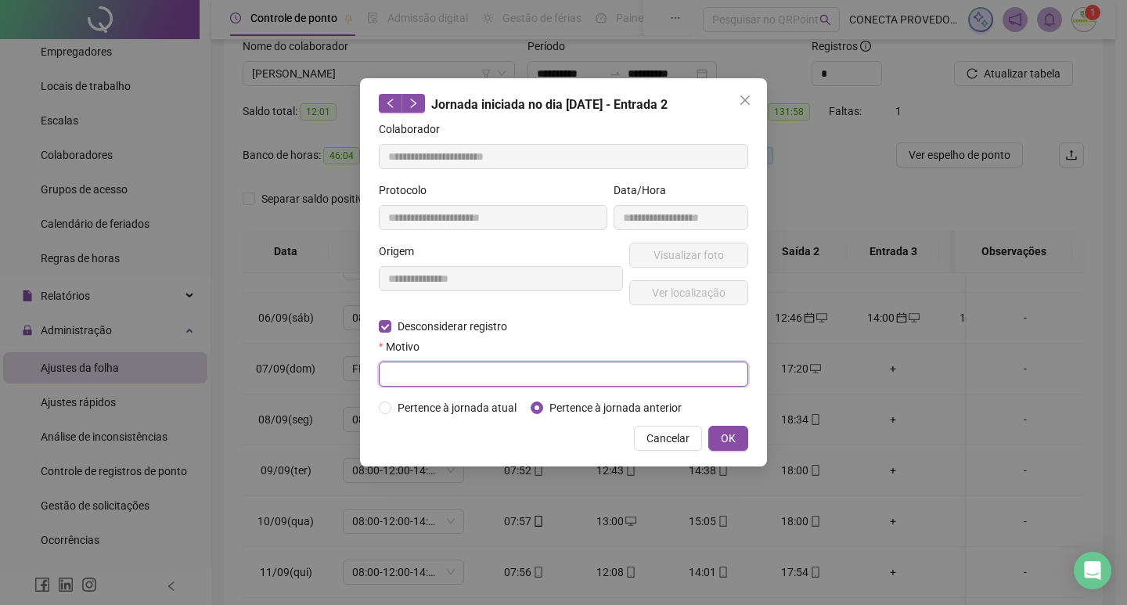
click at [439, 376] on input "text" at bounding box center [563, 374] width 369 height 25
type input "*"
type input "*********"
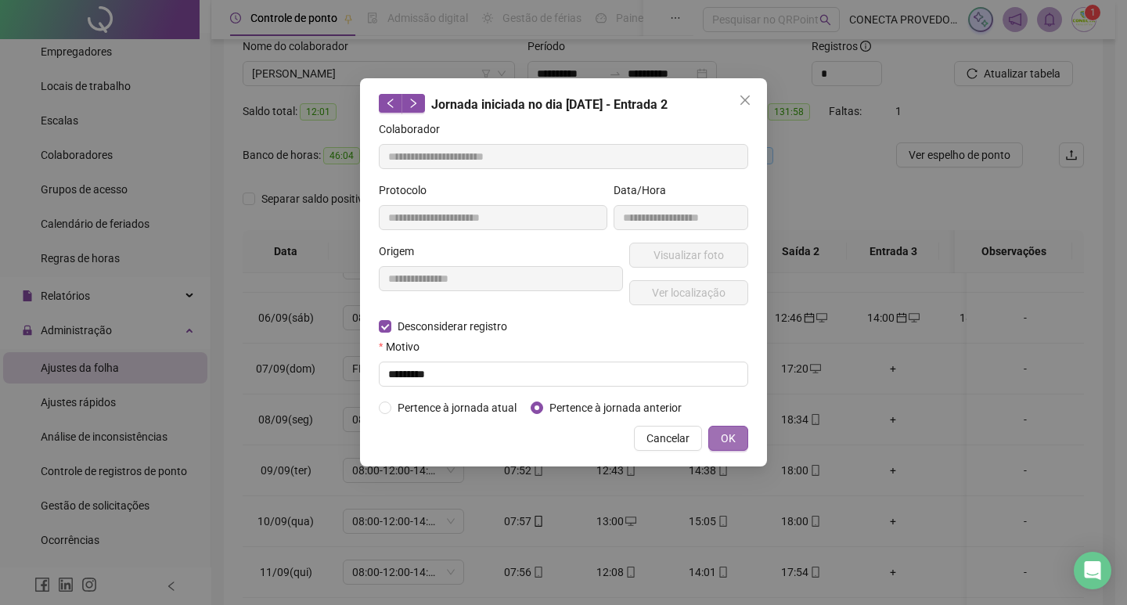
click at [727, 437] on span "OK" at bounding box center [728, 438] width 15 height 17
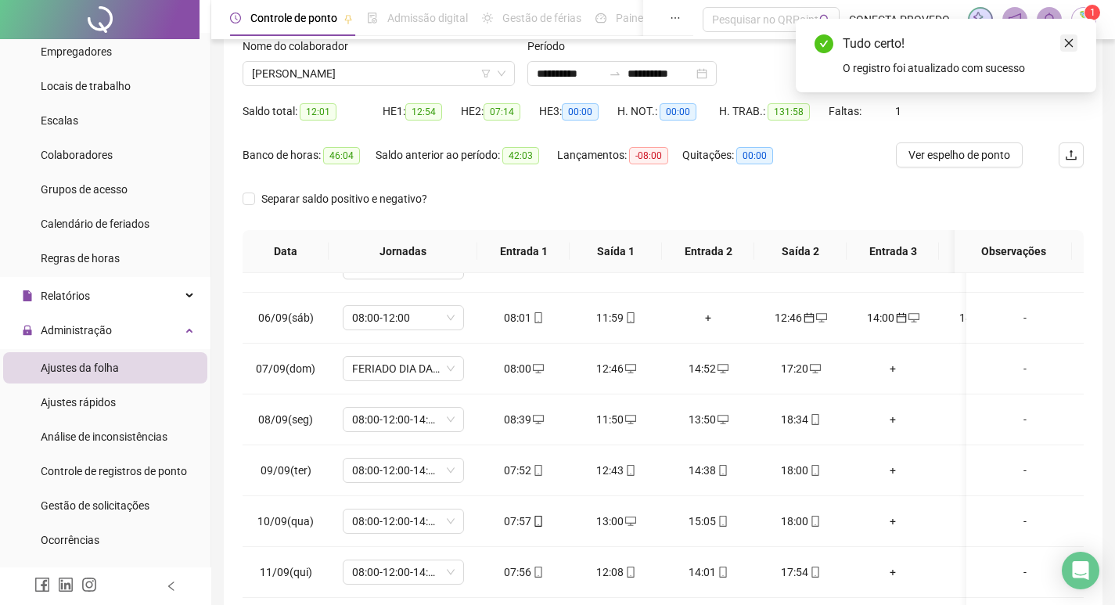
click at [1068, 45] on icon "close" at bounding box center [1069, 43] width 11 height 11
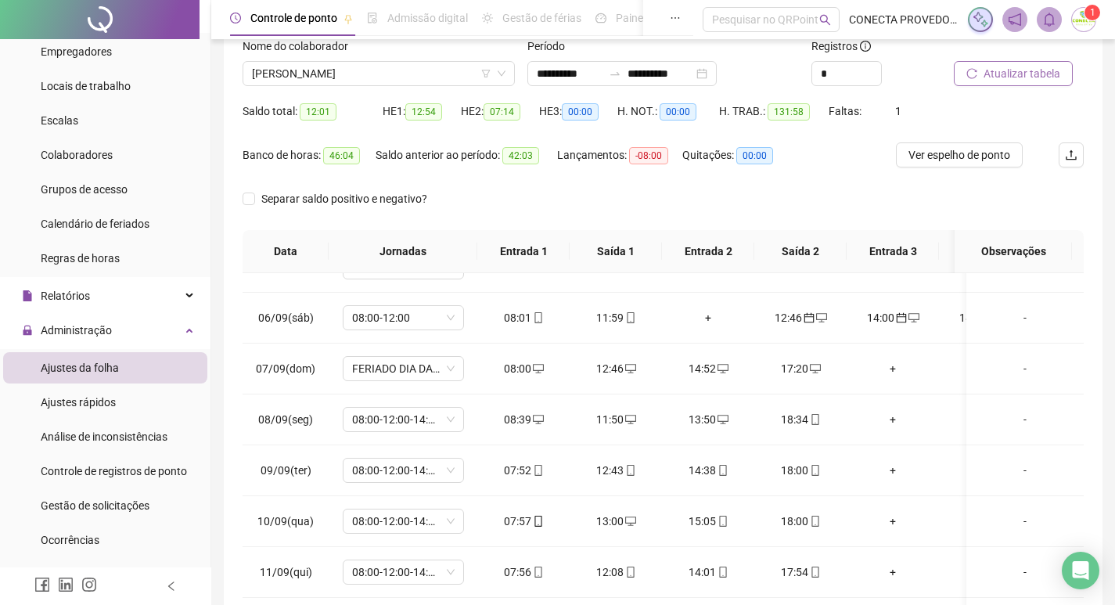
click at [1023, 74] on span "Atualizar tabela" at bounding box center [1022, 73] width 77 height 17
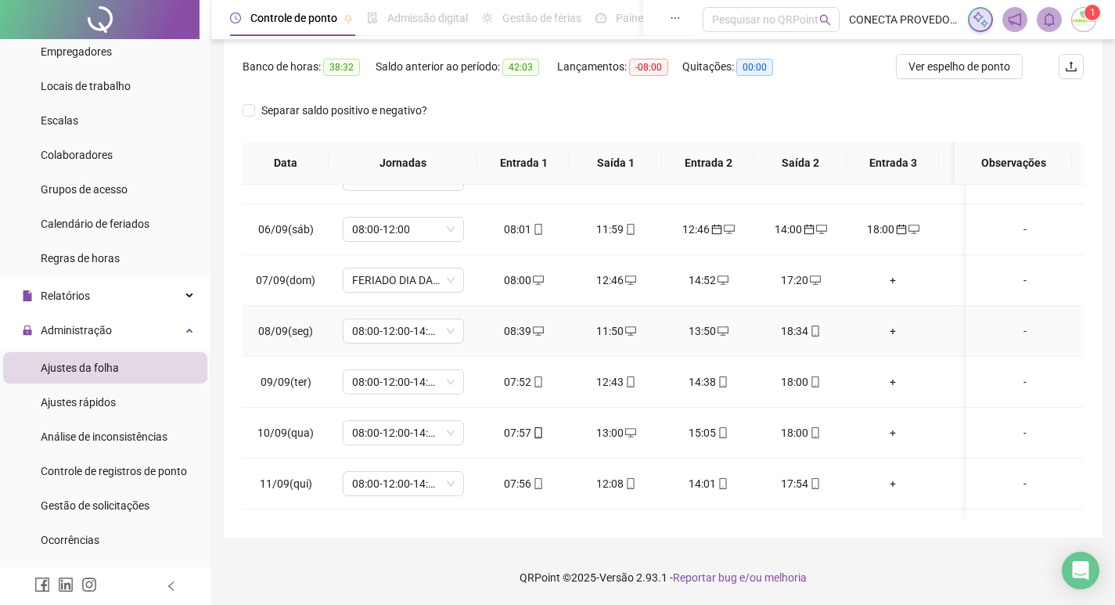
scroll to position [157, 0]
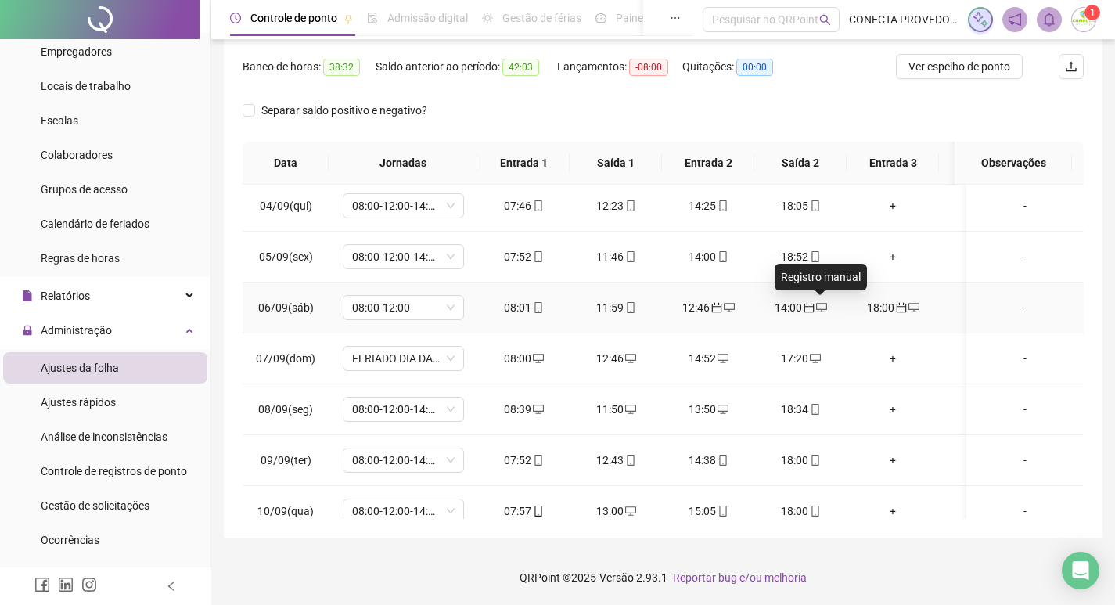
click at [823, 310] on icon "desktop" at bounding box center [821, 307] width 11 height 11
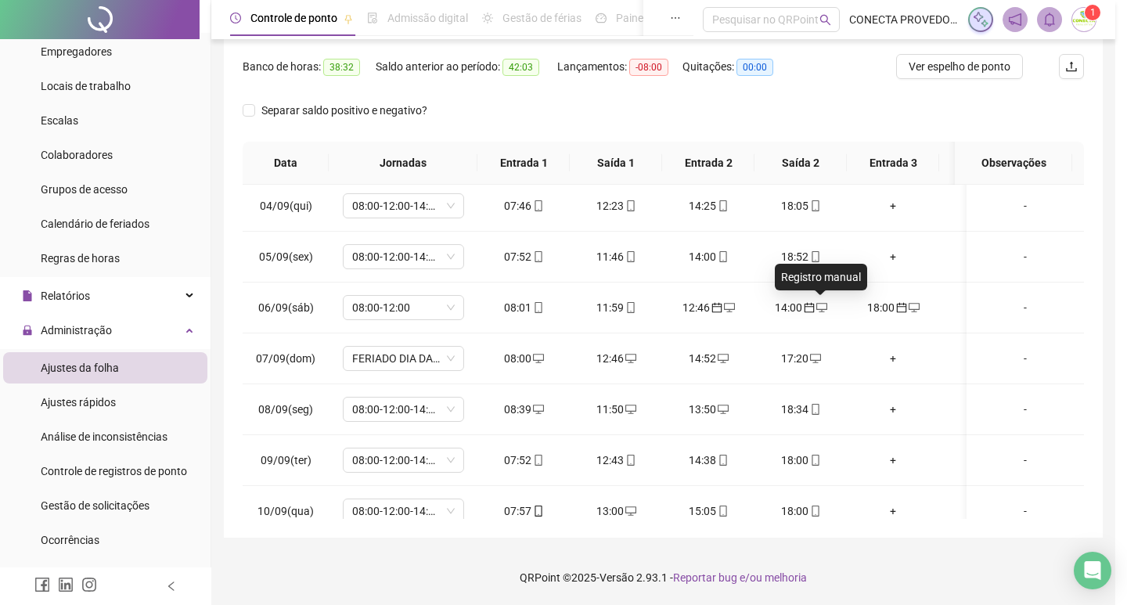
type input "**********"
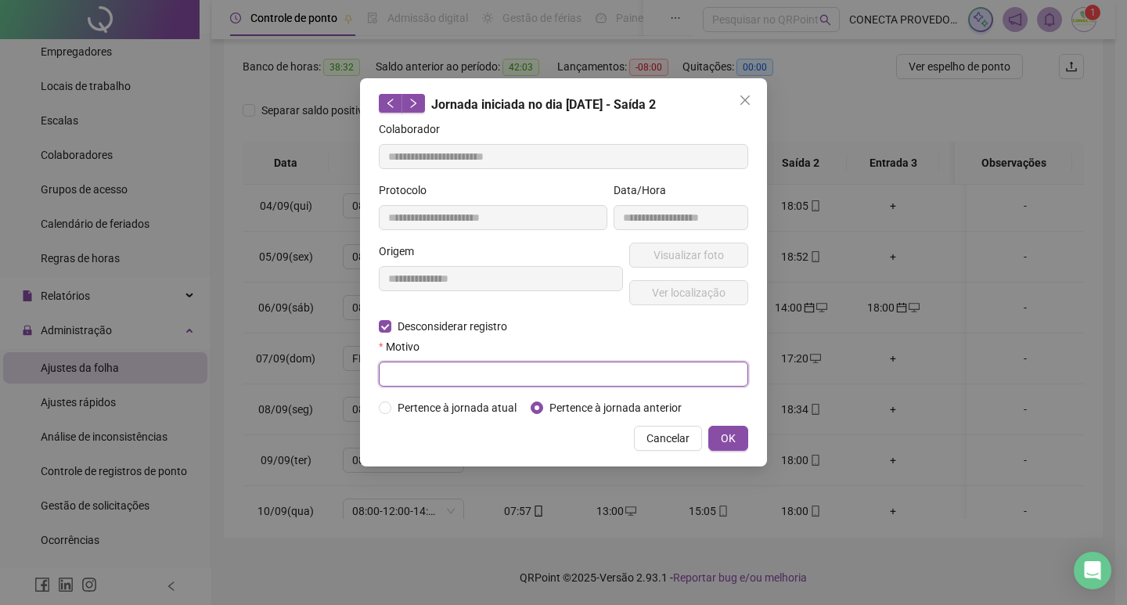
click at [419, 375] on input "text" at bounding box center [563, 374] width 369 height 25
type input "*********"
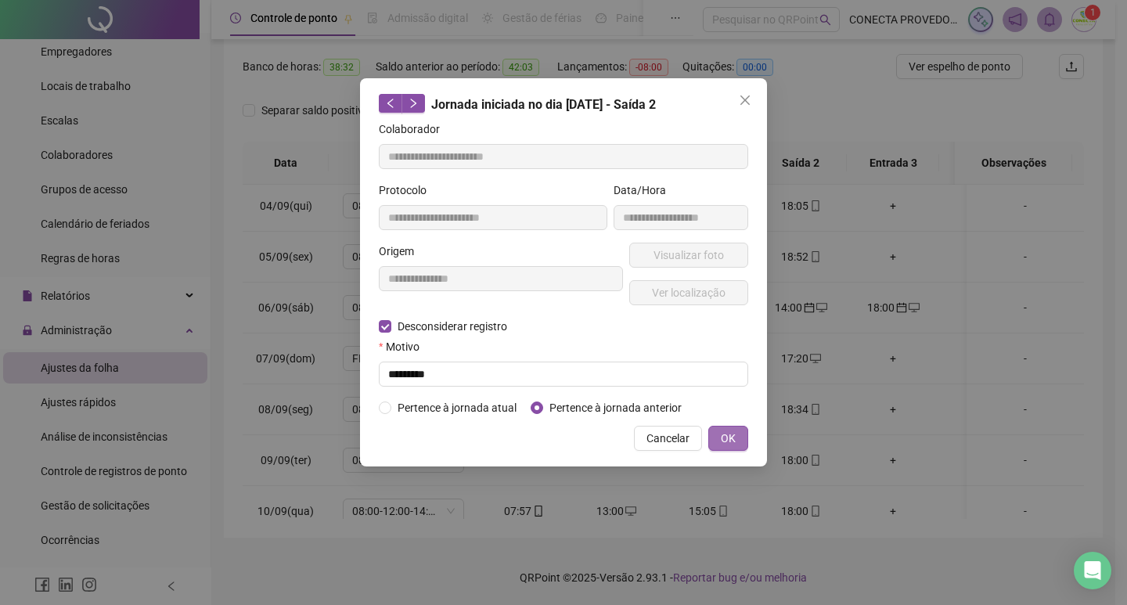
click at [727, 434] on span "OK" at bounding box center [728, 438] width 15 height 17
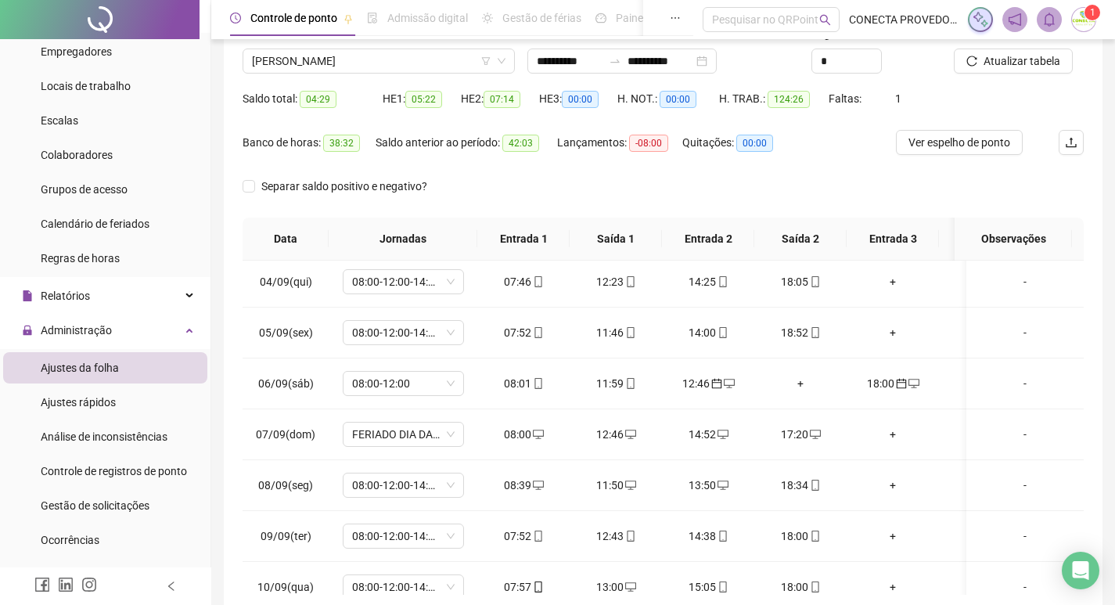
scroll to position [85, 0]
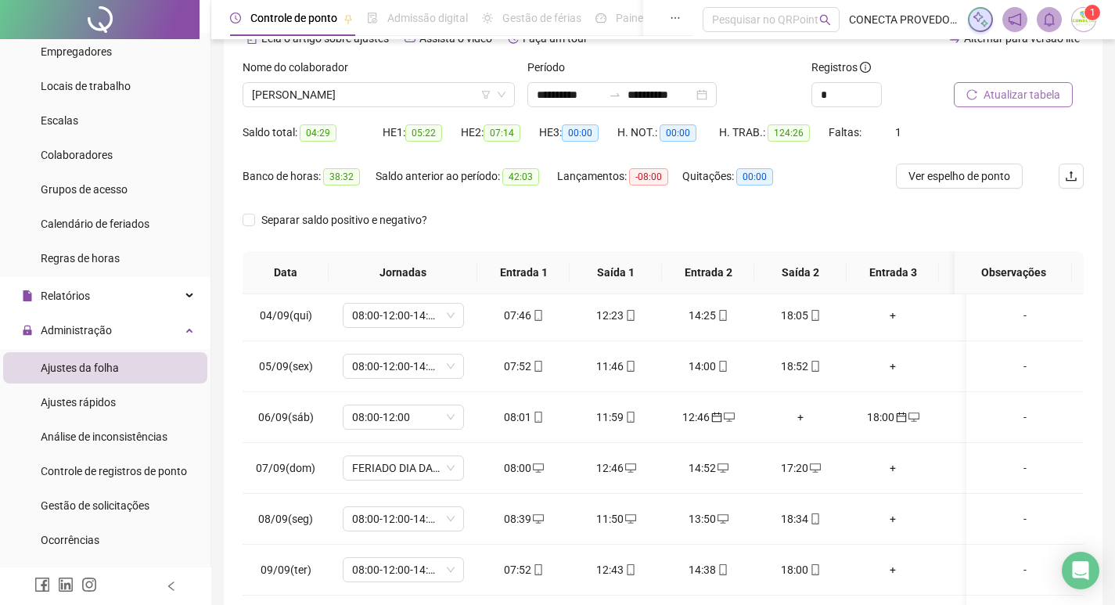
click at [1039, 102] on span "Atualizar tabela" at bounding box center [1022, 94] width 77 height 17
click at [1039, 90] on span "Atualizar tabela" at bounding box center [1022, 94] width 77 height 17
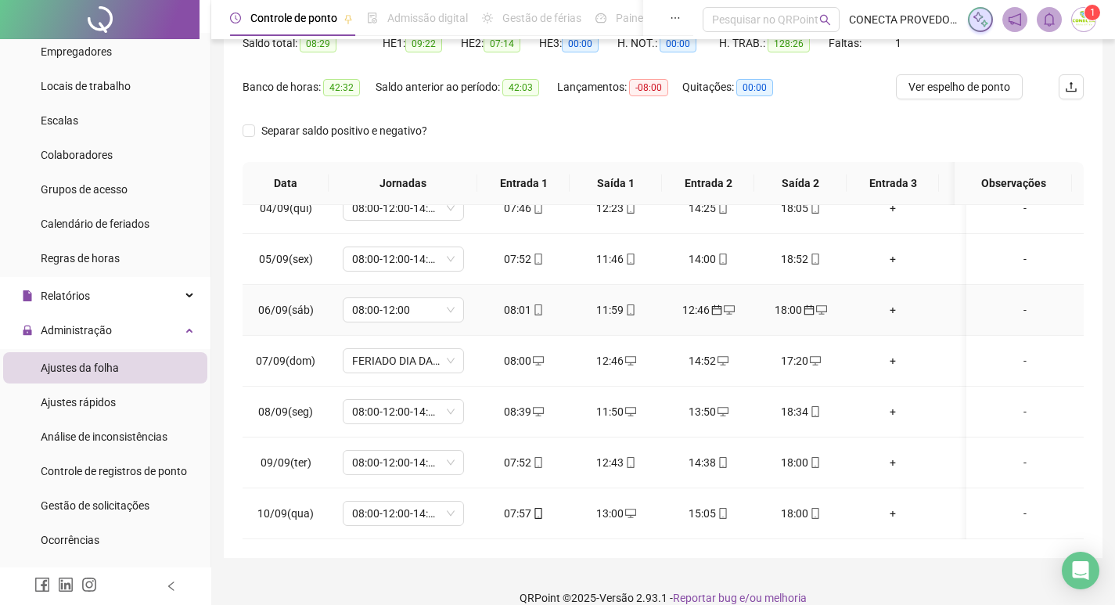
scroll to position [202, 0]
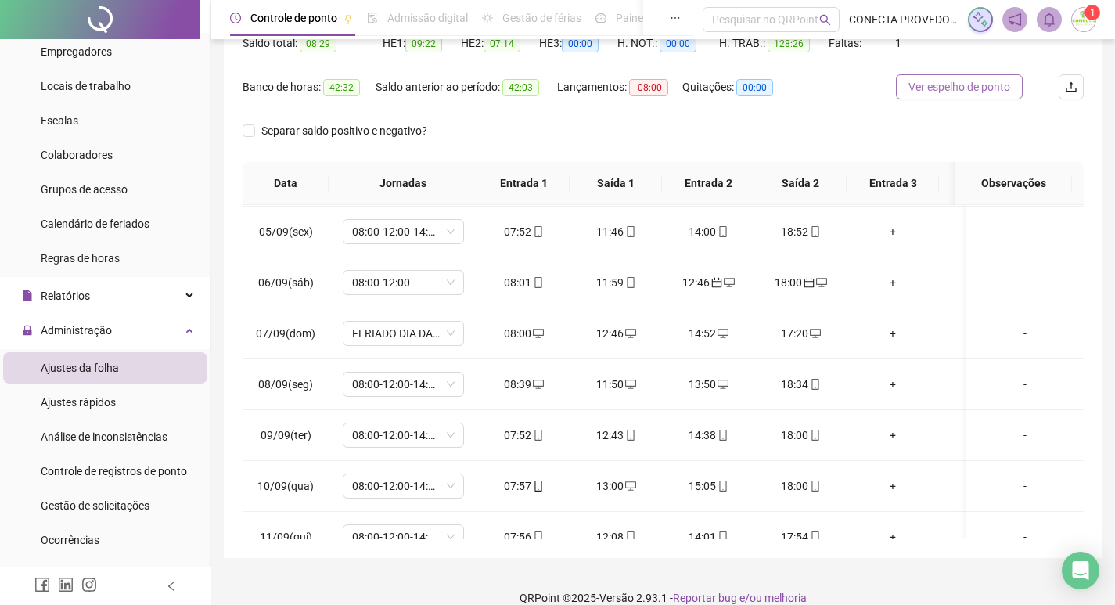
click at [986, 92] on span "Ver espelho de ponto" at bounding box center [960, 86] width 102 height 17
click at [103, 161] on span "Colaboradores" at bounding box center [77, 155] width 72 height 13
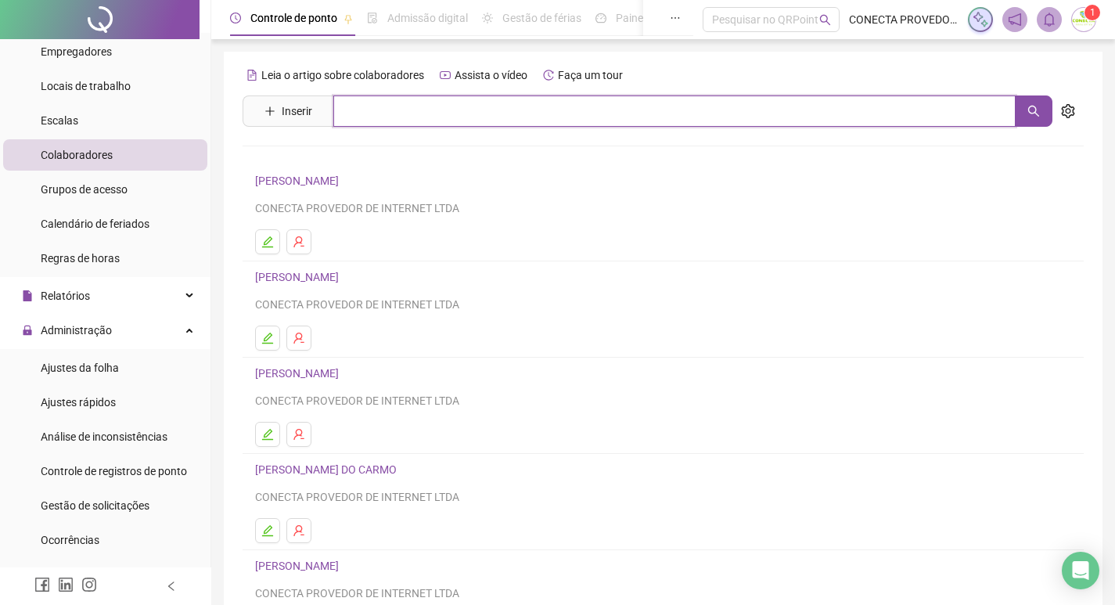
click at [441, 107] on input "text" at bounding box center [674, 110] width 682 height 31
type input "*****"
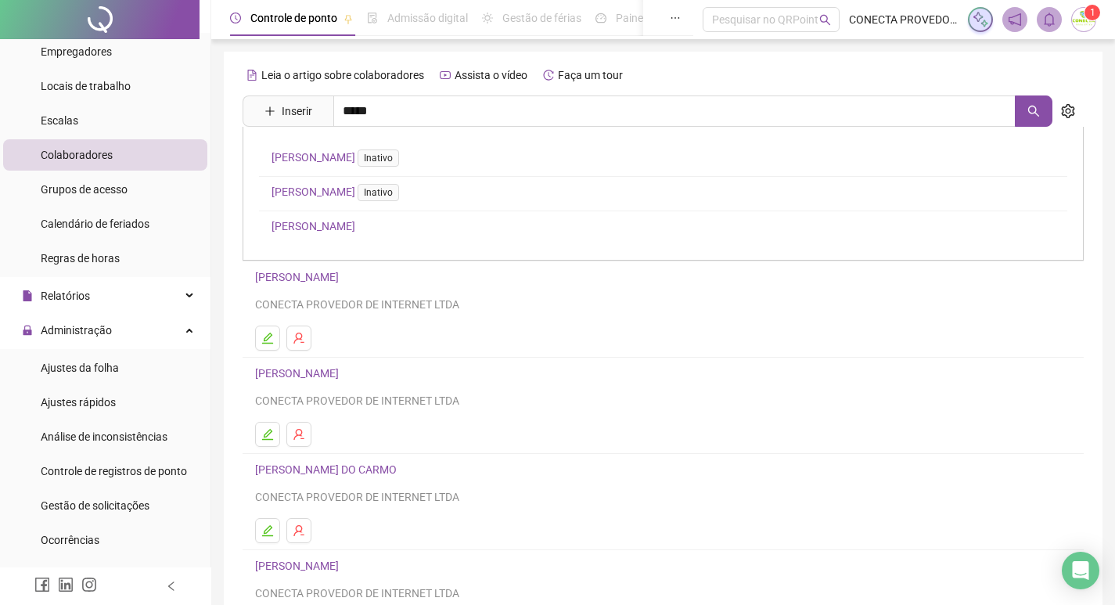
click at [335, 229] on link "[PERSON_NAME]" at bounding box center [314, 226] width 84 height 13
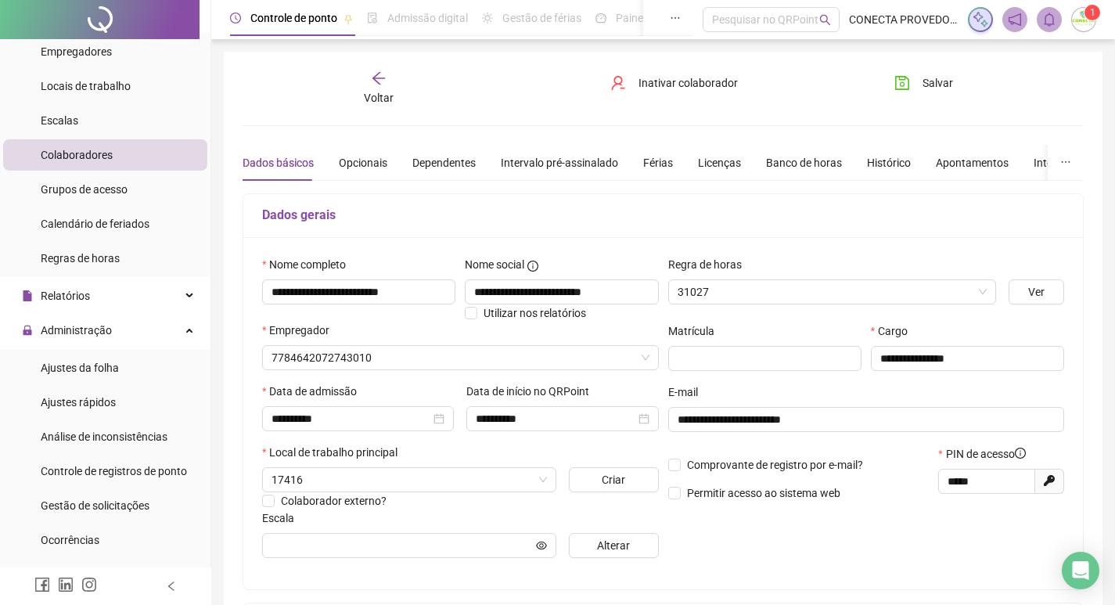
type input "**********"
click at [785, 157] on div "Banco de horas" at bounding box center [804, 162] width 76 height 17
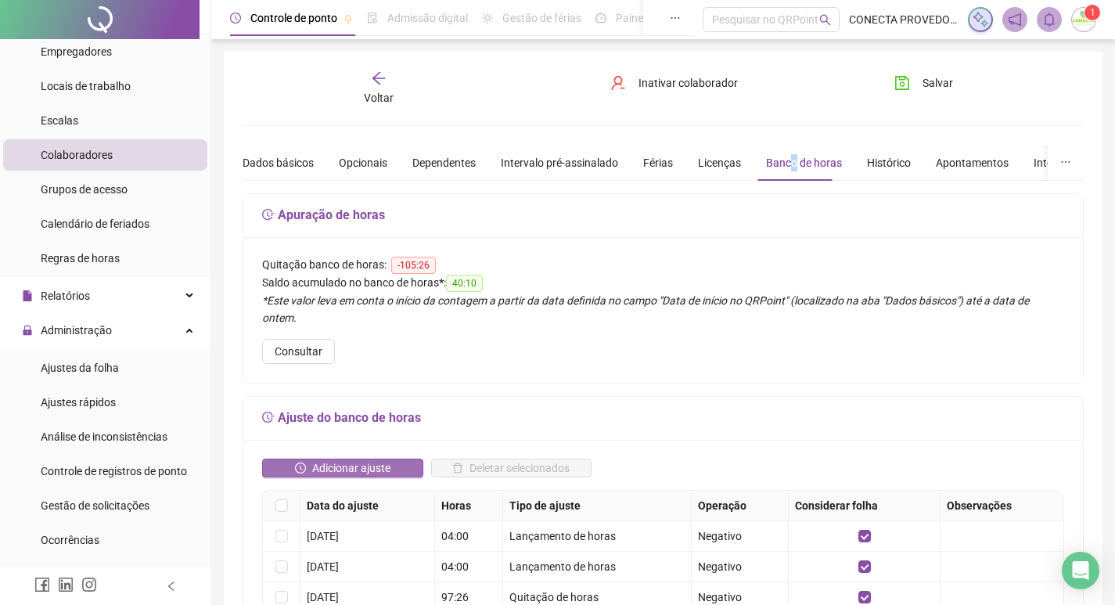
click at [326, 459] on span "Adicionar ajuste" at bounding box center [351, 467] width 78 height 17
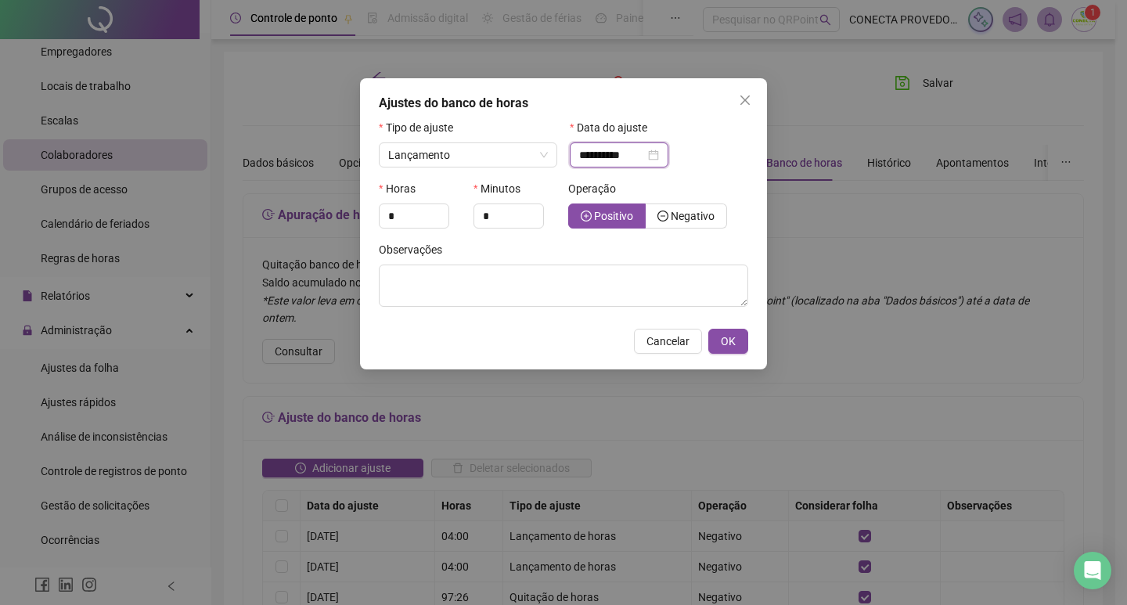
click at [625, 157] on input "**********" at bounding box center [612, 154] width 66 height 17
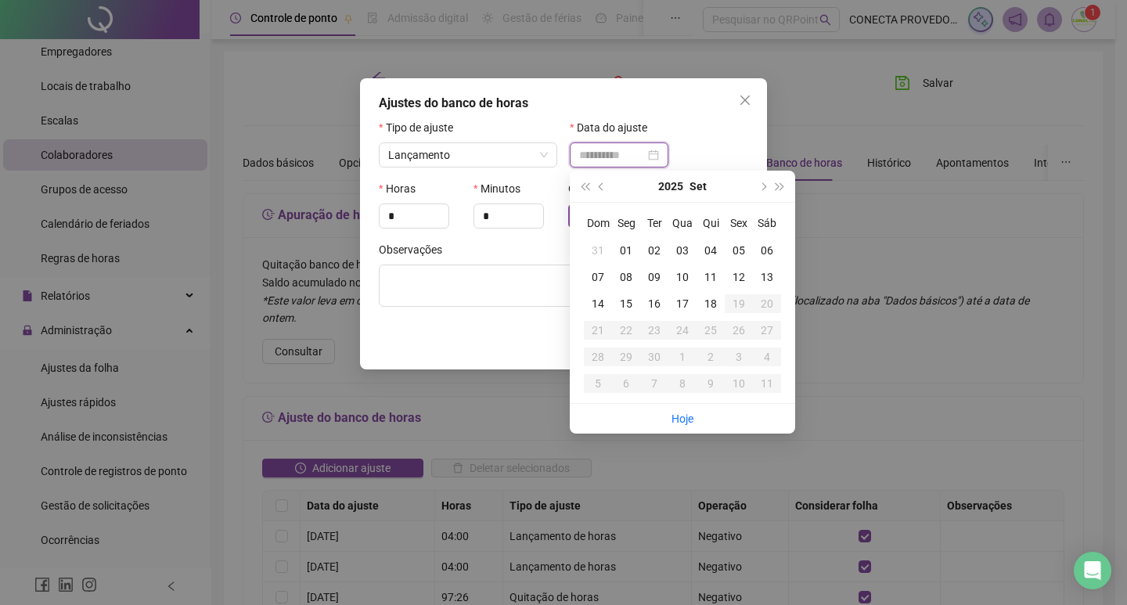
type input "**********"
click at [594, 277] on div "07" at bounding box center [598, 276] width 28 height 17
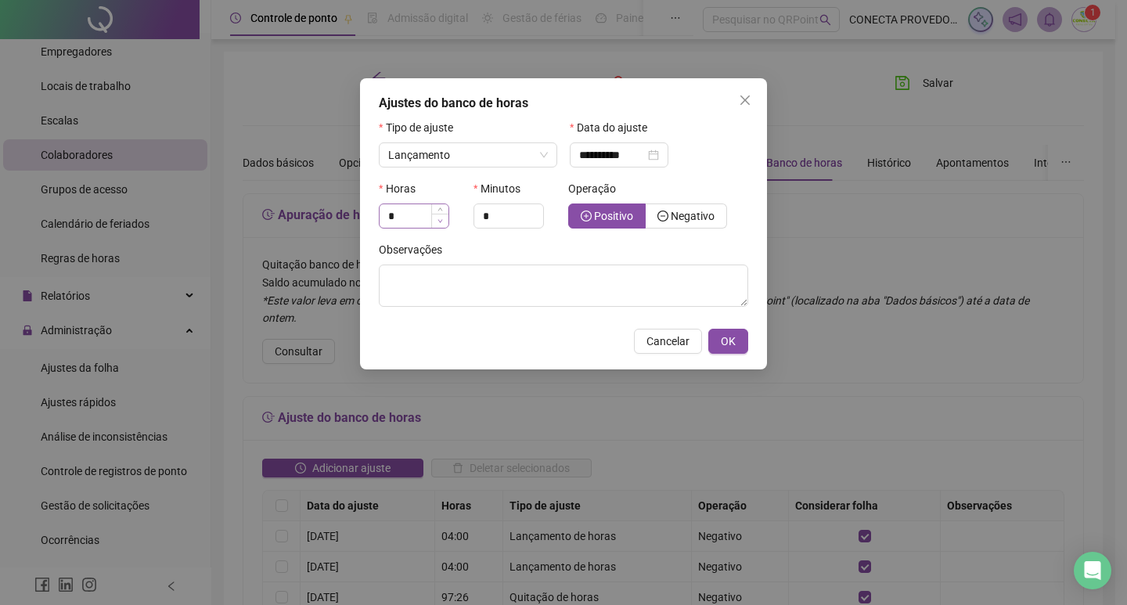
click at [436, 214] on span "Decrease Value" at bounding box center [439, 221] width 17 height 14
click at [442, 212] on span "Increase Value" at bounding box center [439, 211] width 17 height 14
click at [442, 212] on icon "up" at bounding box center [439, 211] width 5 height 5
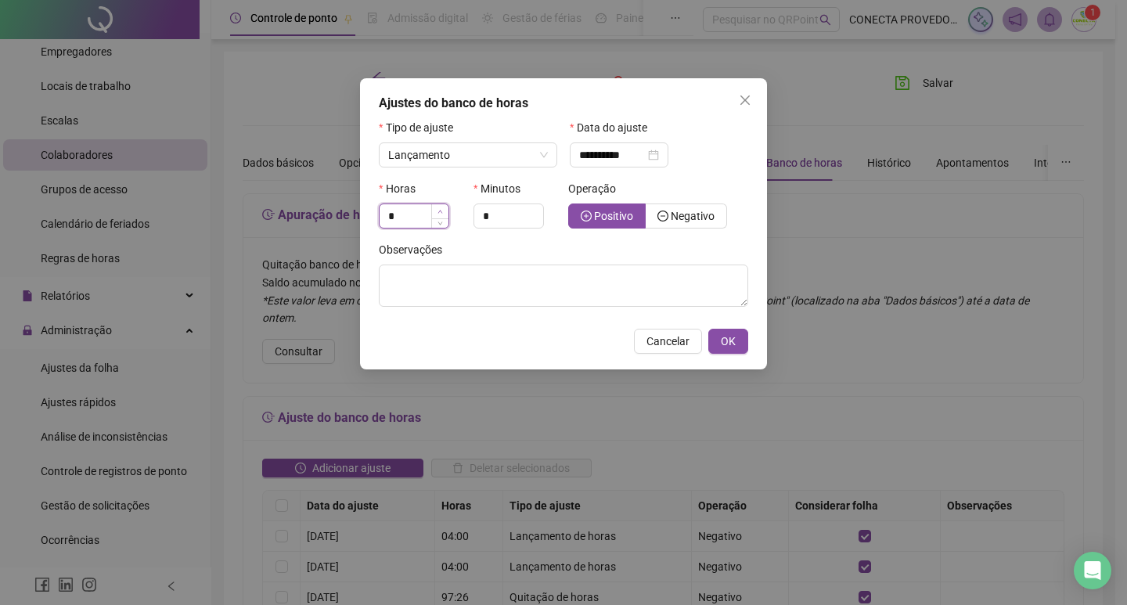
click at [442, 212] on icon "up" at bounding box center [439, 211] width 5 height 5
type input "*"
click at [442, 212] on icon "up" at bounding box center [439, 211] width 5 height 5
click at [531, 211] on span "Increase Value" at bounding box center [534, 210] width 17 height 12
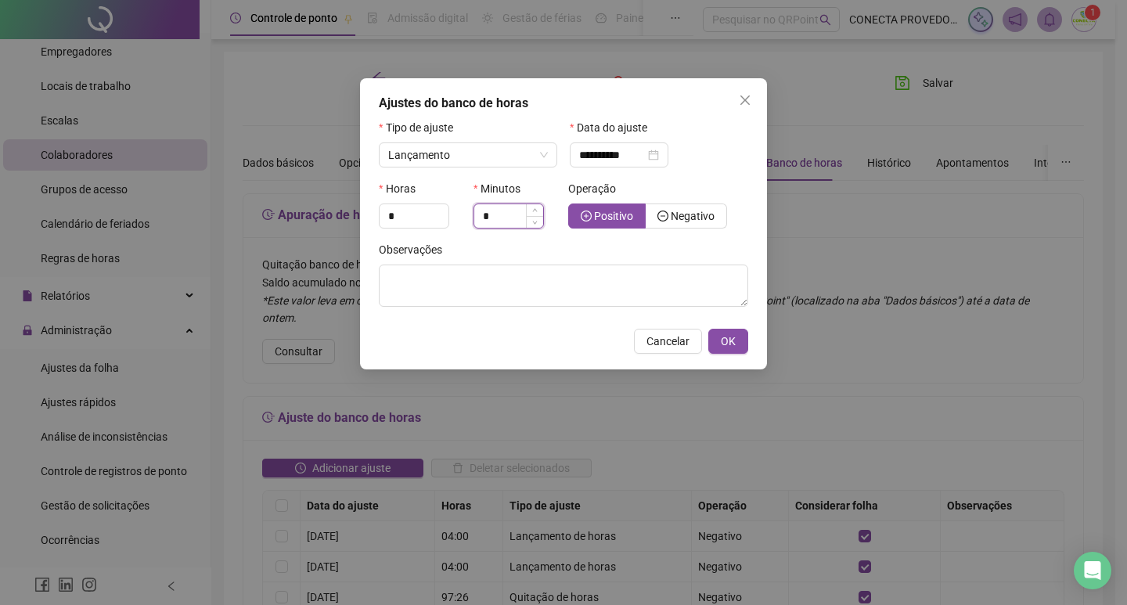
click at [531, 211] on span "Increase Value" at bounding box center [534, 210] width 17 height 12
click at [532, 211] on span "Increase Value" at bounding box center [534, 211] width 17 height 14
click at [532, 211] on icon "up" at bounding box center [534, 211] width 5 height 5
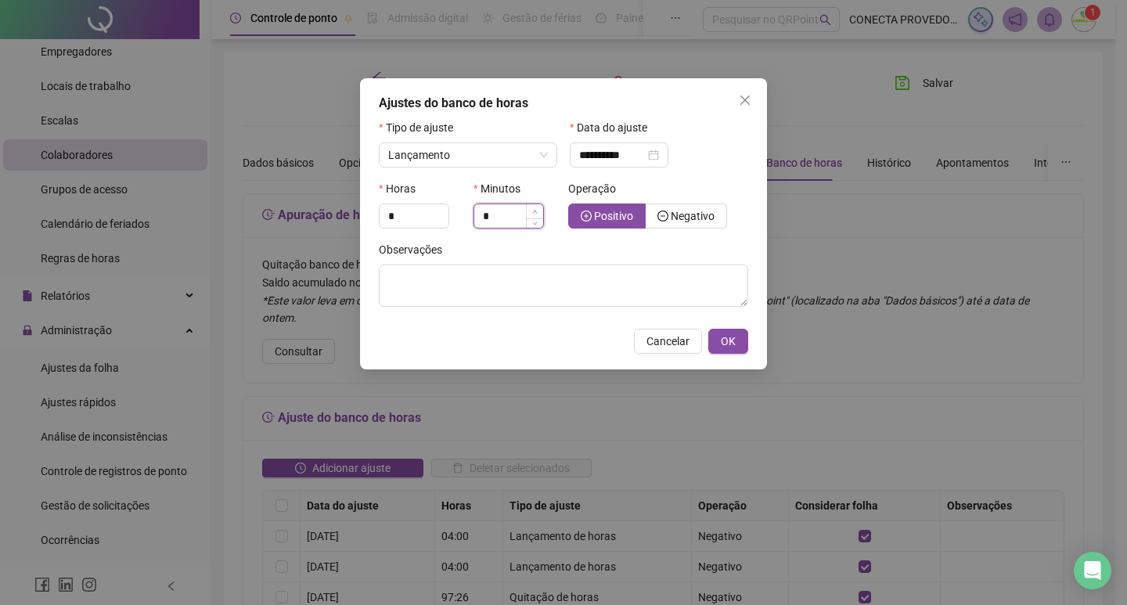
click at [532, 211] on icon "up" at bounding box center [534, 211] width 5 height 5
type input "*"
click at [532, 211] on icon "up" at bounding box center [534, 211] width 5 height 5
click at [682, 207] on label "Negativo" at bounding box center [686, 215] width 81 height 25
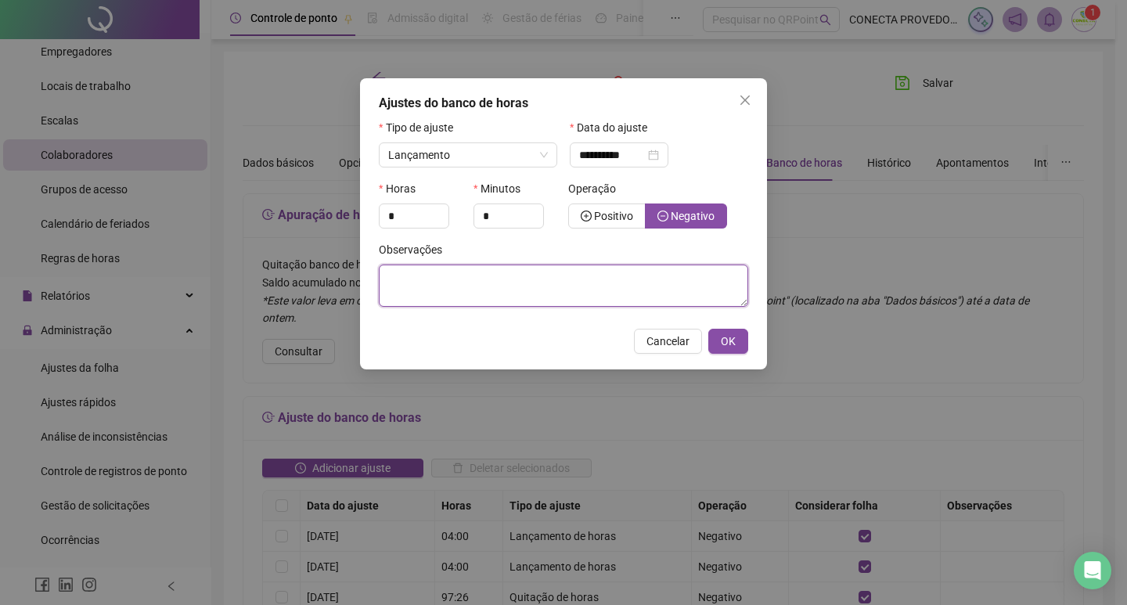
click at [595, 282] on textarea at bounding box center [563, 286] width 369 height 42
type textarea "*"
type textarea "**********"
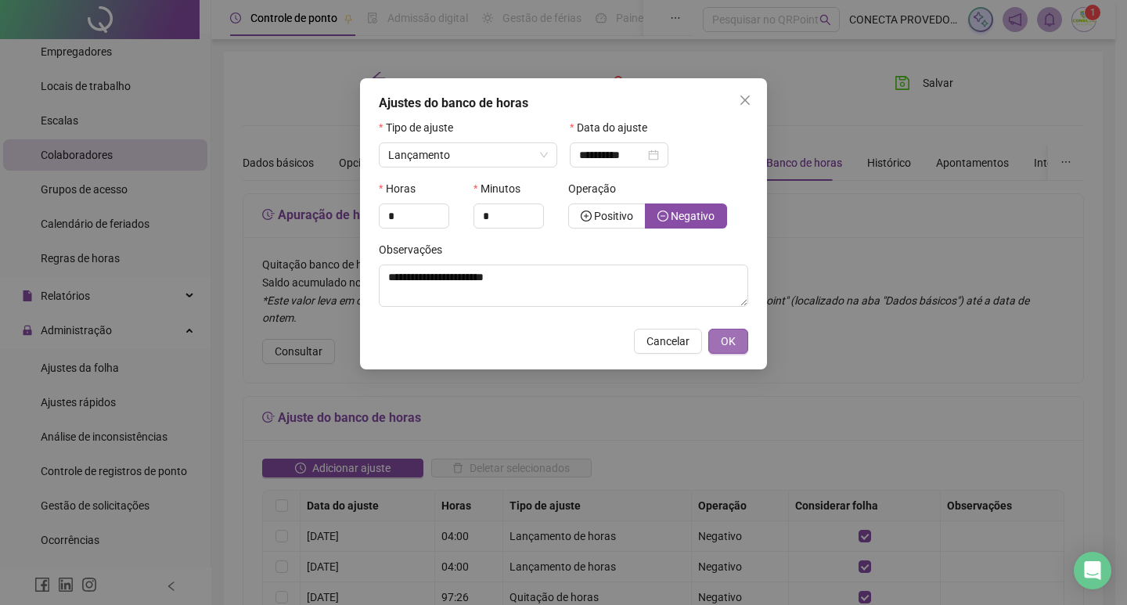
click at [728, 336] on span "OK" at bounding box center [728, 341] width 15 height 17
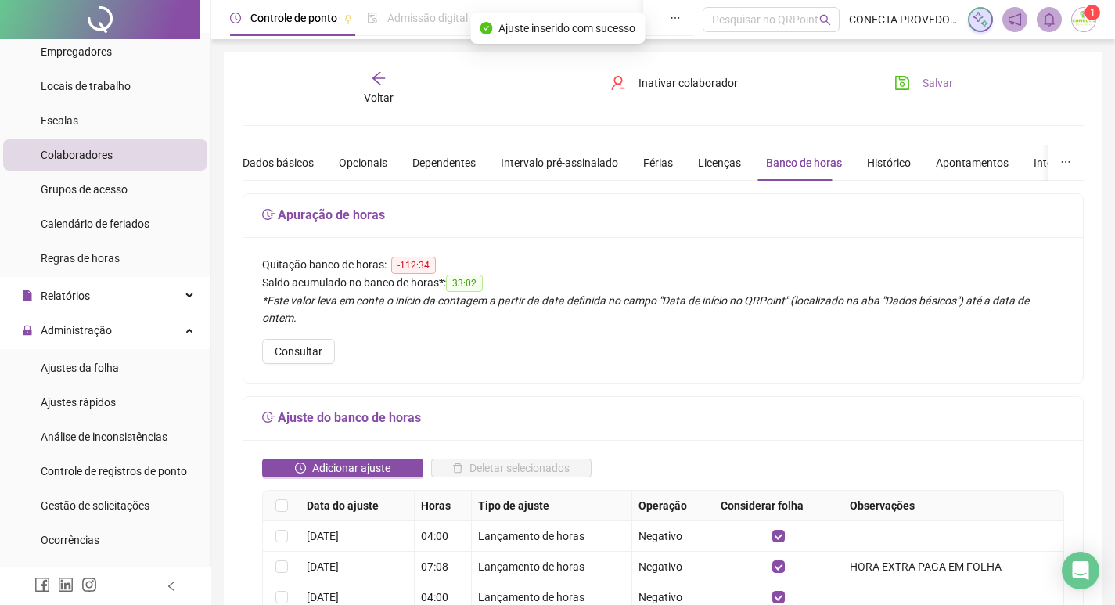
click at [941, 91] on span "Salvar" at bounding box center [938, 82] width 31 height 17
click at [382, 85] on icon "arrow-left" at bounding box center [379, 78] width 16 height 16
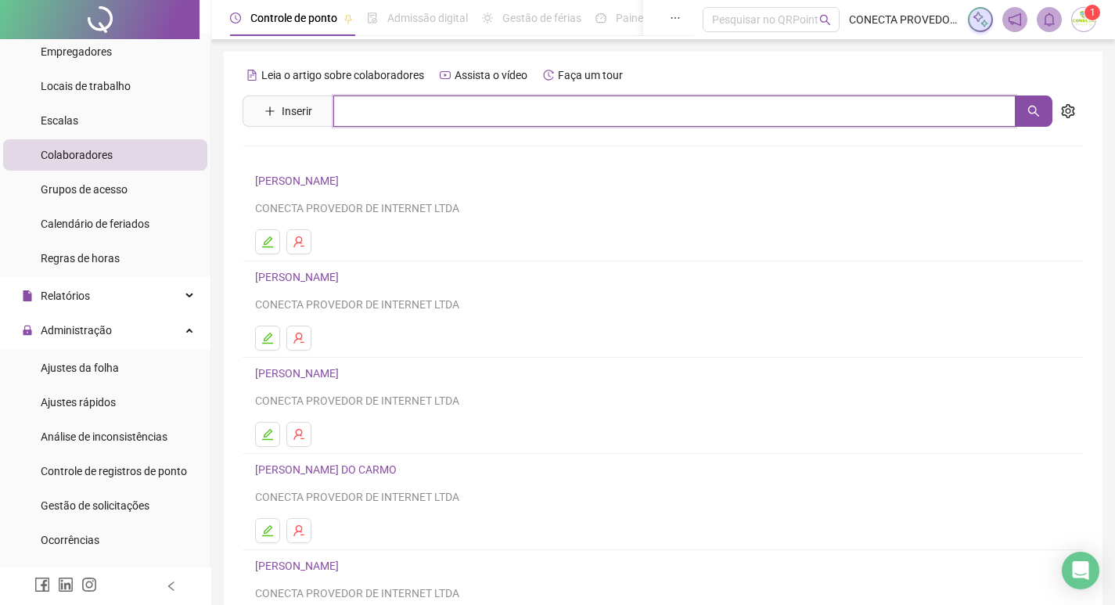
click at [371, 115] on input "text" at bounding box center [674, 110] width 682 height 31
type input "****"
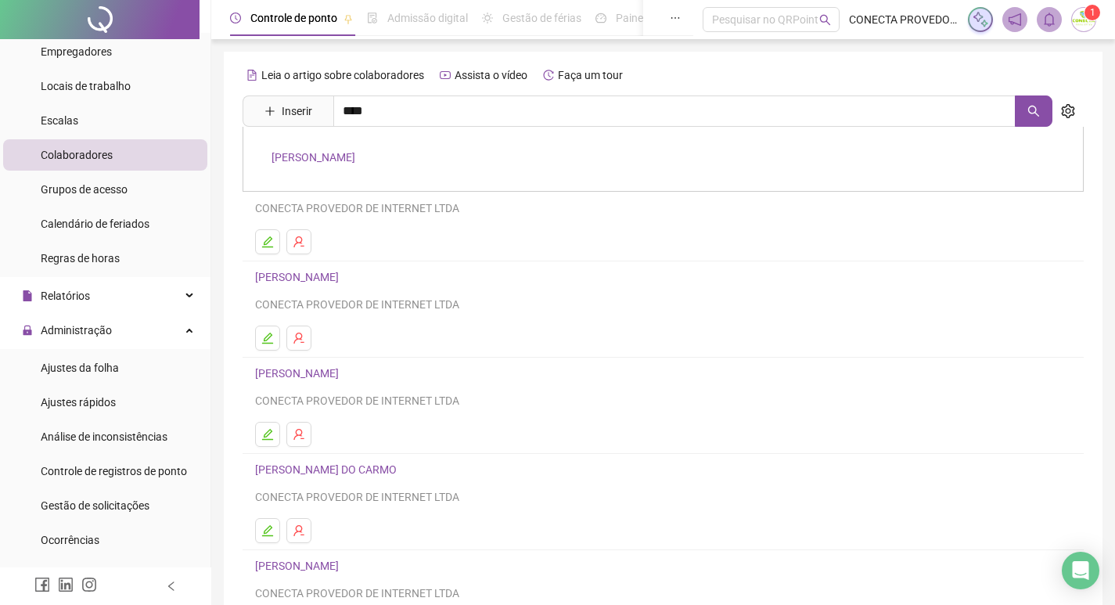
click at [288, 160] on link "[PERSON_NAME]" at bounding box center [314, 157] width 84 height 13
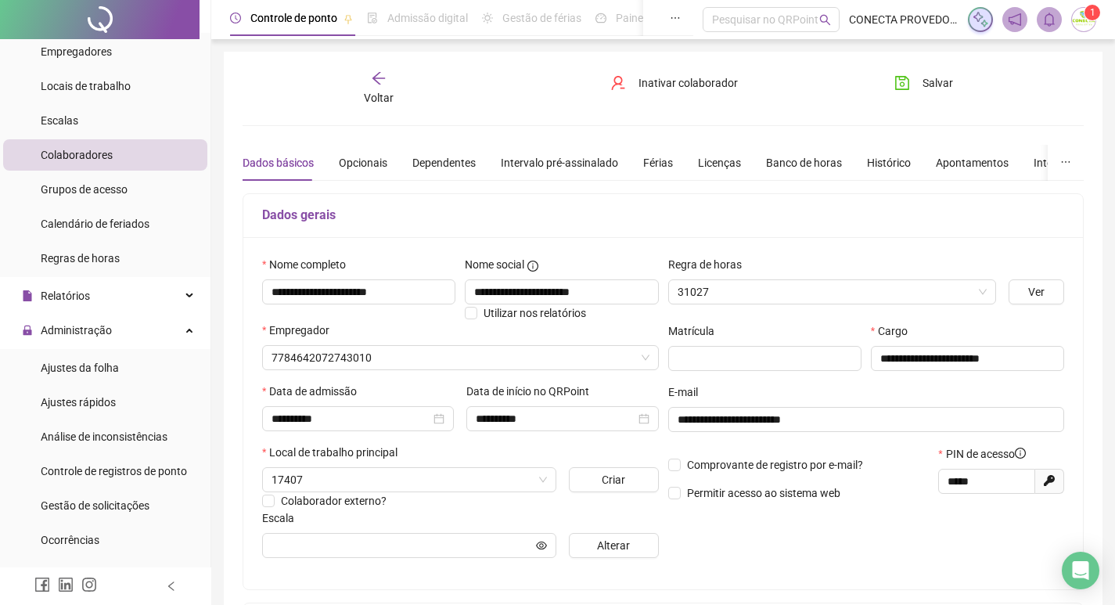
type input "**********"
click at [792, 166] on div "Banco de horas" at bounding box center [804, 162] width 76 height 17
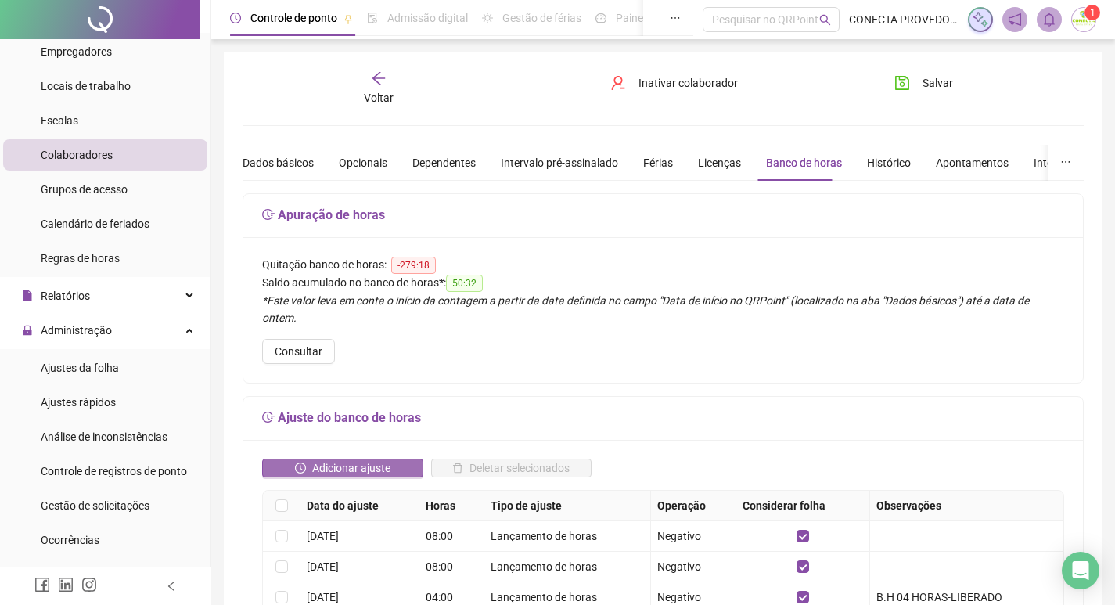
click at [310, 459] on button "Adicionar ajuste" at bounding box center [342, 468] width 161 height 19
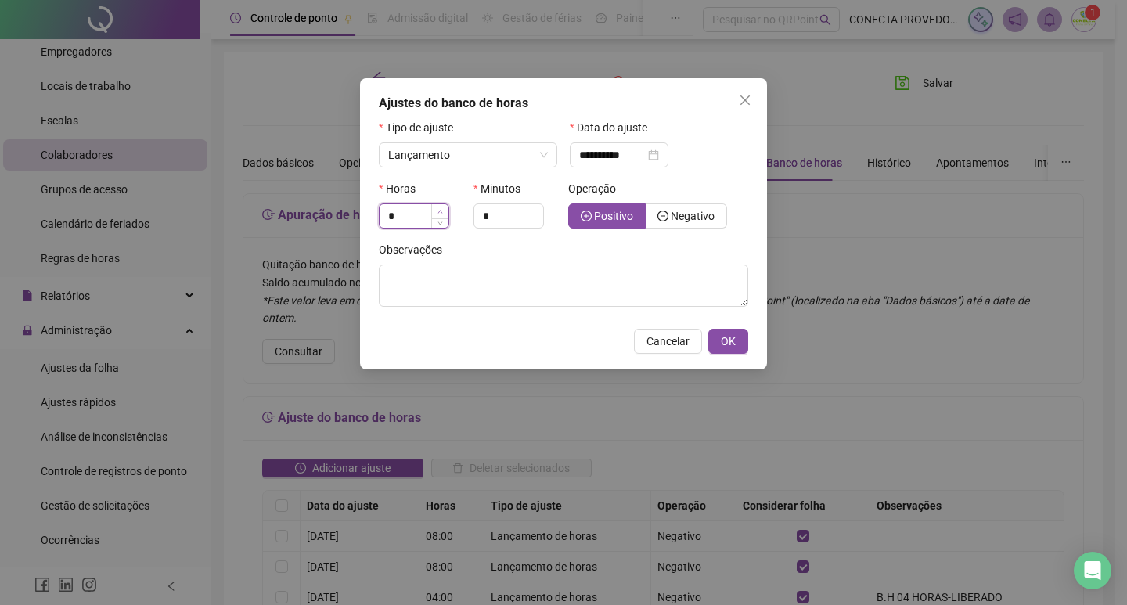
click at [439, 209] on icon "up" at bounding box center [439, 211] width 5 height 5
click at [439, 210] on icon "up" at bounding box center [439, 211] width 5 height 5
click at [439, 211] on icon "up" at bounding box center [439, 211] width 5 height 5
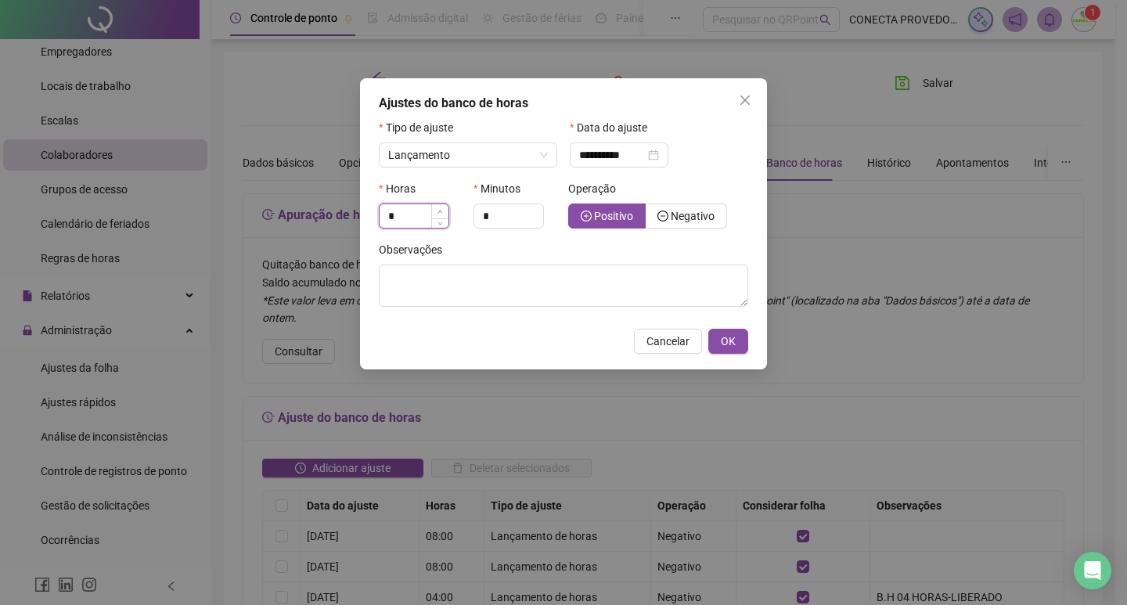
click at [439, 211] on icon "up" at bounding box center [439, 211] width 5 height 5
type input "*"
click at [439, 211] on icon "up" at bounding box center [439, 211] width 5 height 5
click at [535, 212] on icon "up" at bounding box center [534, 211] width 5 height 5
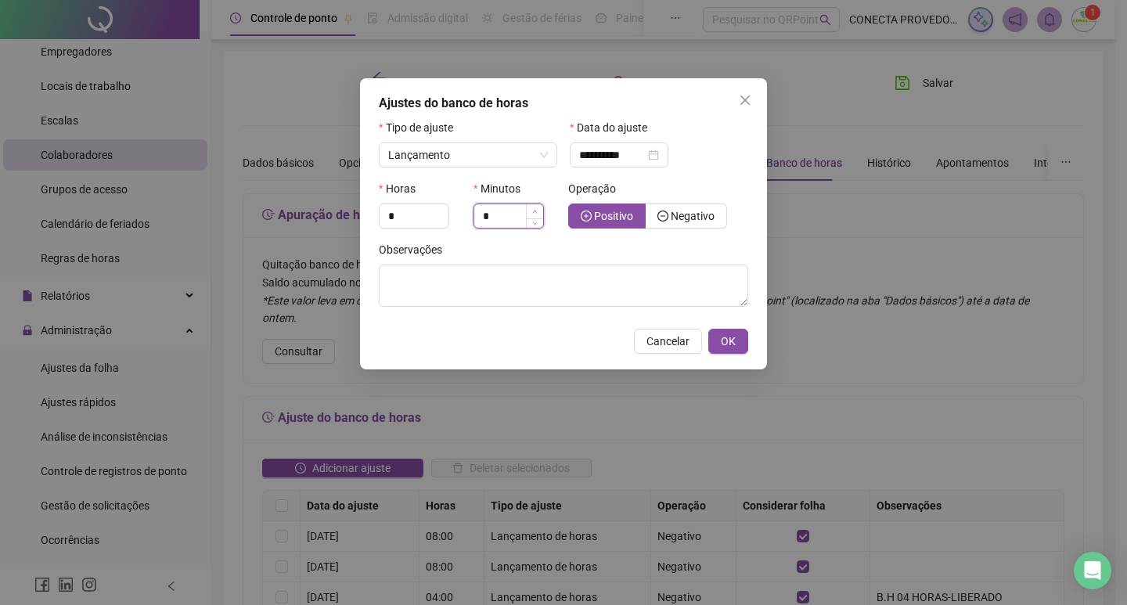
click at [535, 212] on icon "up" at bounding box center [534, 211] width 5 height 5
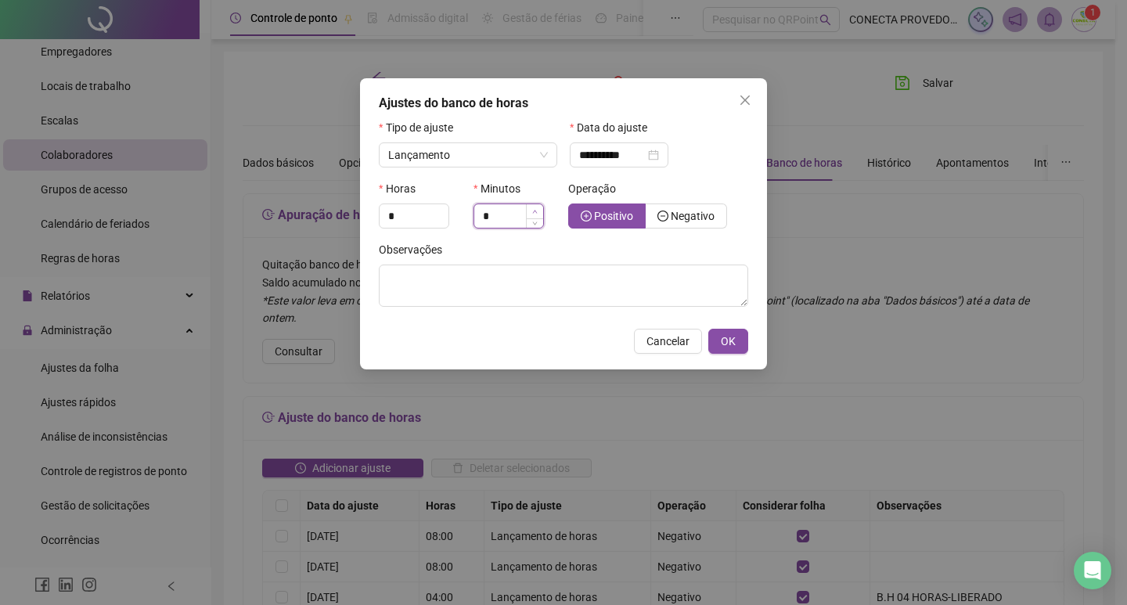
click at [535, 212] on icon "up" at bounding box center [534, 211] width 5 height 5
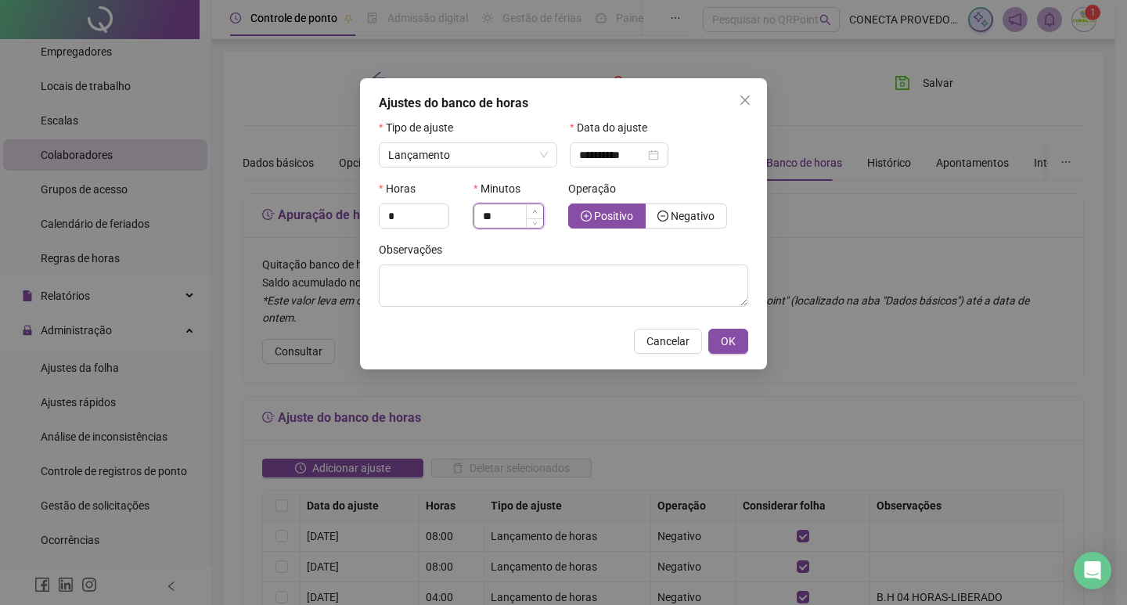
click at [535, 212] on icon "up" at bounding box center [534, 211] width 5 height 5
type input "**"
click at [673, 211] on span "Negativo" at bounding box center [693, 216] width 44 height 13
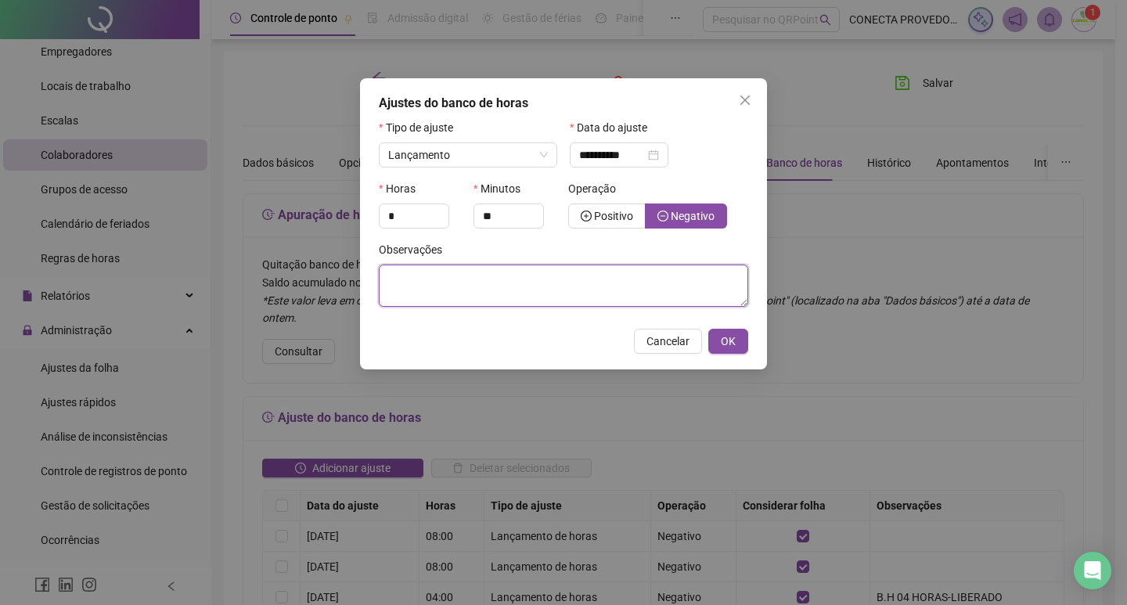
click at [547, 289] on textarea at bounding box center [563, 286] width 369 height 42
type textarea "**********"
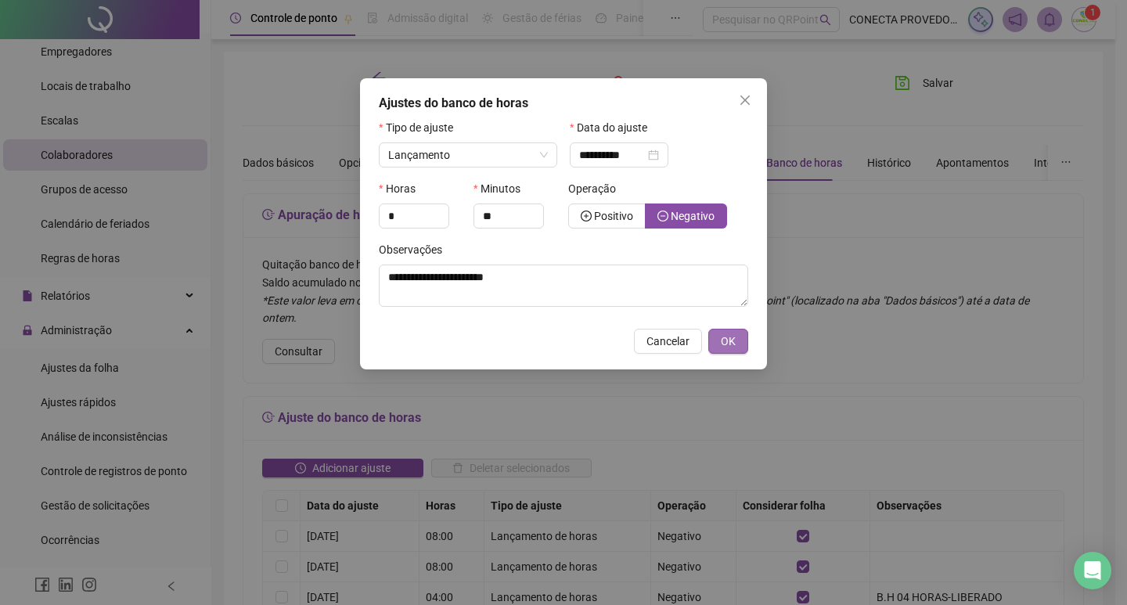
click at [731, 336] on span "OK" at bounding box center [728, 341] width 15 height 17
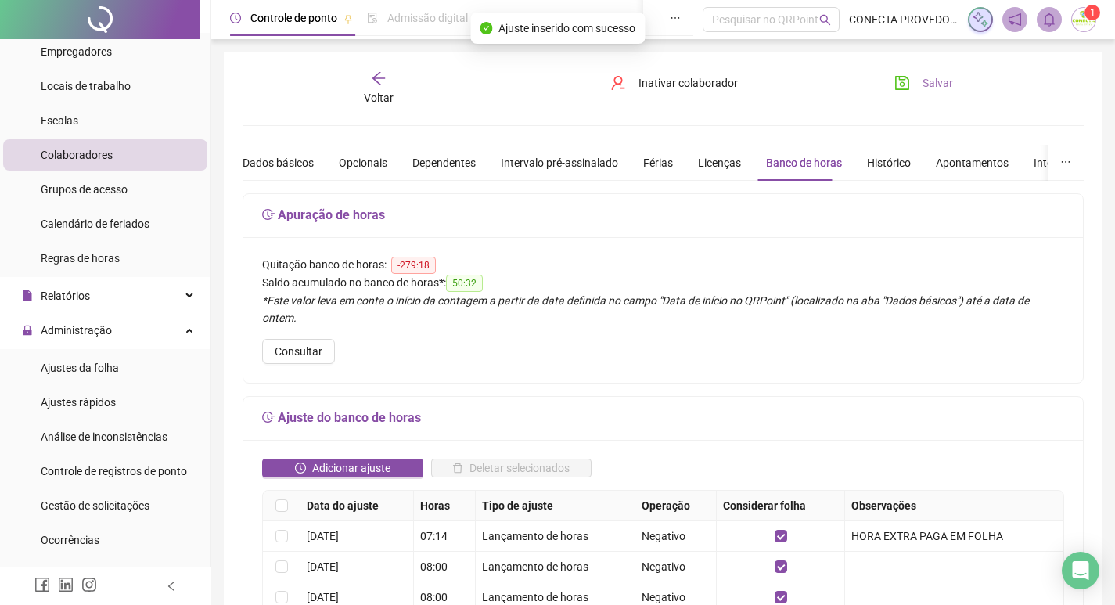
click at [927, 83] on span "Salvar" at bounding box center [938, 82] width 31 height 17
click at [383, 95] on span "Voltar" at bounding box center [379, 98] width 30 height 13
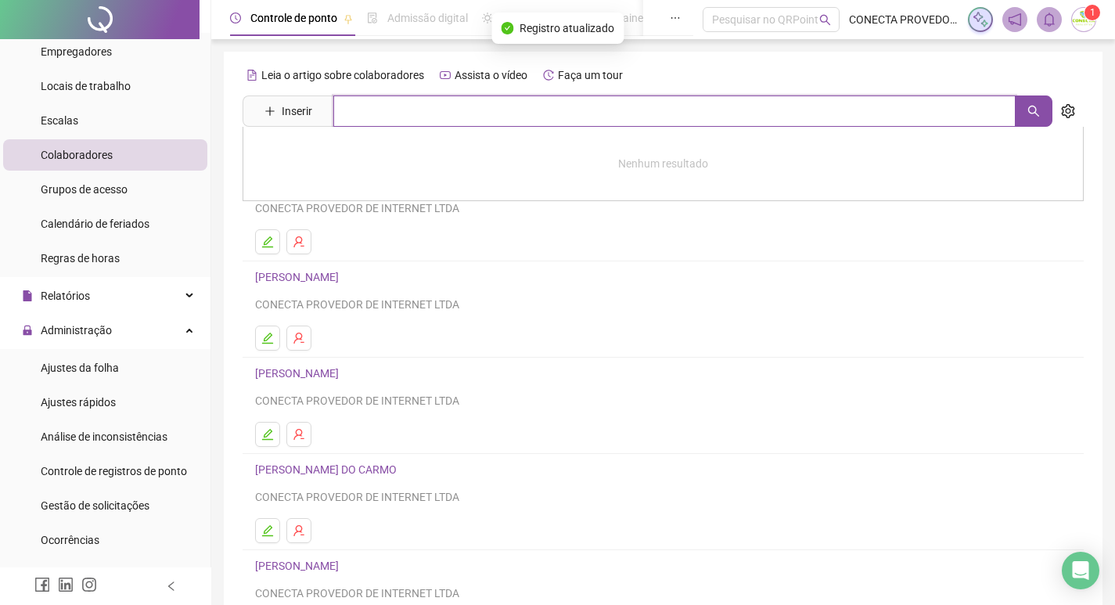
click at [387, 116] on input "text" at bounding box center [674, 110] width 682 height 31
click at [1025, 117] on button "button" at bounding box center [1034, 110] width 38 height 31
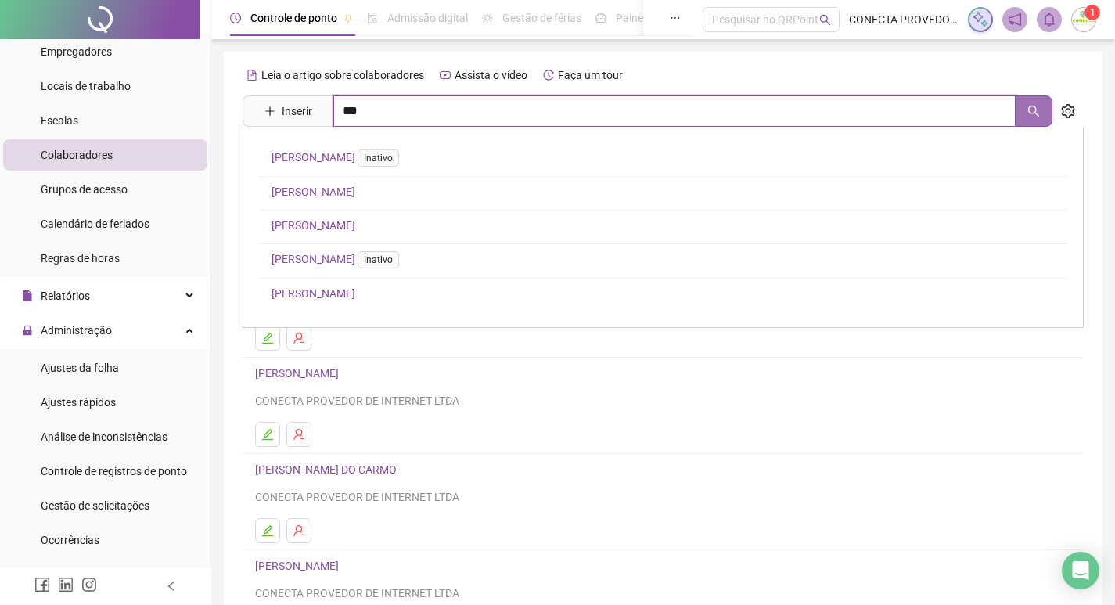
click at [1032, 106] on icon "search" at bounding box center [1033, 111] width 11 height 11
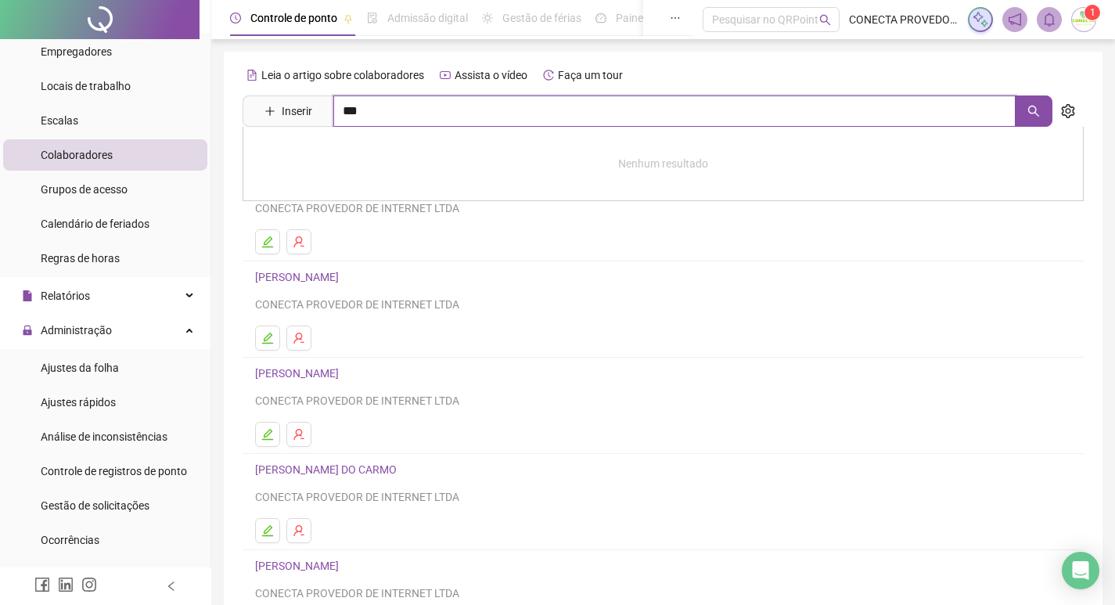
click at [495, 119] on input "***" at bounding box center [674, 110] width 682 height 31
type input "**"
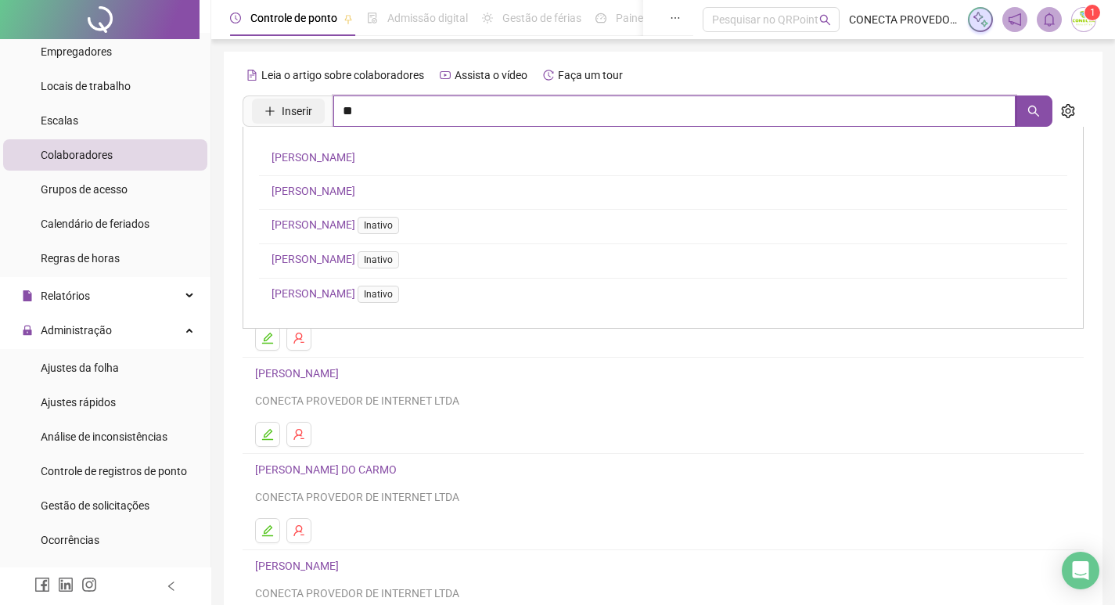
drag, startPoint x: 409, startPoint y: 111, endPoint x: 314, endPoint y: 122, distance: 96.1
click at [314, 122] on span "Inserir **" at bounding box center [648, 110] width 810 height 31
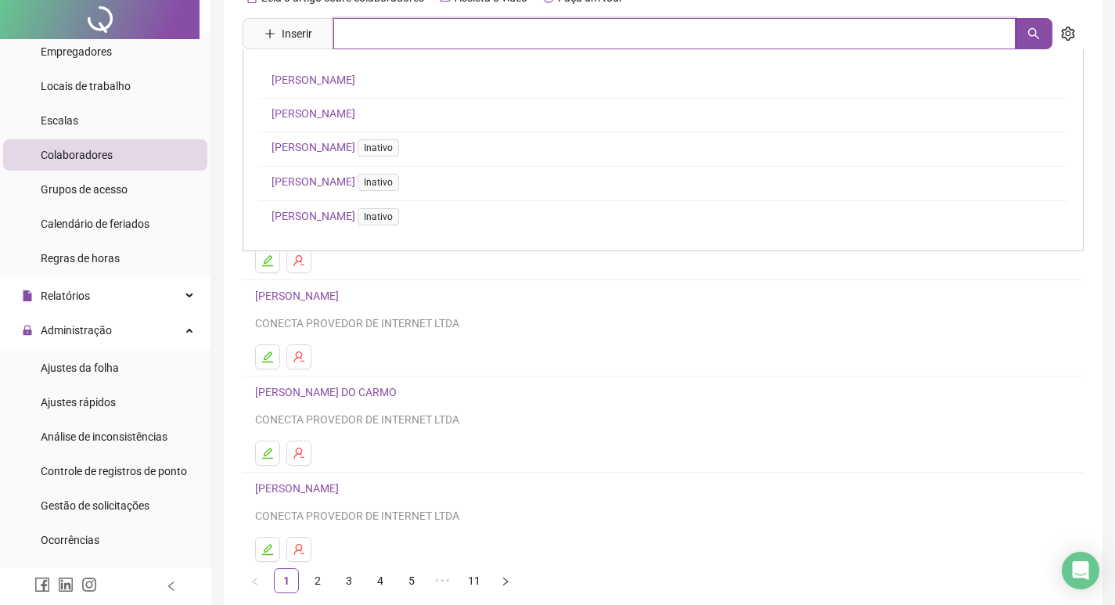
scroll to position [152, 0]
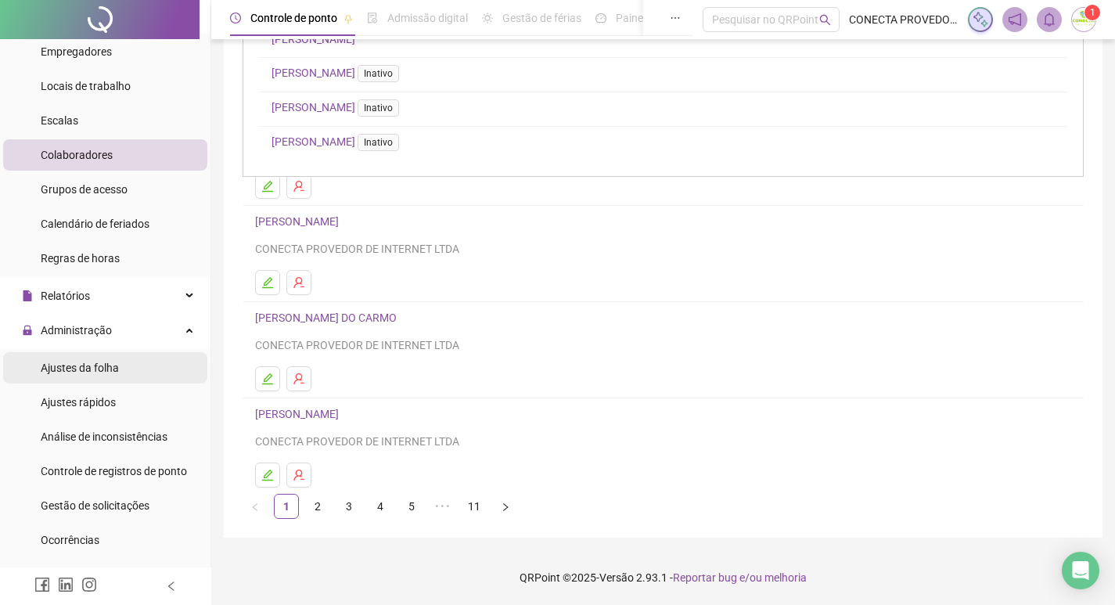
click at [93, 371] on span "Ajustes da folha" at bounding box center [80, 368] width 78 height 13
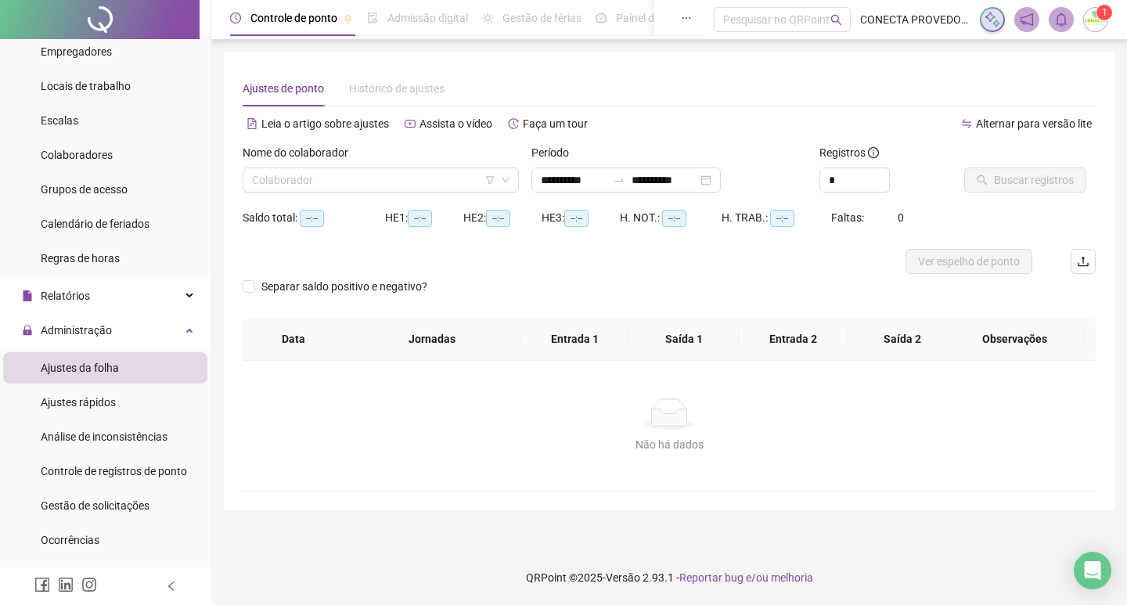
type input "**********"
click at [310, 182] on input "search" at bounding box center [373, 179] width 243 height 23
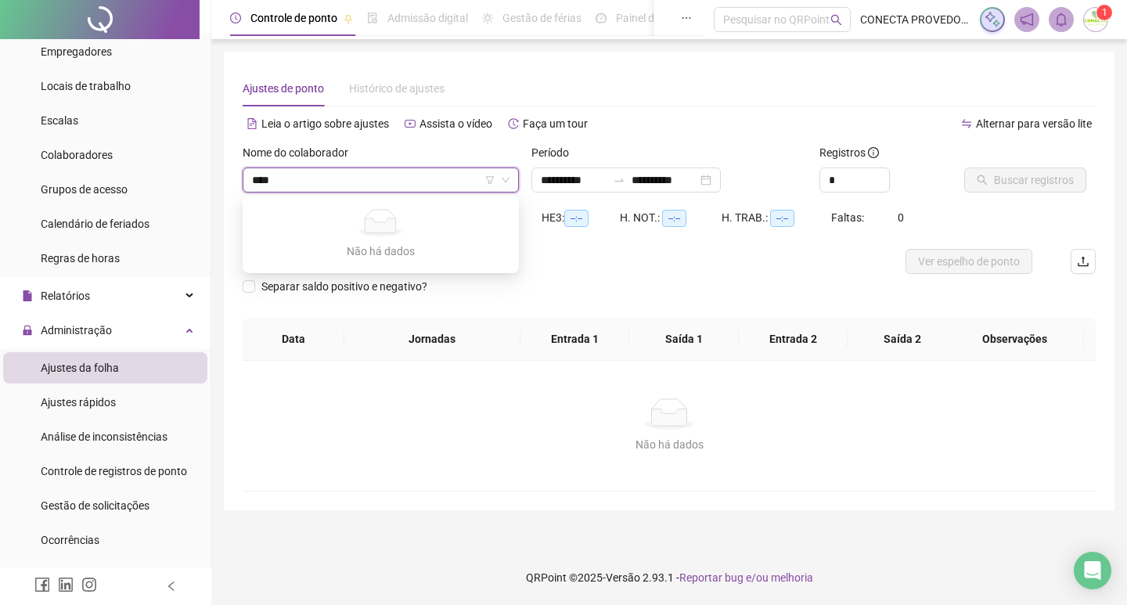
type input "***"
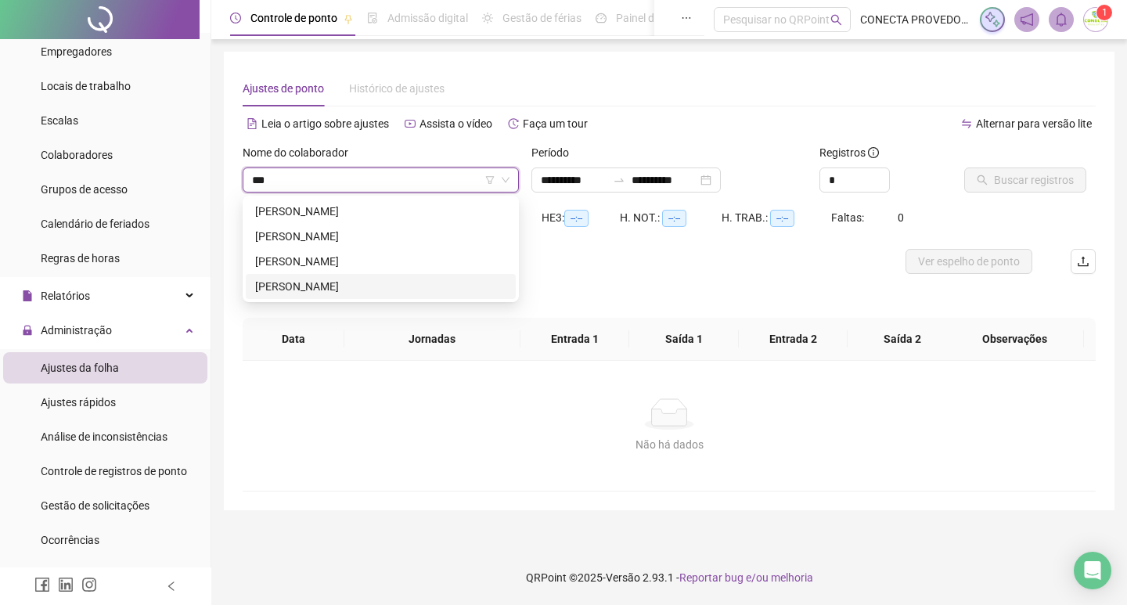
click at [279, 285] on div "[PERSON_NAME]" at bounding box center [380, 286] width 251 height 17
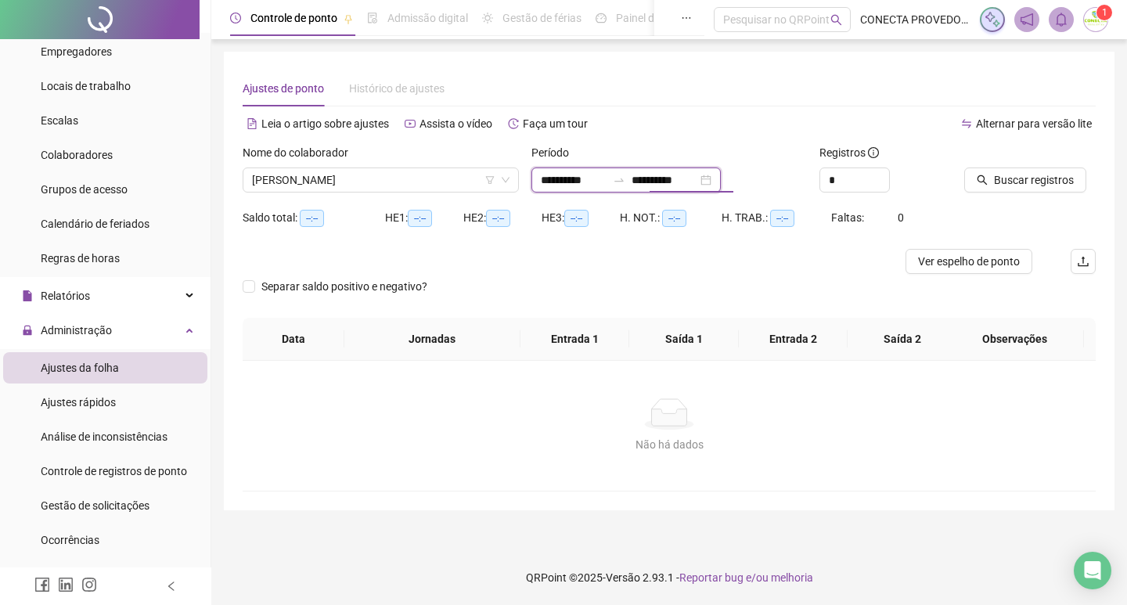
click at [669, 181] on input "**********" at bounding box center [665, 179] width 66 height 17
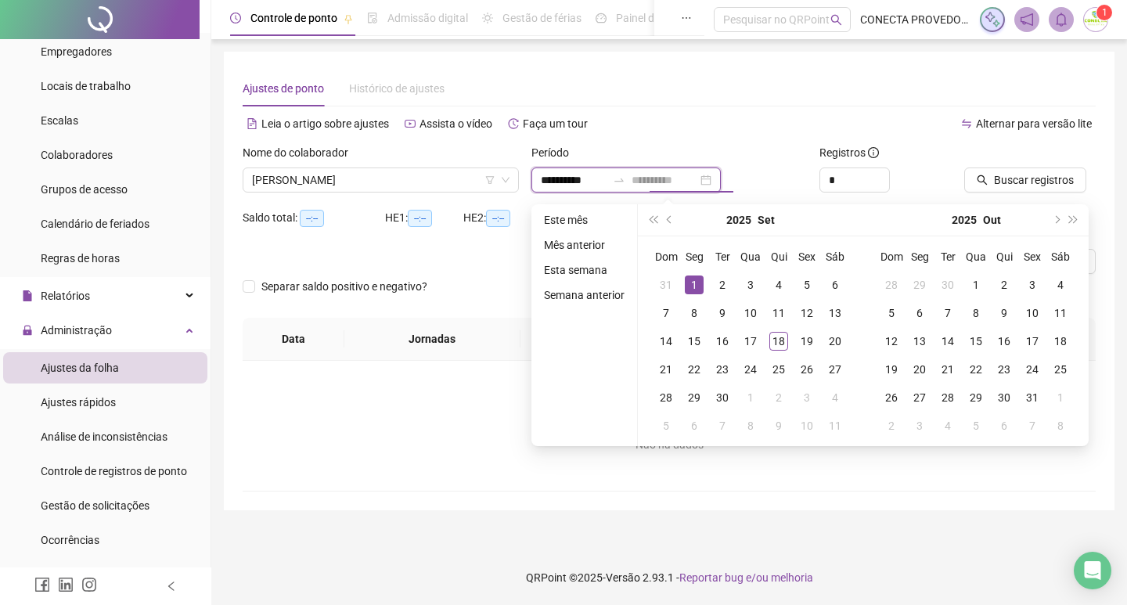
type input "**********"
click at [691, 287] on div "1" at bounding box center [694, 284] width 19 height 19
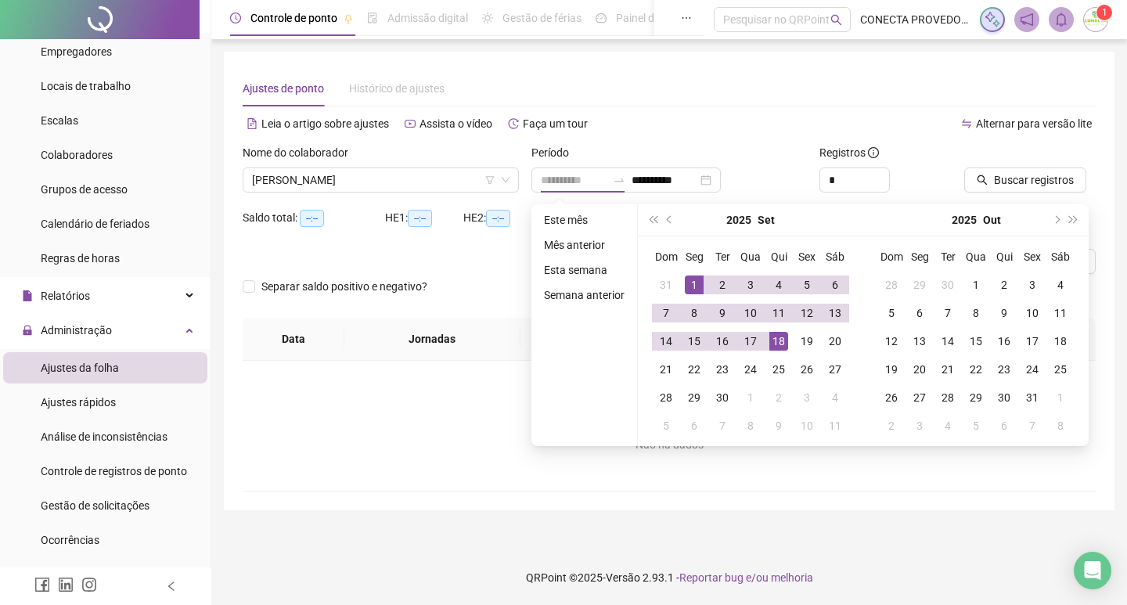
click at [779, 341] on div "18" at bounding box center [778, 341] width 19 height 19
type input "**********"
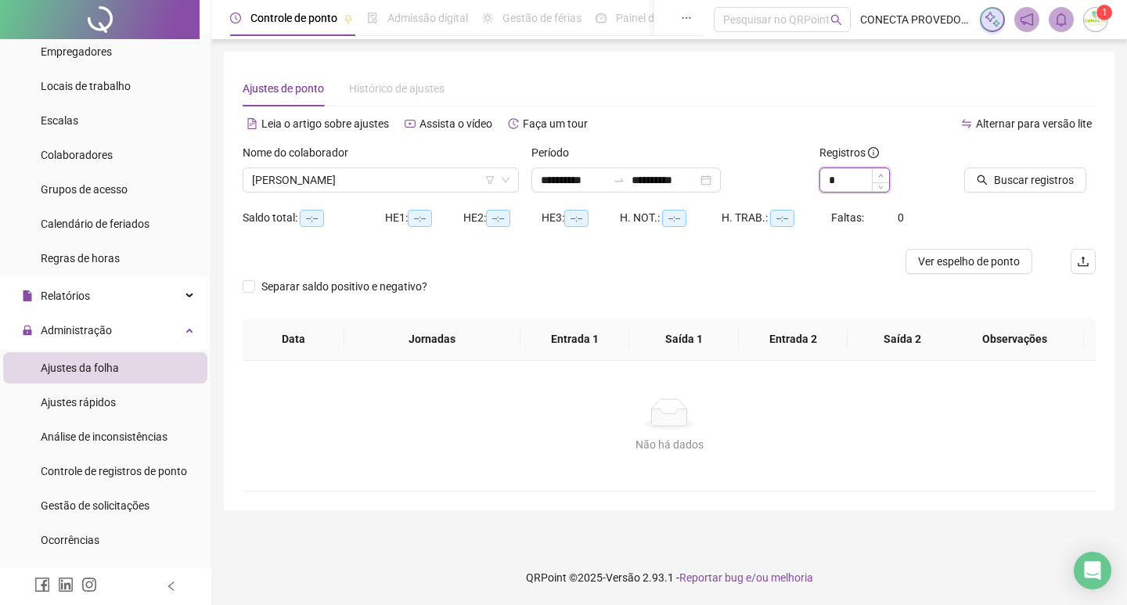
type input "*"
click at [882, 176] on icon "up" at bounding box center [880, 175] width 5 height 5
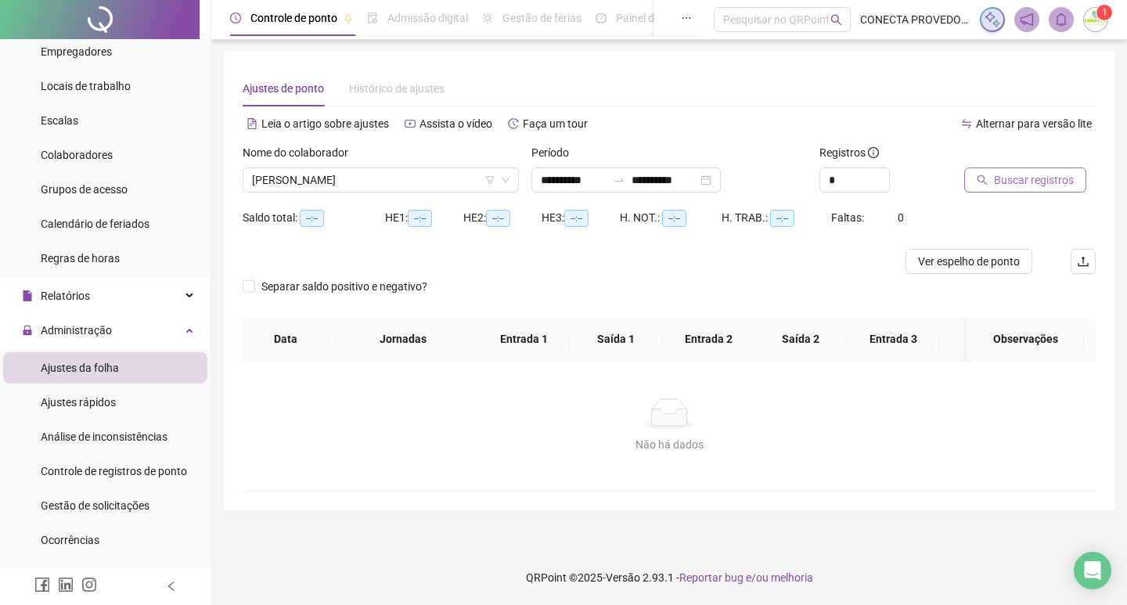
click at [1047, 175] on span "Buscar registros" at bounding box center [1034, 179] width 80 height 17
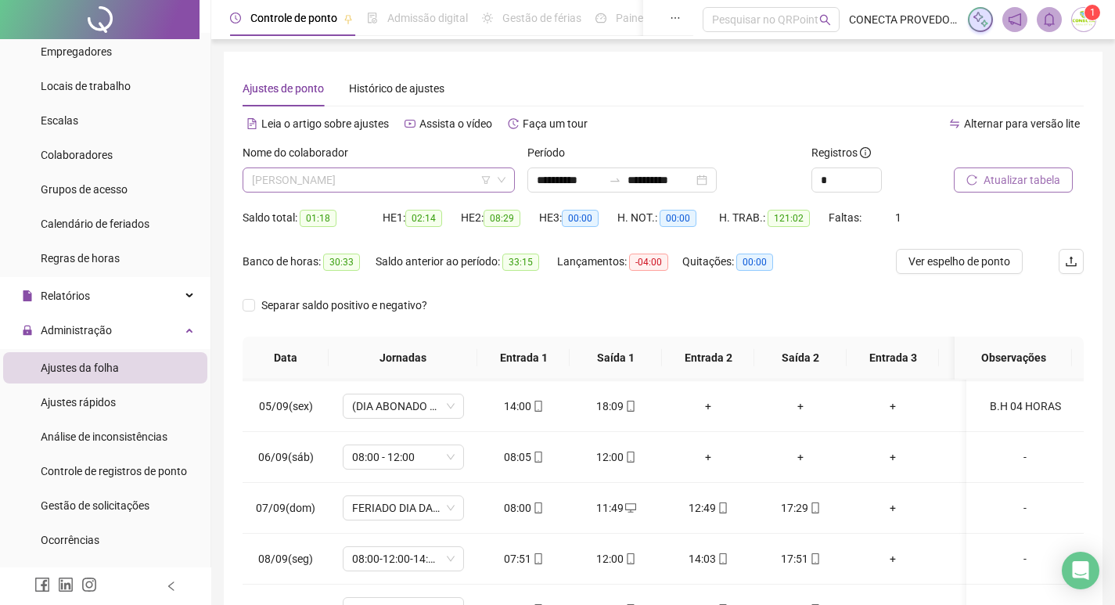
click at [417, 167] on div "[PERSON_NAME]" at bounding box center [379, 179] width 272 height 25
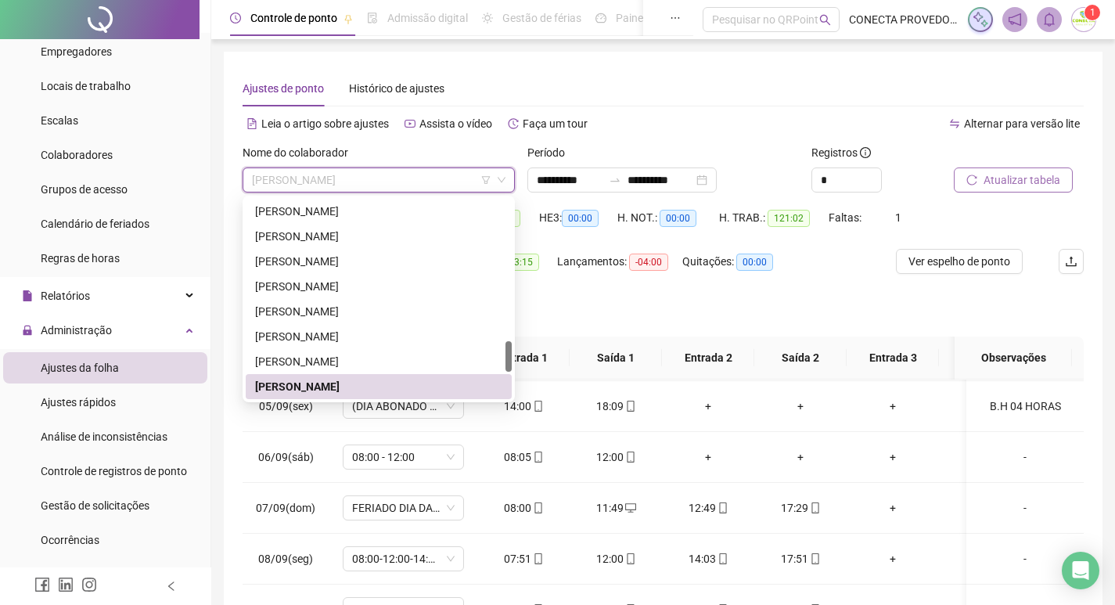
click at [999, 174] on span "Atualizar tabela" at bounding box center [1022, 179] width 77 height 17
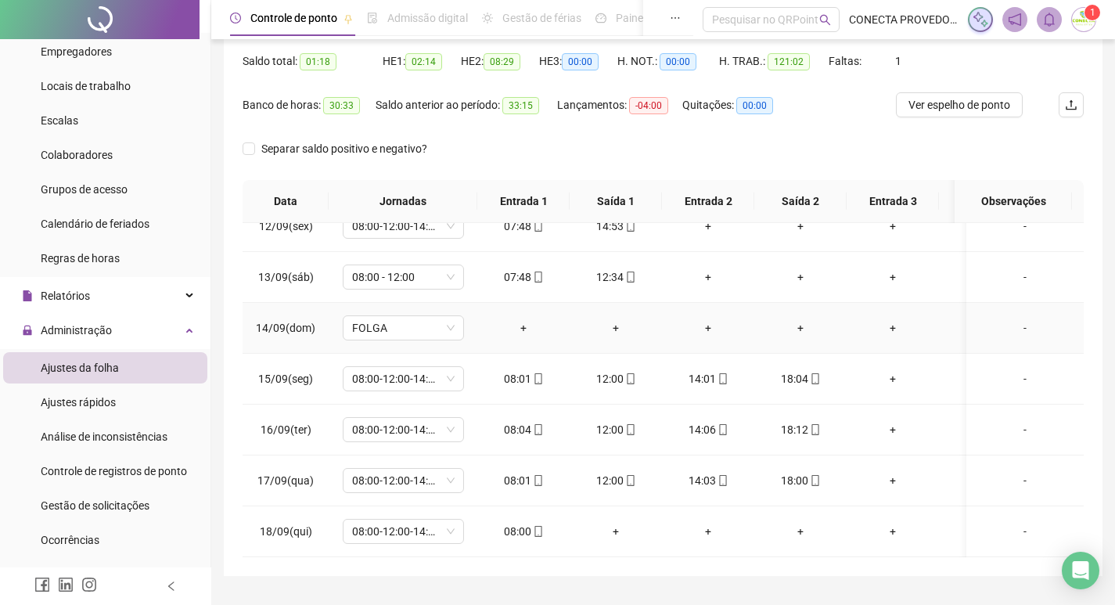
scroll to position [515, 0]
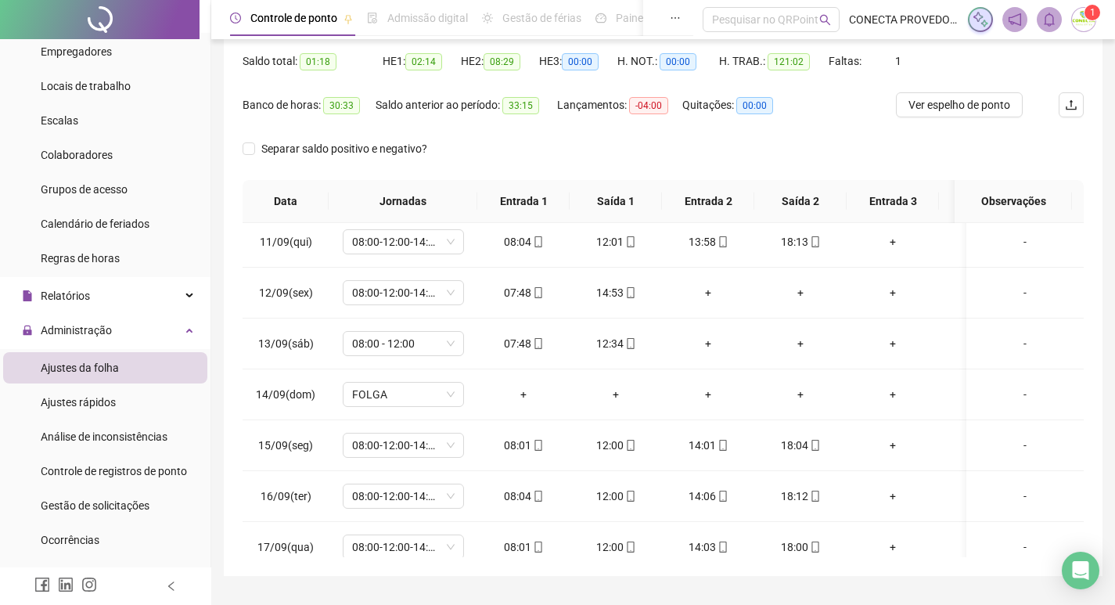
click at [87, 365] on span "Ajustes da folha" at bounding box center [80, 368] width 78 height 13
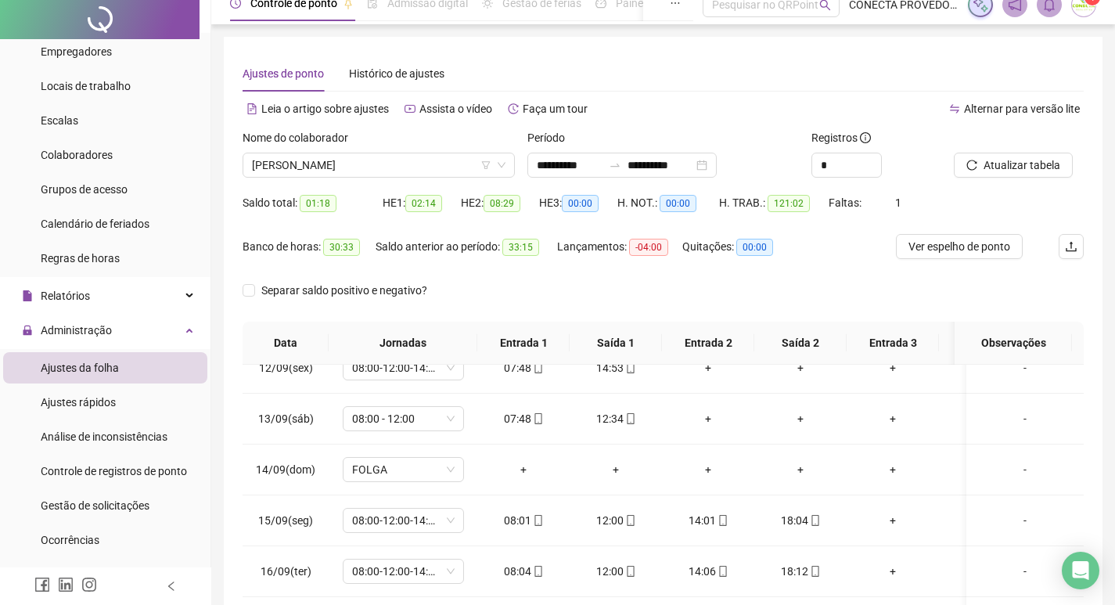
scroll to position [0, 0]
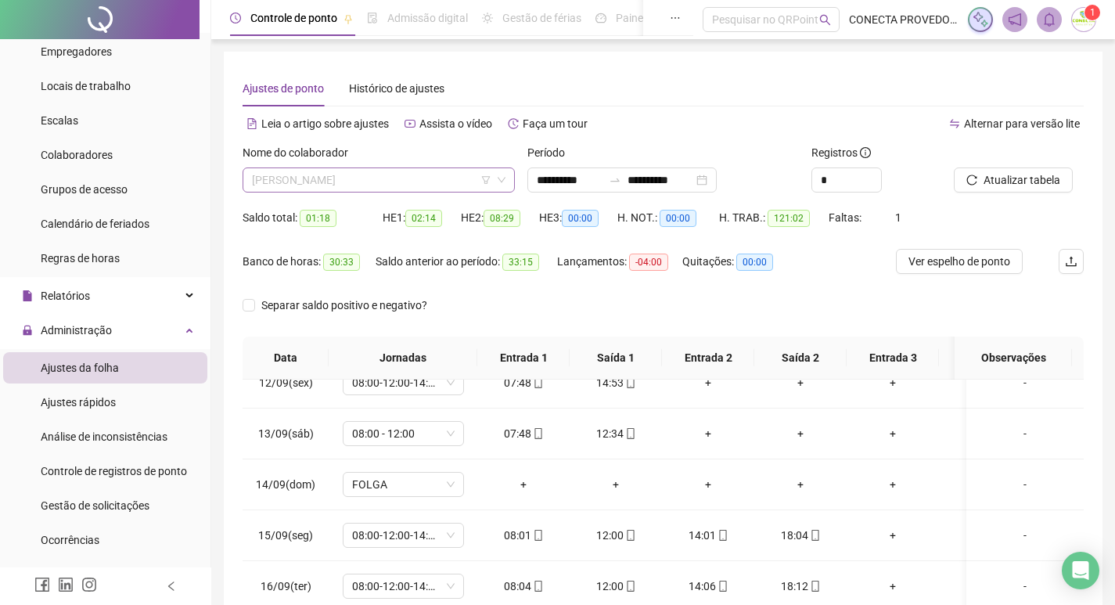
click at [423, 181] on span "[PERSON_NAME]" at bounding box center [379, 179] width 254 height 23
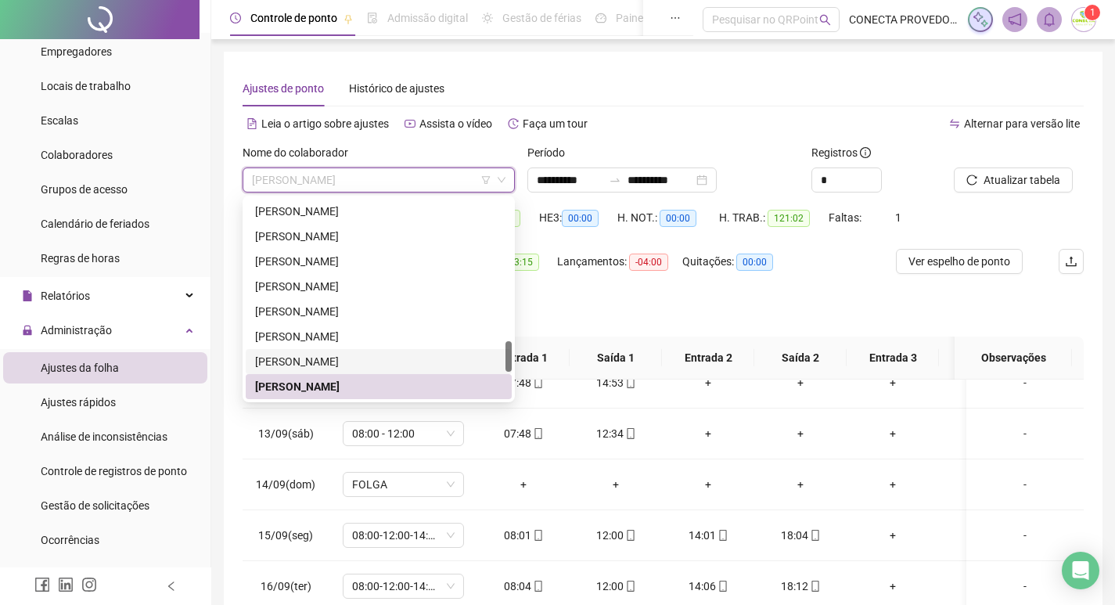
click at [283, 362] on div "[PERSON_NAME]" at bounding box center [378, 361] width 247 height 17
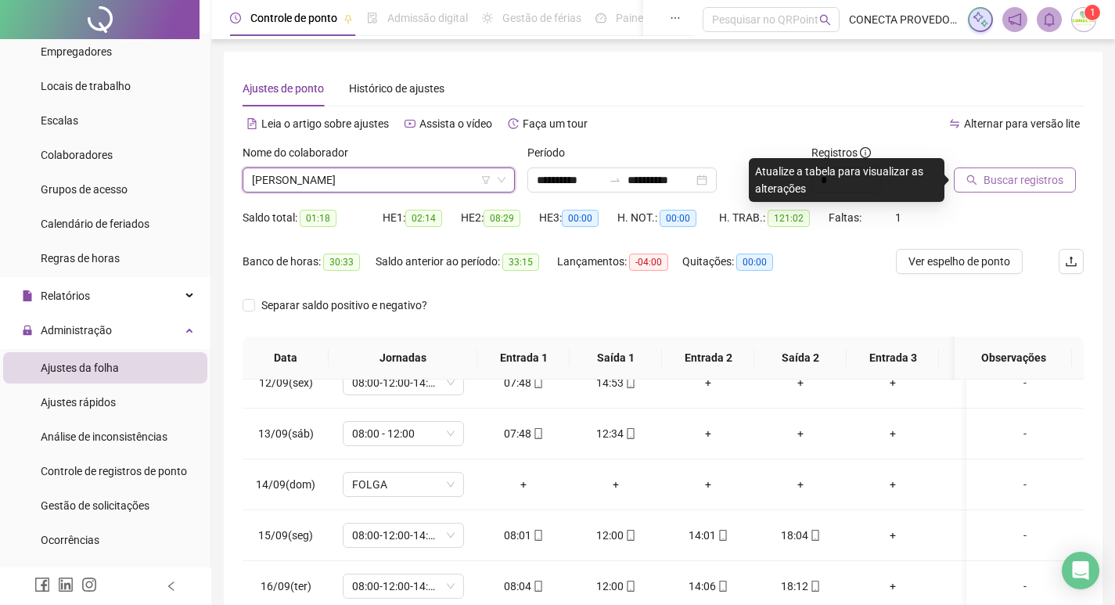
click at [1020, 185] on span "Buscar registros" at bounding box center [1024, 179] width 80 height 17
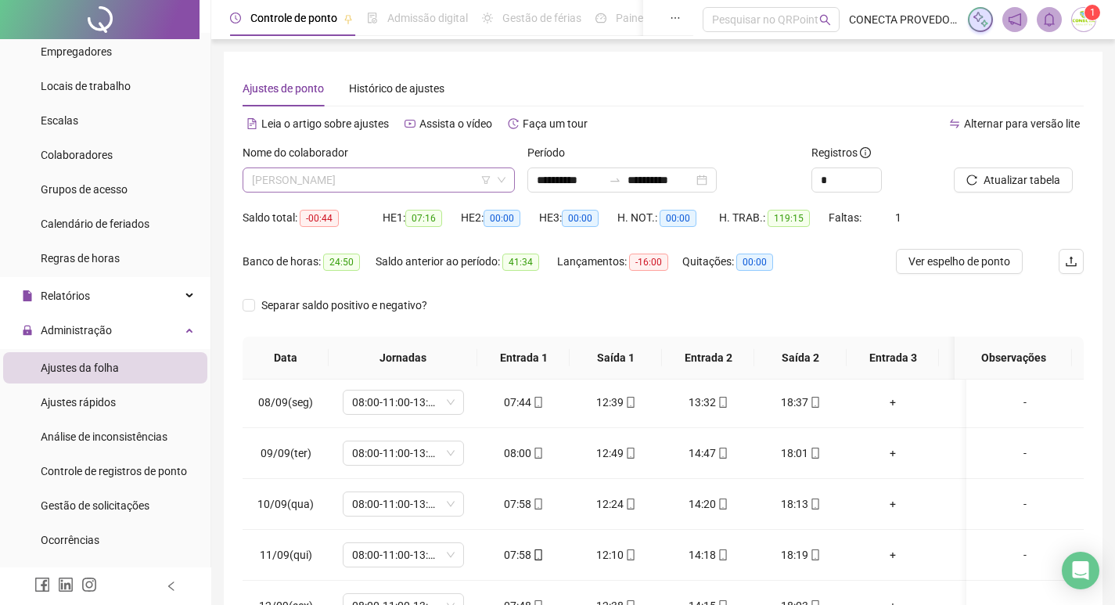
click at [368, 182] on span "[PERSON_NAME]" at bounding box center [379, 179] width 254 height 23
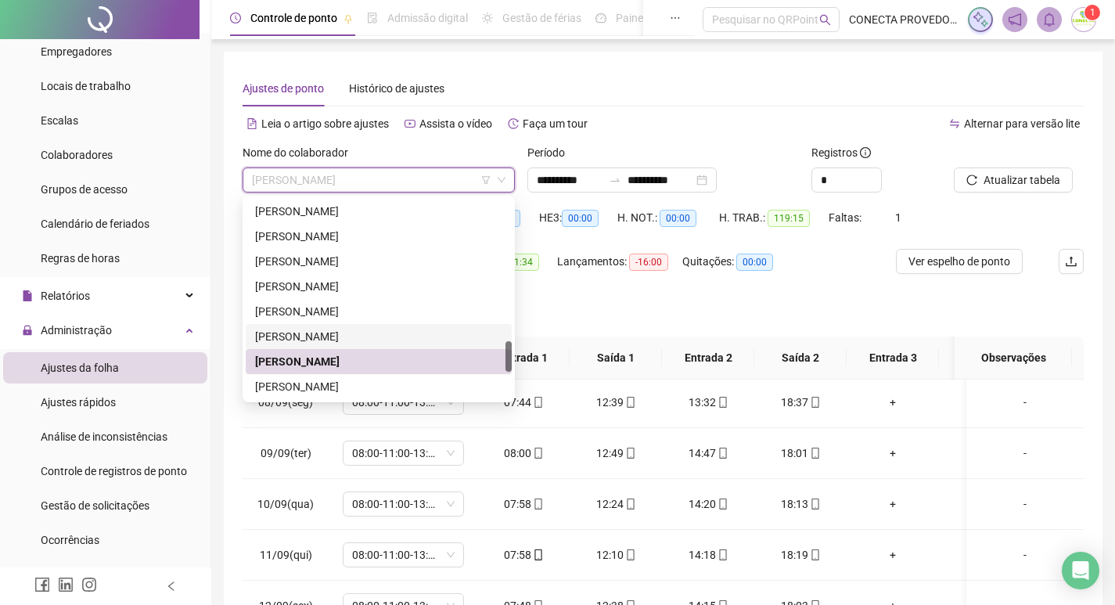
click at [363, 333] on div "[PERSON_NAME]" at bounding box center [378, 336] width 247 height 17
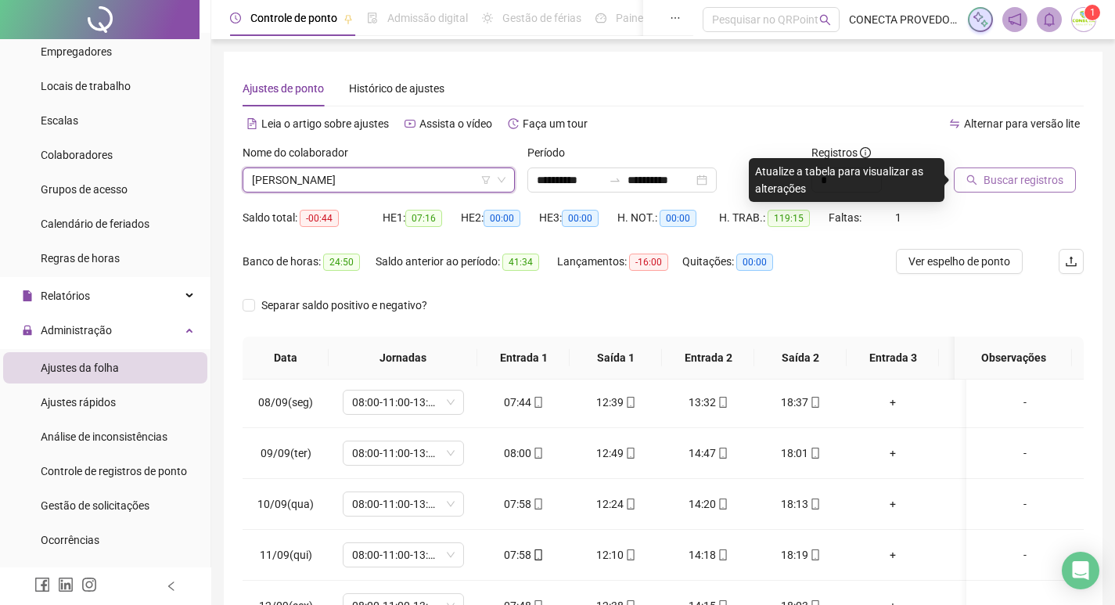
click at [975, 175] on icon "search" at bounding box center [971, 180] width 11 height 11
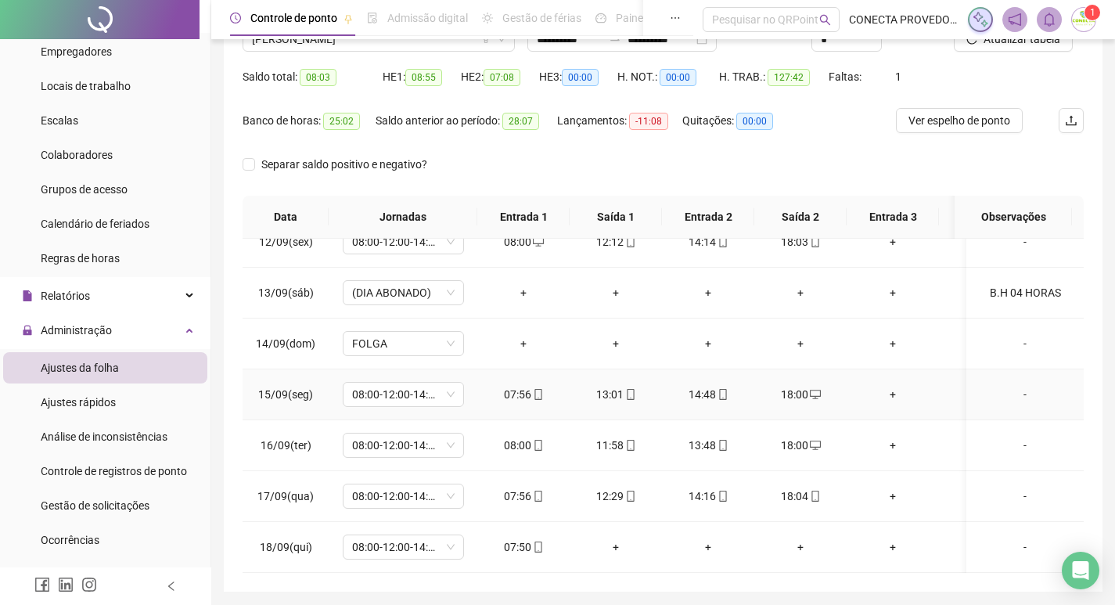
scroll to position [195, 0]
